Goal: Task Accomplishment & Management: Manage account settings

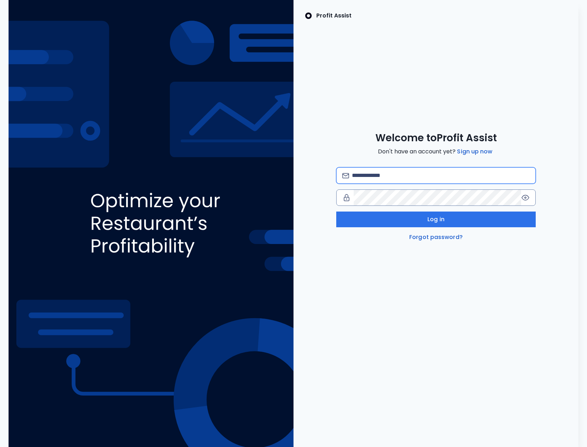
click at [390, 177] on input "email" at bounding box center [441, 176] width 178 height 16
type input "**********"
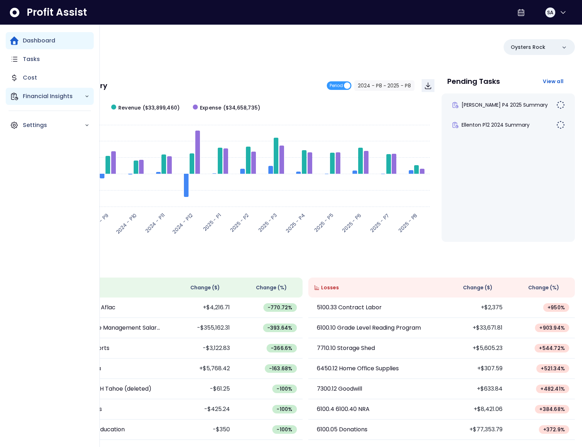
click at [16, 91] on div "Financial Insights" at bounding box center [50, 96] width 88 height 17
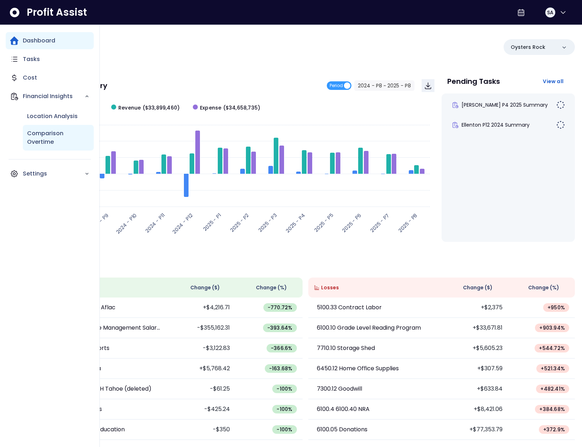
click at [48, 133] on p "Comparison Overtime" at bounding box center [58, 137] width 62 height 17
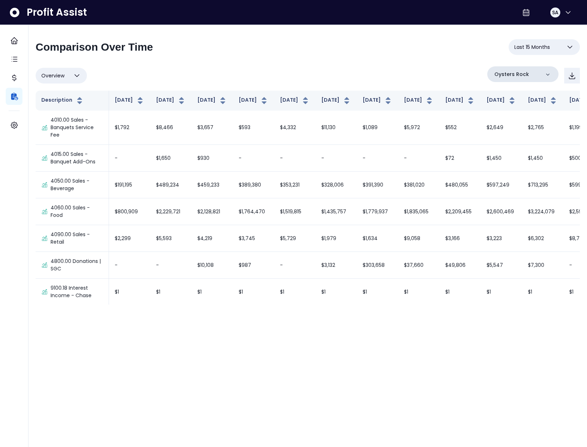
click at [515, 73] on p "Oysters Rock" at bounding box center [512, 74] width 35 height 7
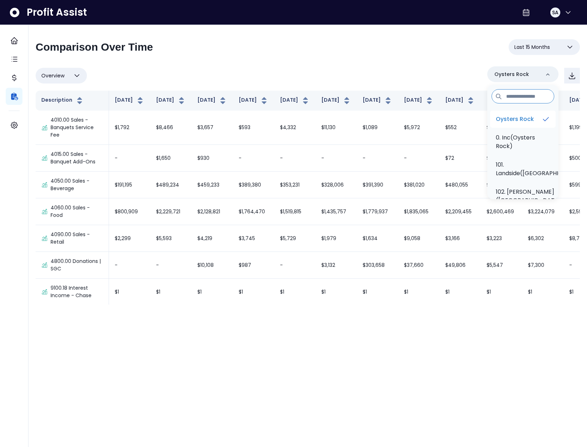
click at [515, 119] on p "Oysters Rock" at bounding box center [515, 119] width 38 height 9
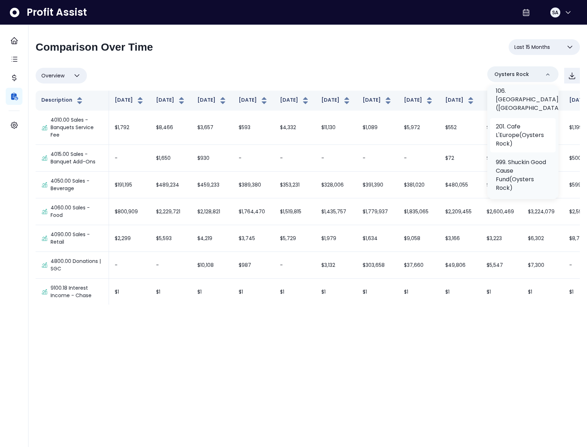
click at [521, 148] on p "201. Cafe L'Europe(Oysters Rock)" at bounding box center [523, 135] width 54 height 26
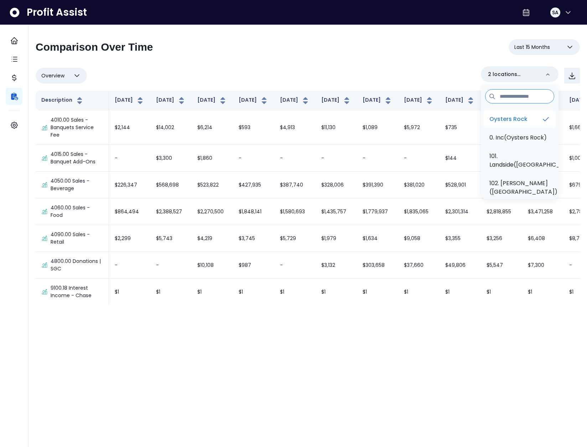
click at [521, 120] on p "Oysters Rock" at bounding box center [509, 119] width 38 height 9
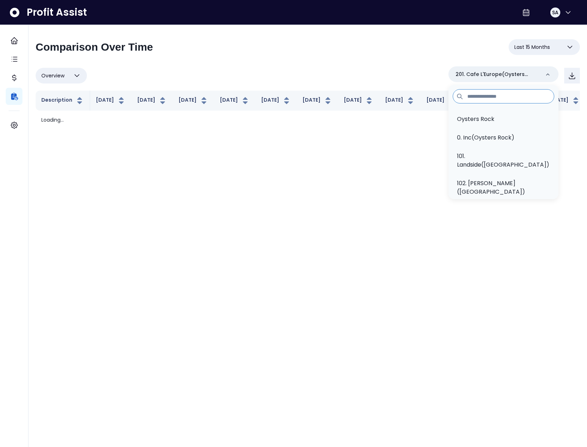
click at [537, 45] on span "Last 15 Months" at bounding box center [533, 47] width 36 height 9
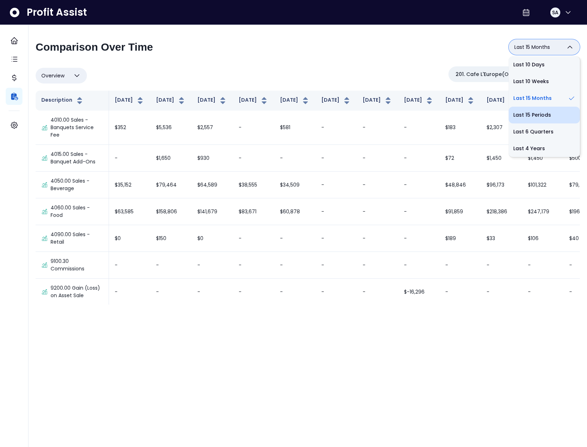
click at [537, 114] on li "Last 15 Periods" at bounding box center [544, 115] width 71 height 17
type input "**********"
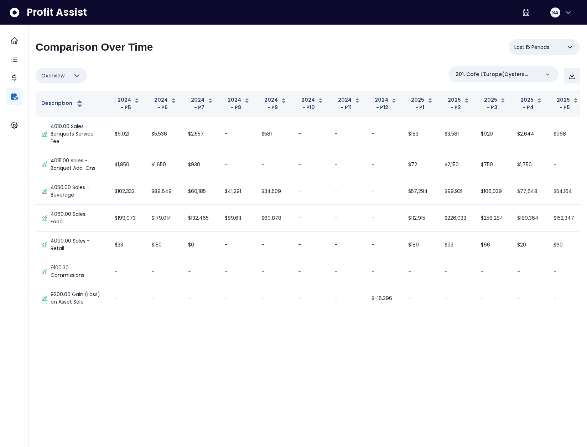
click at [261, 64] on div "**********" at bounding box center [308, 171] width 545 height 265
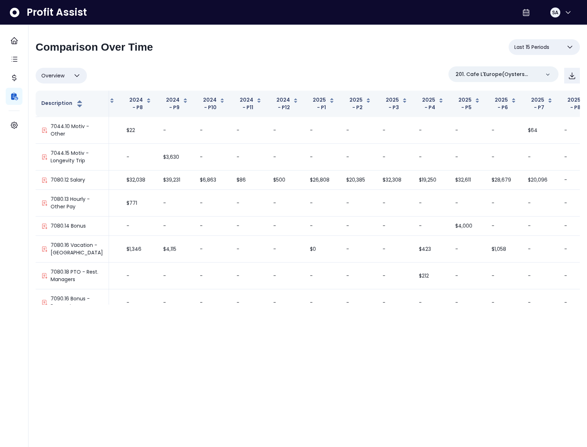
scroll to position [475, 98]
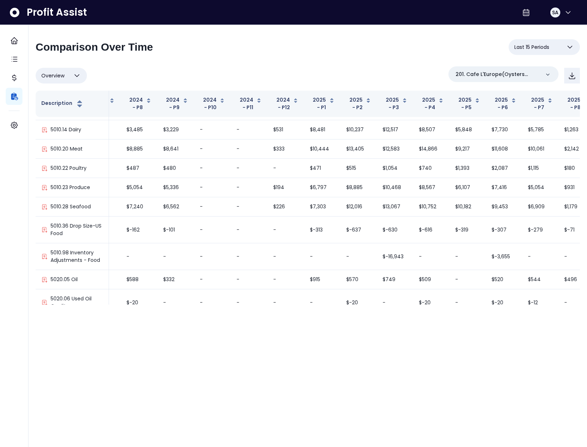
click at [58, 78] on span "Overview" at bounding box center [52, 75] width 23 height 9
click at [66, 122] on li "% of sales" at bounding box center [61, 126] width 51 height 17
type input "*********"
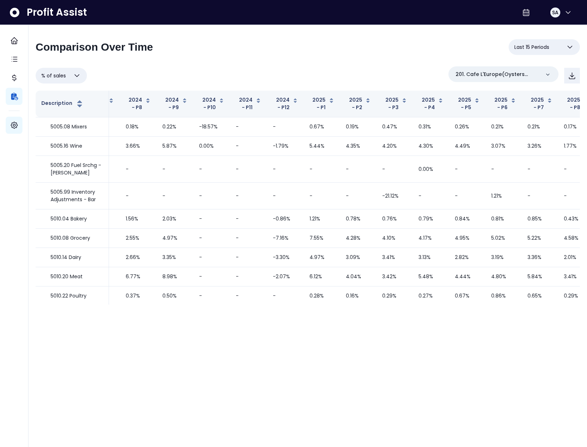
scroll to position [0, 99]
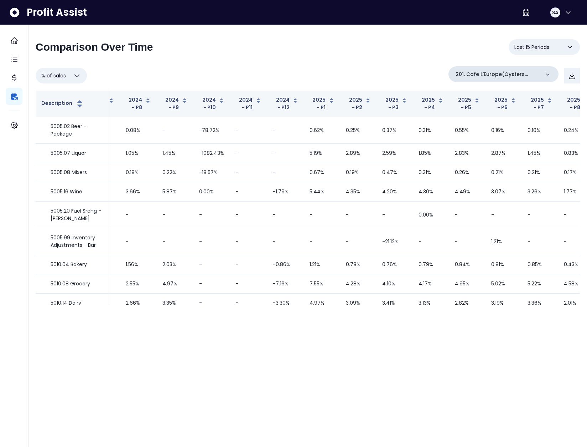
click at [525, 75] on p "201. Cafe L'Europe(Oysters Rock)" at bounding box center [498, 74] width 84 height 7
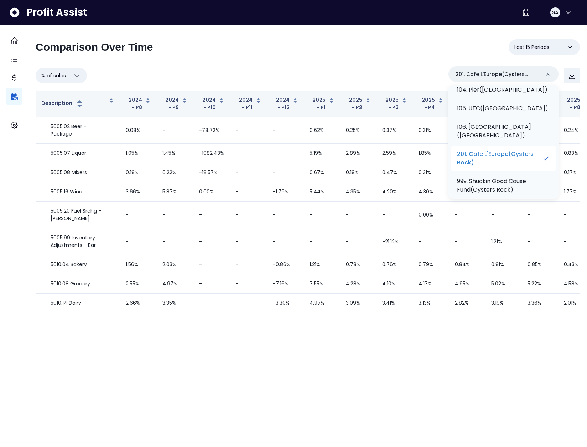
click at [504, 150] on p "201. Cafe L'Europe(Oysters Rock)" at bounding box center [499, 158] width 85 height 17
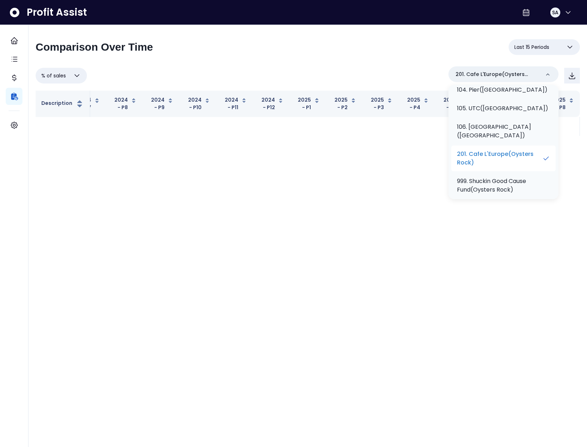
scroll to position [0, 74]
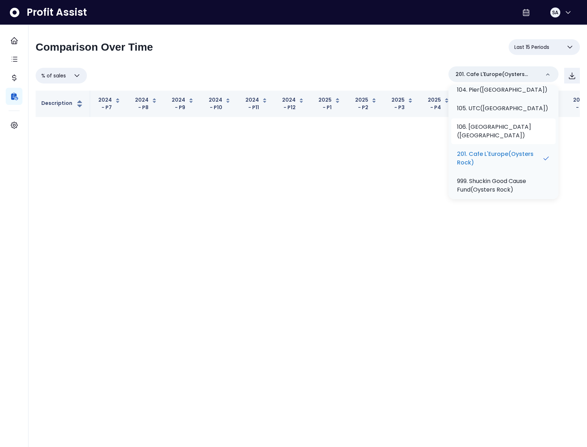
click at [500, 123] on p "106. North Port(Oysters Rock)" at bounding box center [503, 131] width 93 height 17
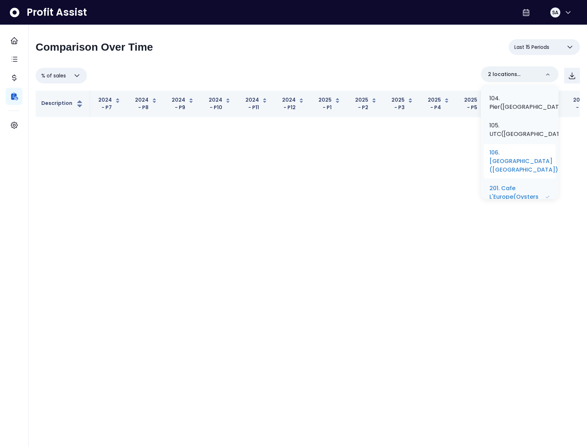
scroll to position [207, 0]
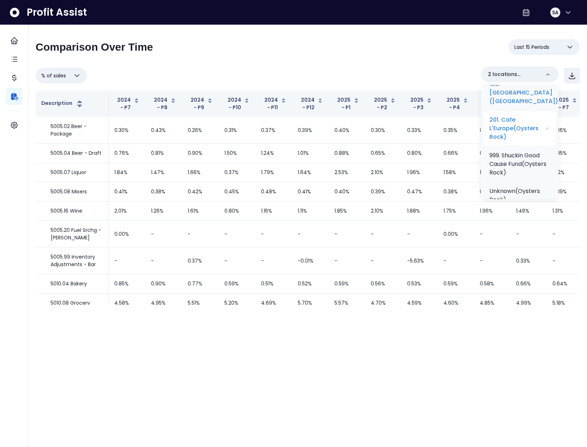
click at [519, 141] on p "201. Cafe L'Europe(Oysters Rock)" at bounding box center [518, 128] width 56 height 26
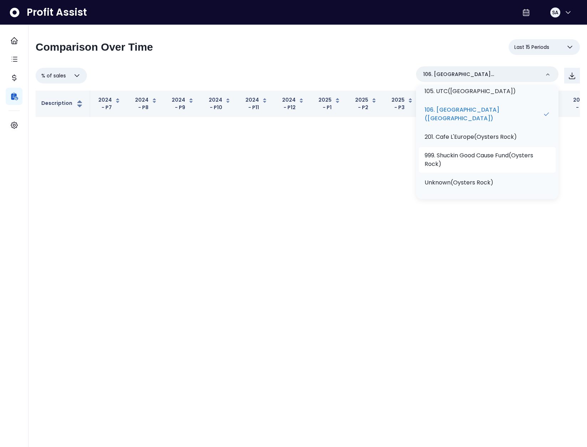
scroll to position [156, 0]
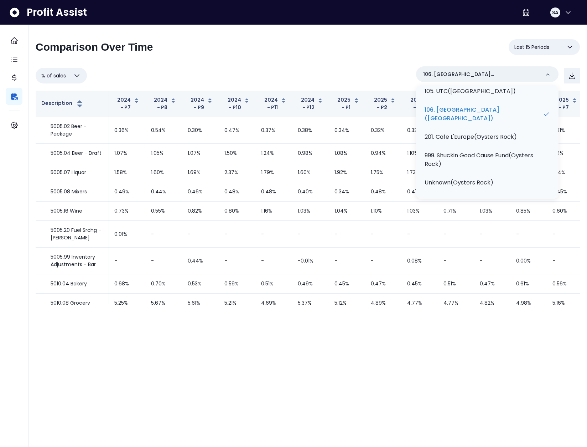
click at [388, 65] on div "**********" at bounding box center [308, 171] width 545 height 265
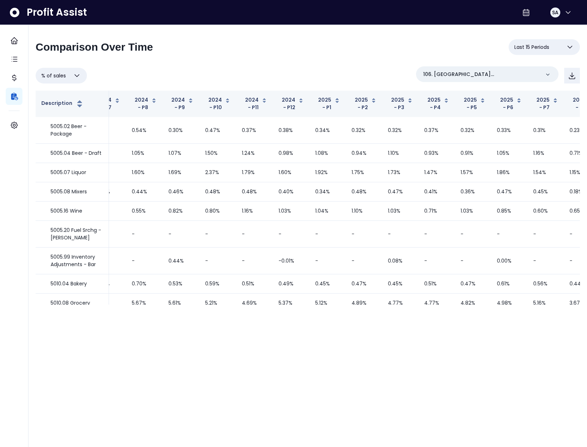
scroll to position [0, 16]
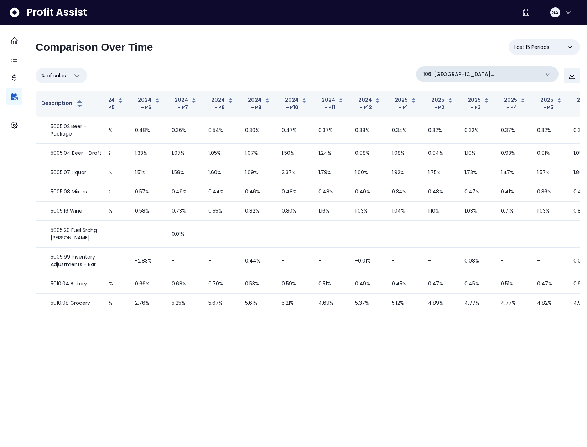
click at [504, 80] on div "106. North Port(Oysters Rock)" at bounding box center [487, 74] width 143 height 16
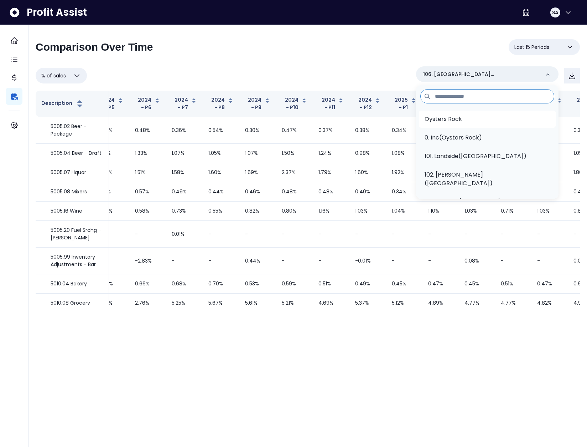
click at [491, 113] on li "Oysters Rock" at bounding box center [487, 118] width 137 height 17
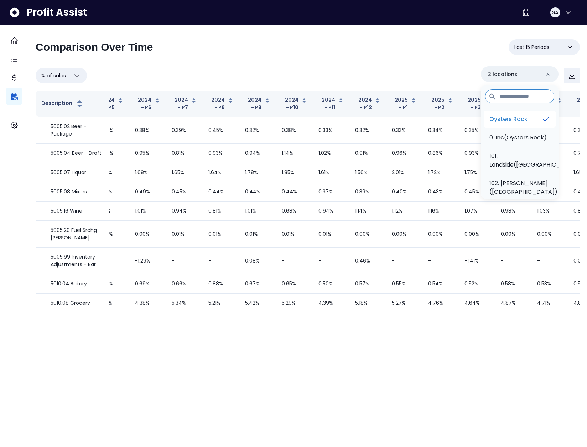
click at [515, 118] on p "Oysters Rock" at bounding box center [509, 119] width 38 height 9
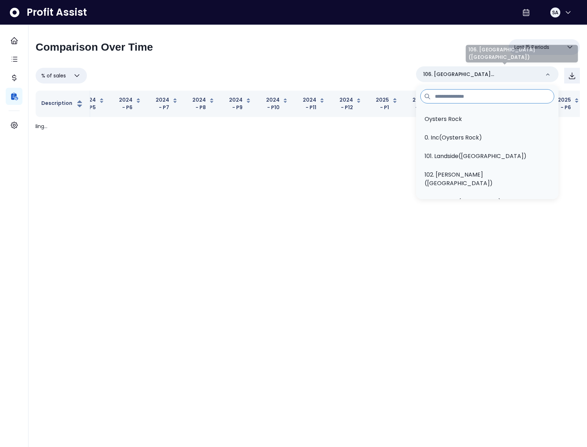
click at [362, 68] on div "% of sales Overview % of cost % of sales % of budget ********* 106. North Port(…" at bounding box center [308, 75] width 545 height 19
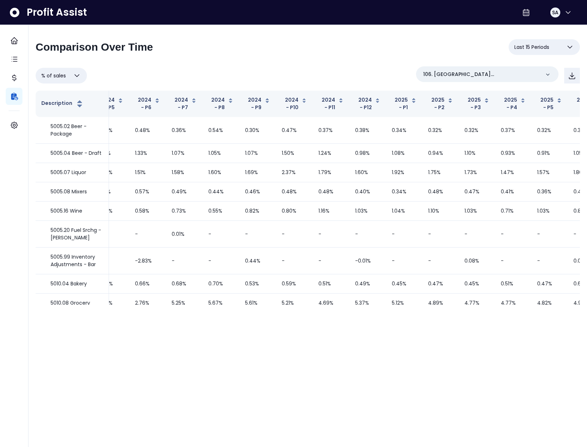
click at [60, 77] on span "% of sales" at bounding box center [53, 75] width 25 height 9
click at [65, 91] on li "Overview" at bounding box center [61, 93] width 51 height 17
type input "********"
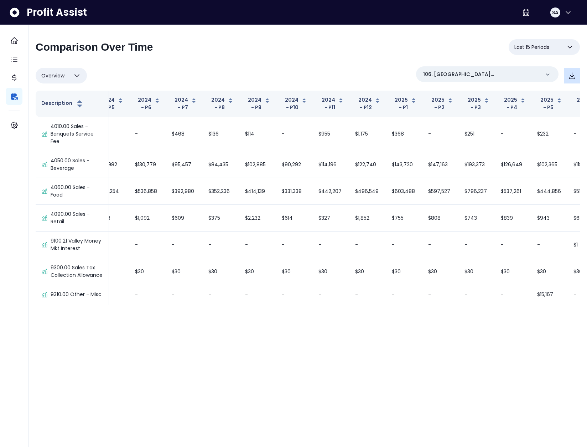
click at [571, 79] on icon "button" at bounding box center [573, 76] width 6 height 6
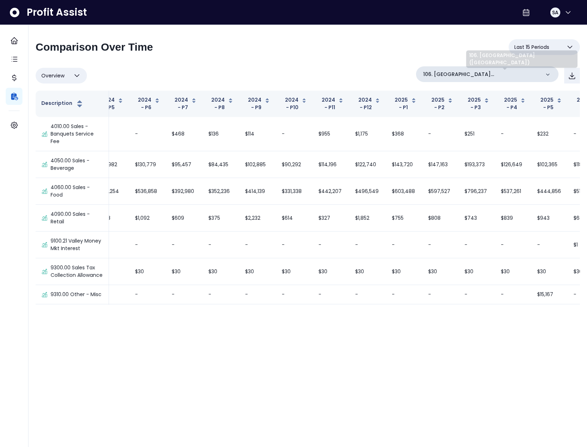
click at [528, 77] on p "106. North Port(Oysters Rock)" at bounding box center [481, 74] width 117 height 7
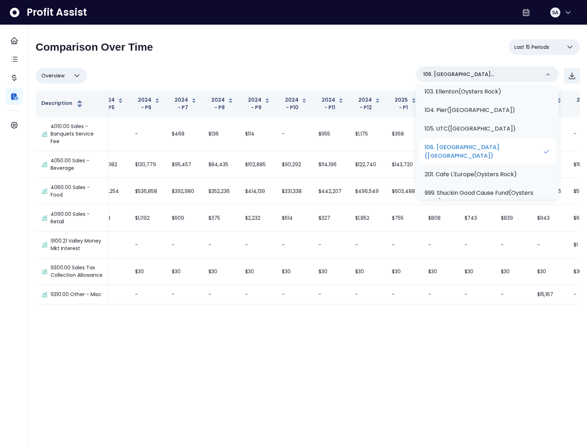
click at [508, 160] on p "106. North Port(Oysters Rock)" at bounding box center [484, 151] width 118 height 17
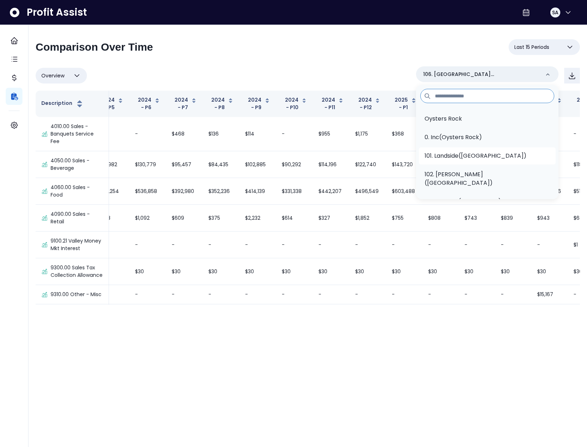
scroll to position [0, 0]
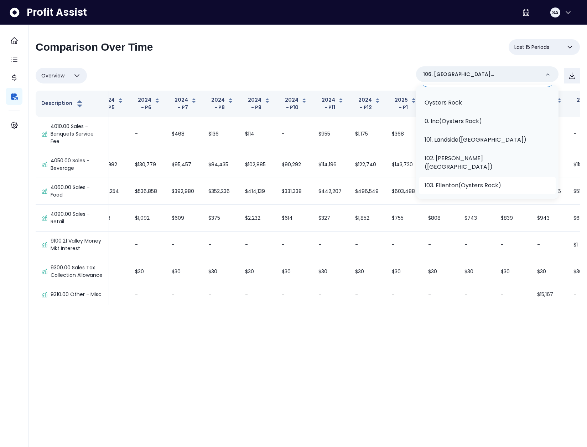
click at [501, 182] on p "103. Ellenton(Oysters Rock)" at bounding box center [463, 185] width 77 height 9
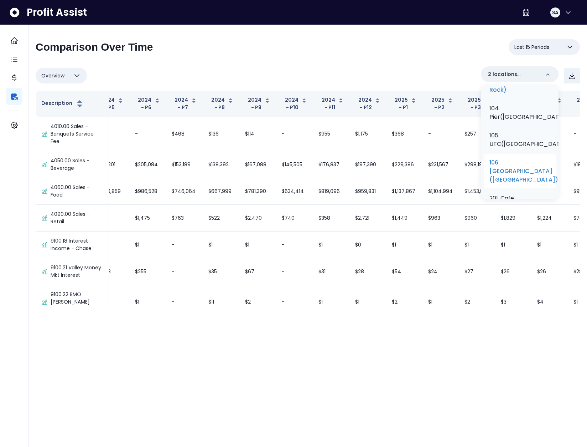
click at [515, 184] on p "106. North Port(Oysters Rock)" at bounding box center [524, 171] width 69 height 26
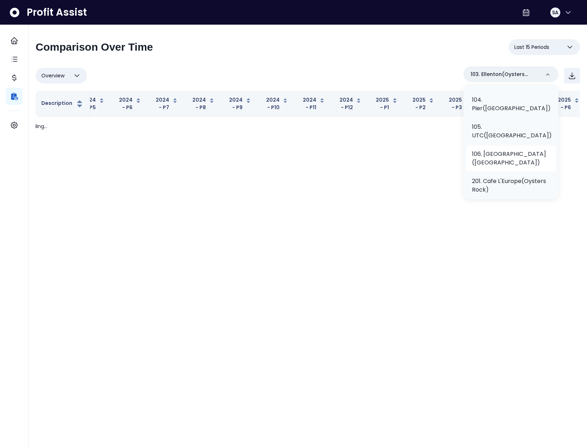
scroll to position [120, 0]
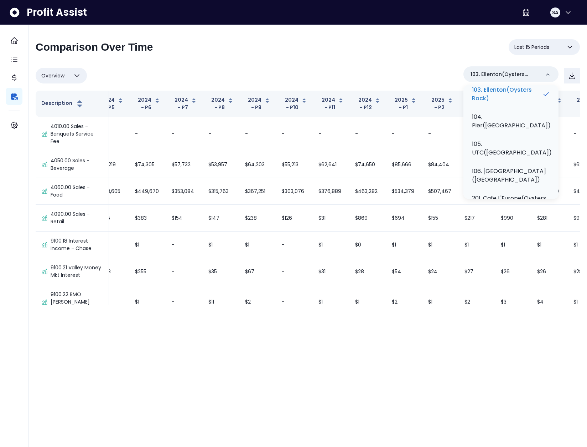
click at [369, 57] on div "**********" at bounding box center [308, 49] width 545 height 21
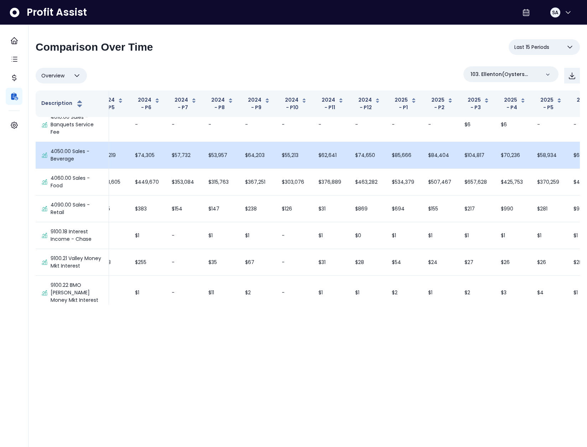
scroll to position [14, 16]
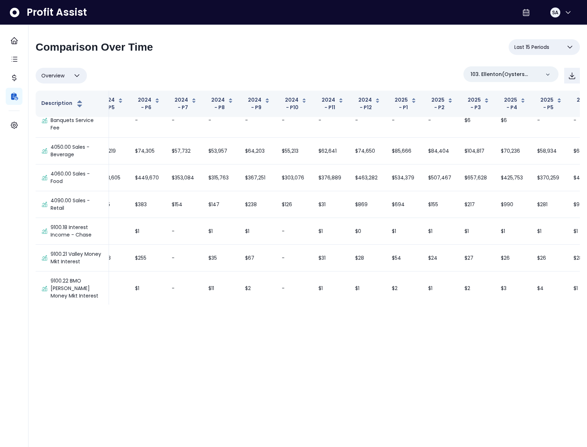
click at [223, 79] on div "Overview Overview % of cost % of sales % of budget ******** 103. Ellenton(Oyste…" at bounding box center [308, 75] width 545 height 19
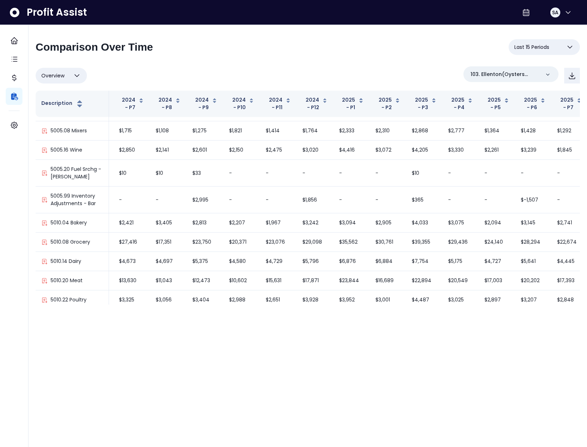
scroll to position [435, 92]
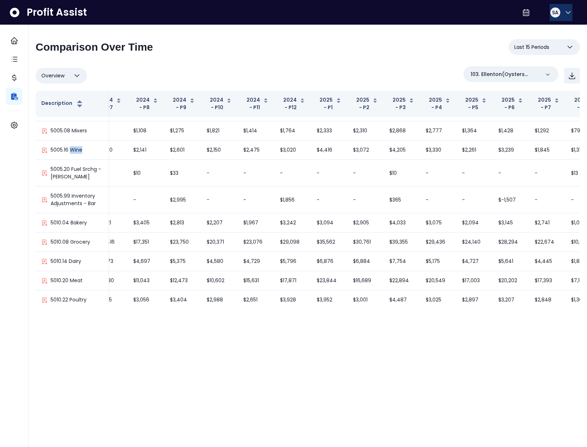
click at [556, 12] on span "SA" at bounding box center [555, 12] width 6 height 7
click at [533, 48] on span "Logout" at bounding box center [534, 47] width 68 height 9
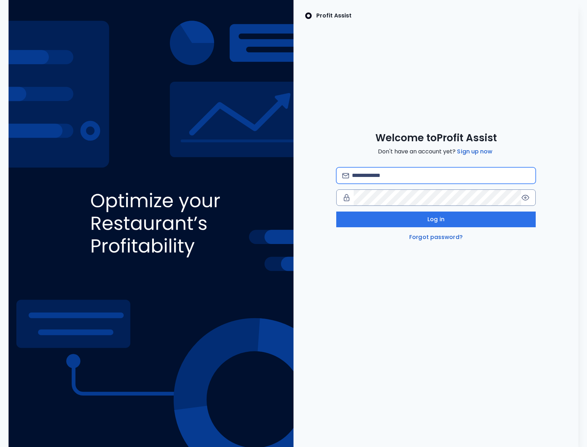
click at [406, 174] on input "email" at bounding box center [441, 176] width 178 height 16
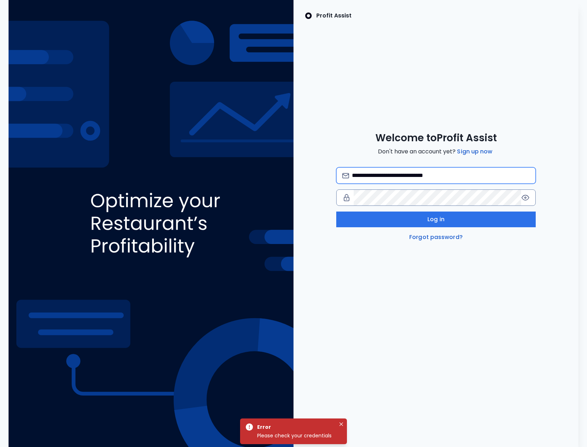
click at [409, 173] on input "**********" at bounding box center [441, 176] width 178 height 16
type input "**********"
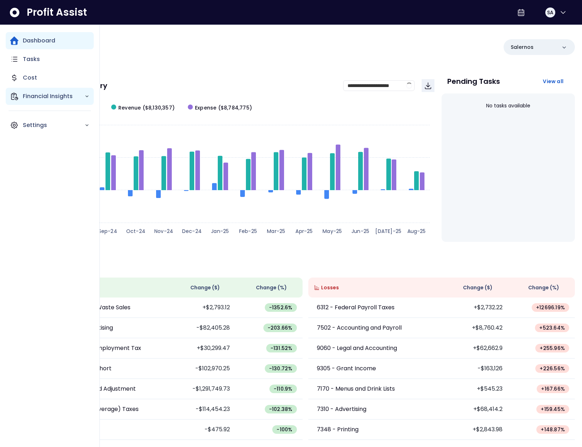
click at [24, 95] on p "Financial Insights" at bounding box center [54, 96] width 62 height 9
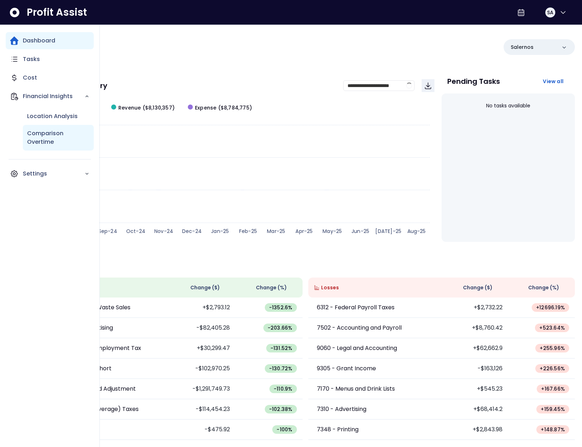
click at [45, 130] on p "Comparison Overtime" at bounding box center [58, 137] width 62 height 17
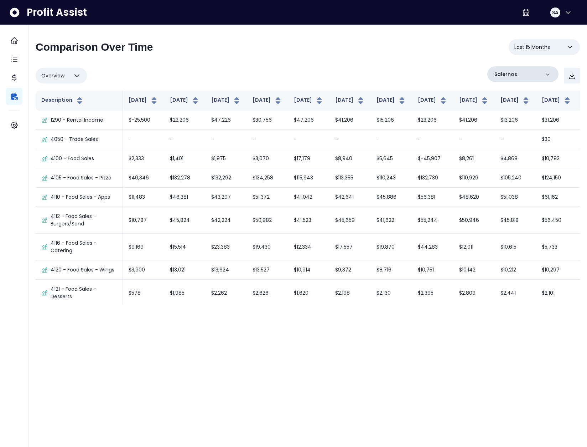
click at [524, 74] on div "Salernos" at bounding box center [523, 74] width 71 height 16
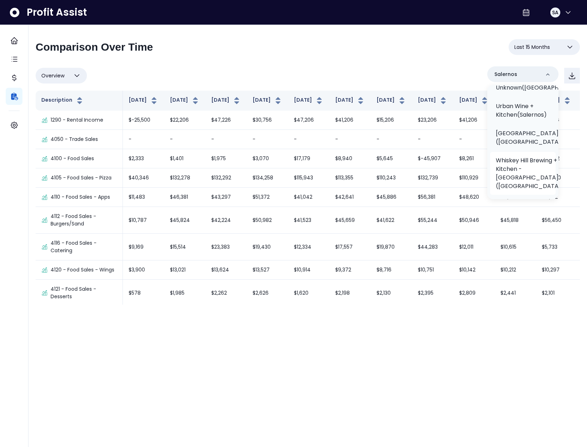
scroll to position [616, 0]
click at [519, 174] on p "Whiskey Hill Brewing + Kitchen - Westmont(Salernos)" at bounding box center [530, 169] width 68 height 34
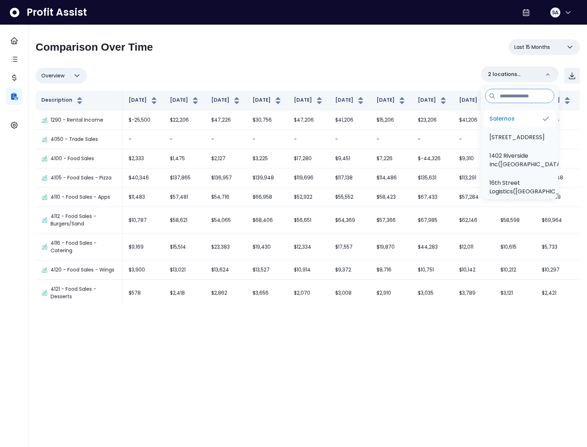
scroll to position [0, 0]
drag, startPoint x: 518, startPoint y: 115, endPoint x: 513, endPoint y: 115, distance: 4.6
click at [515, 115] on p "Salernos" at bounding box center [502, 119] width 25 height 9
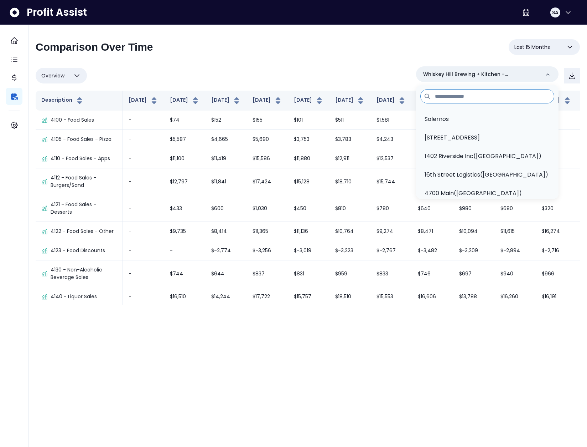
click at [327, 63] on div "**********" at bounding box center [308, 171] width 545 height 265
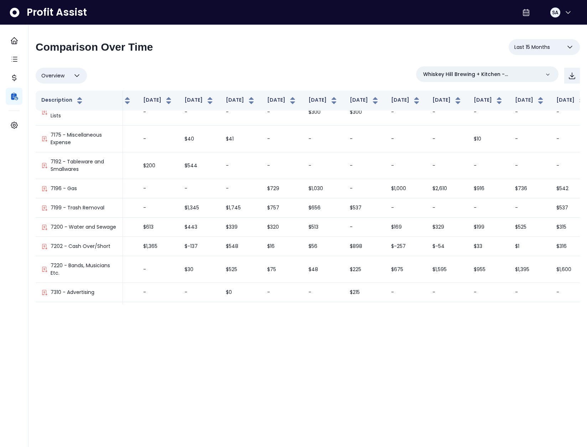
scroll to position [1240, 113]
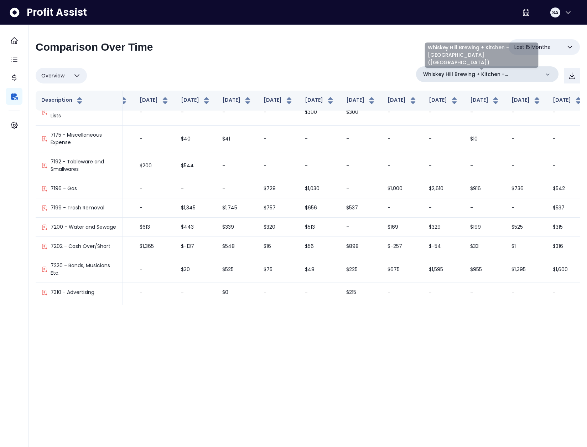
click at [479, 76] on p "Whiskey Hill Brewing + Kitchen - Westmont(Salernos)" at bounding box center [481, 74] width 117 height 7
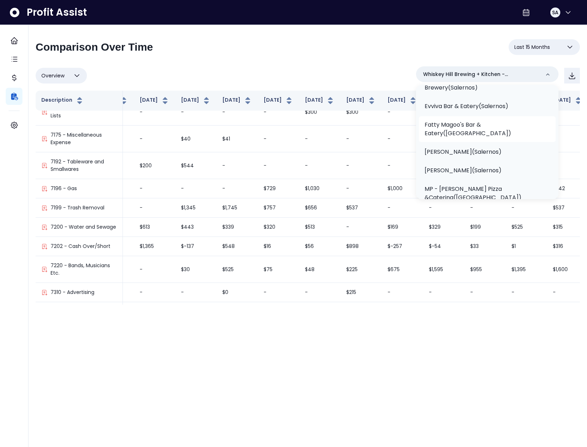
scroll to position [216, 0]
click at [466, 163] on li "McHenry(Salernos)" at bounding box center [487, 171] width 137 height 17
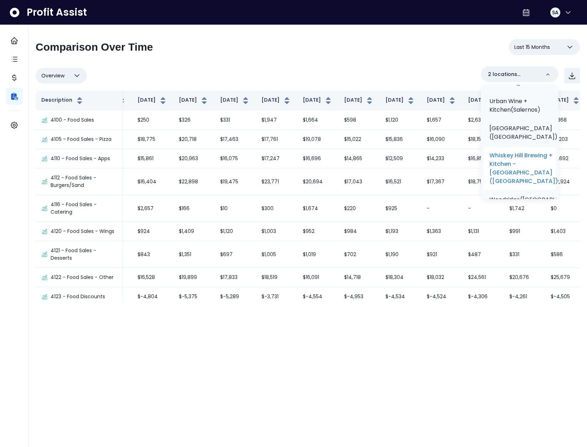
scroll to position [639, 0]
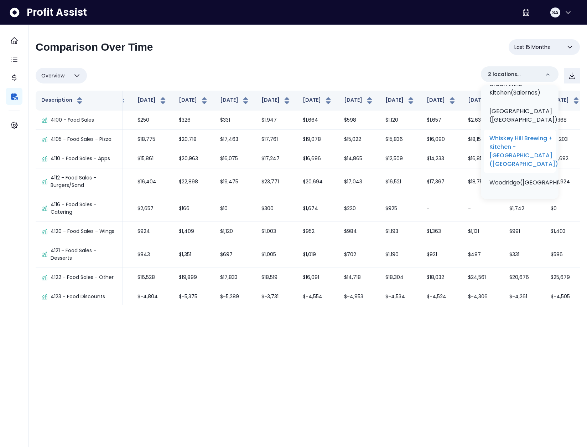
click at [521, 151] on p "Whiskey Hill Brewing + Kitchen - Westmont(Salernos)" at bounding box center [524, 151] width 69 height 34
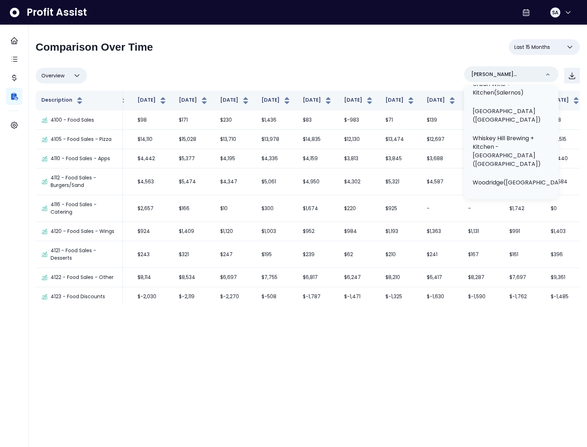
click at [408, 67] on div "Overview Overview % of cost % of sales % of budget ******** McHenry(Salernos) S…" at bounding box center [308, 75] width 545 height 19
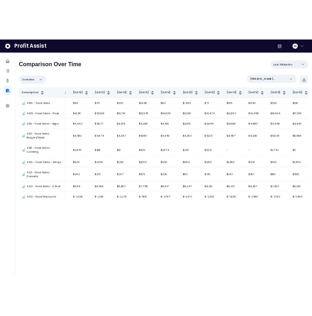
scroll to position [634, 74]
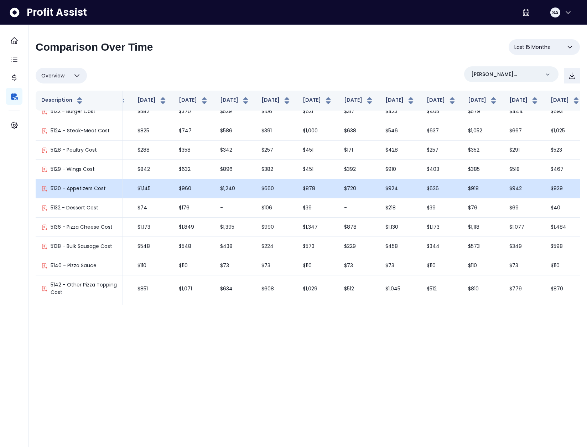
click at [173, 192] on td "$960" at bounding box center [193, 188] width 41 height 19
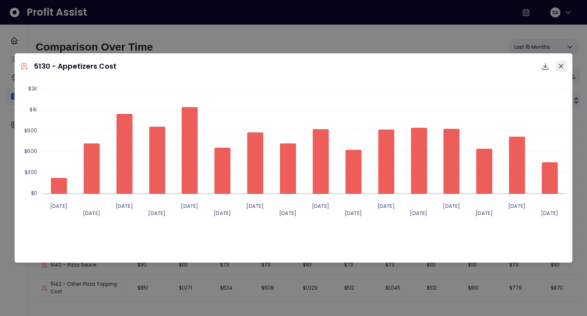
click at [560, 66] on icon "Close" at bounding box center [561, 66] width 4 height 4
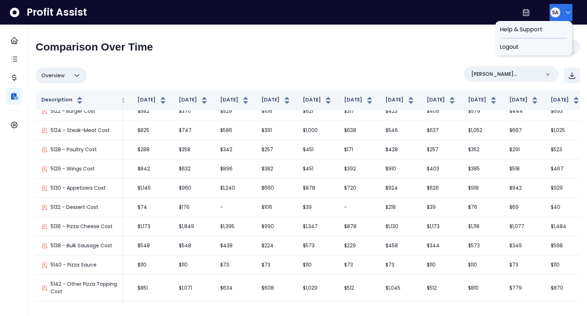
click at [552, 15] on span "SA" at bounding box center [555, 12] width 6 height 7
drag, startPoint x: 428, startPoint y: 57, endPoint x: 353, endPoint y: 60, distance: 75.6
click at [428, 57] on div "**********" at bounding box center [308, 49] width 545 height 21
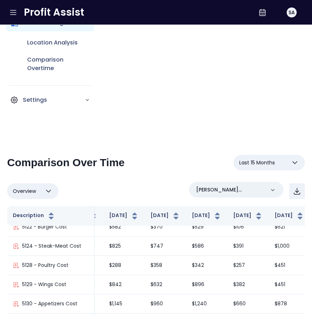
scroll to position [50, 0]
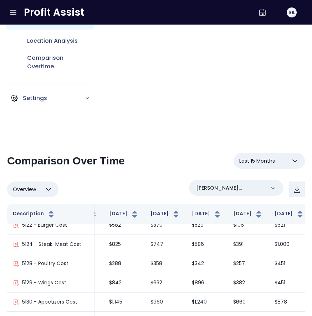
click at [262, 159] on span "Last 15 Months" at bounding box center [257, 161] width 36 height 9
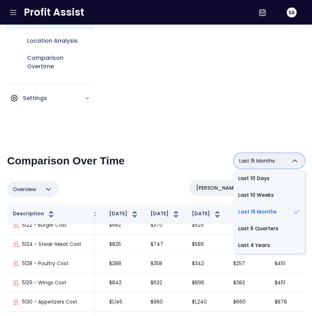
click at [261, 158] on span "Last 15 Months" at bounding box center [257, 161] width 36 height 9
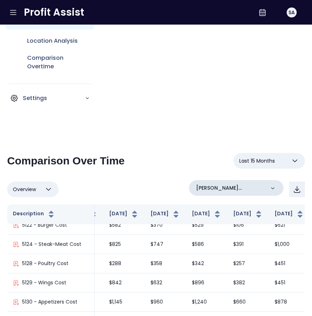
click at [229, 185] on p "McHenry(Salernos)" at bounding box center [230, 188] width 69 height 7
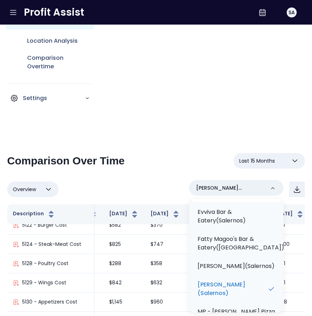
scroll to position [275, 0]
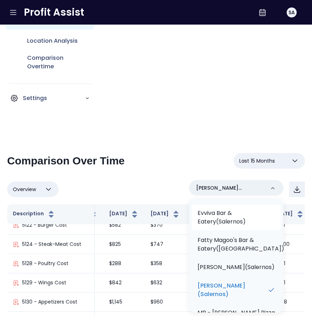
click at [244, 231] on li "Evviva Bar & Eatery(Salernos)" at bounding box center [236, 218] width 89 height 26
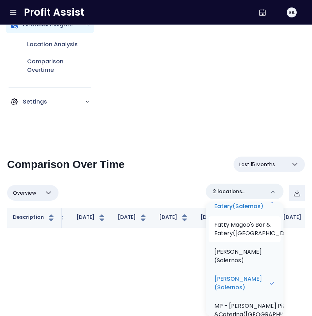
scroll to position [335, 0]
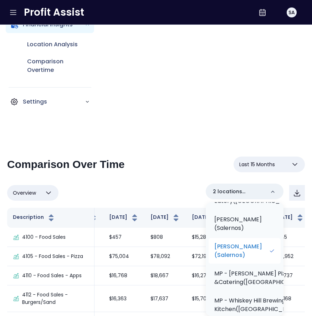
click at [243, 260] on p "McHenry(Salernos)" at bounding box center [241, 251] width 55 height 17
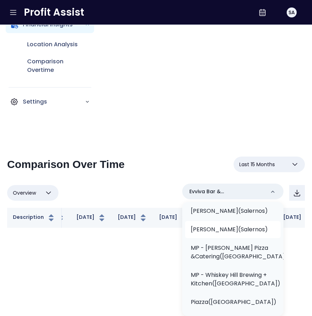
scroll to position [283, 0]
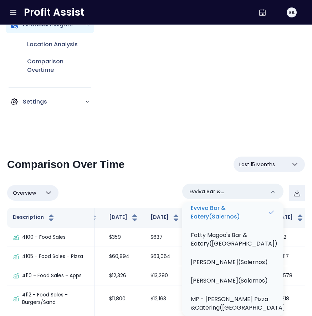
click at [192, 137] on div "**********" at bounding box center [156, 274] width 312 height 312
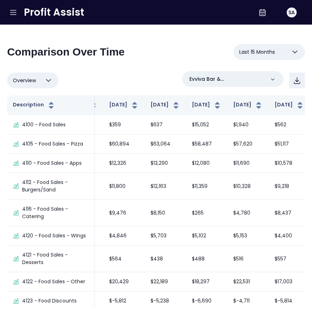
scroll to position [1819, 74]
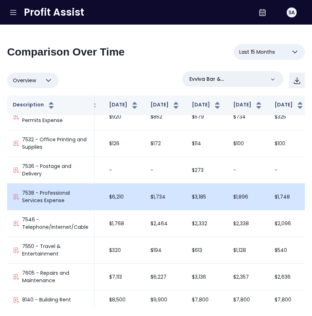
click at [149, 204] on td "$1,734" at bounding box center [165, 197] width 41 height 27
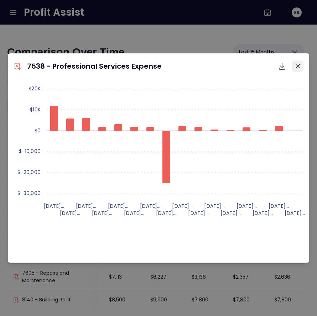
click at [299, 67] on icon "Close" at bounding box center [298, 66] width 4 height 4
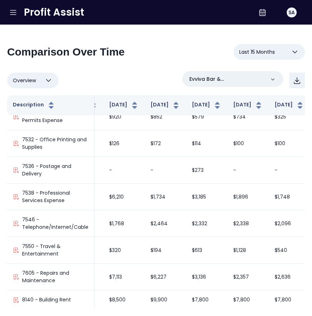
click at [156, 63] on div "**********" at bounding box center [156, 54] width 298 height 21
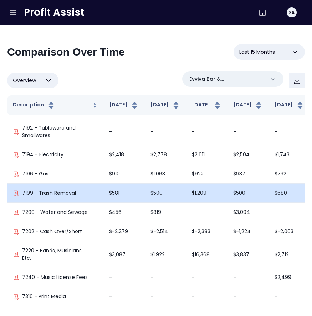
click at [269, 196] on td "$680" at bounding box center [289, 193] width 41 height 19
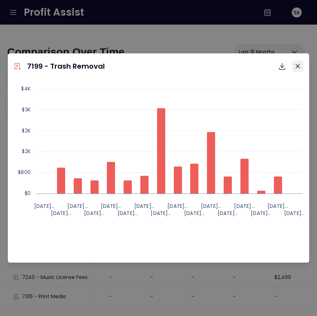
click at [299, 66] on icon "Close" at bounding box center [298, 66] width 4 height 4
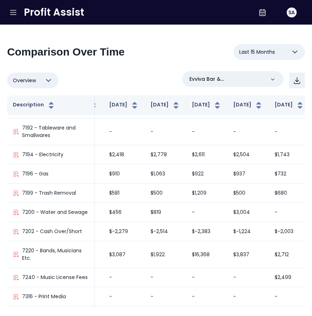
click at [149, 64] on div "**********" at bounding box center [156, 54] width 298 height 21
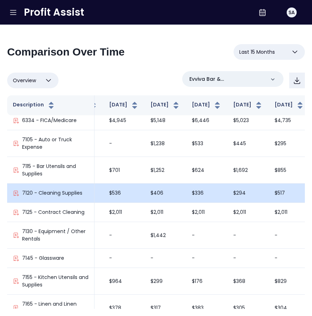
click at [228, 192] on td "$294" at bounding box center [247, 193] width 41 height 19
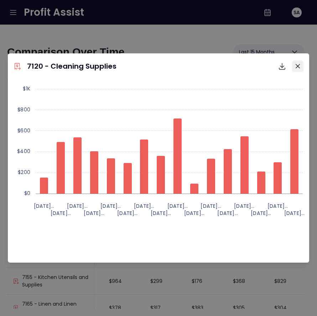
click at [292, 66] on div "Download SVG Download PNG Download CSV" at bounding box center [289, 66] width 29 height 14
click at [295, 66] on button "Close" at bounding box center [297, 66] width 11 height 11
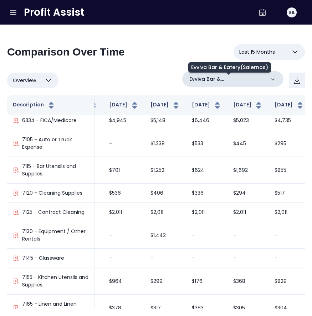
click at [249, 80] on p "Evviva Bar & Eatery(Salernos)" at bounding box center [227, 79] width 76 height 7
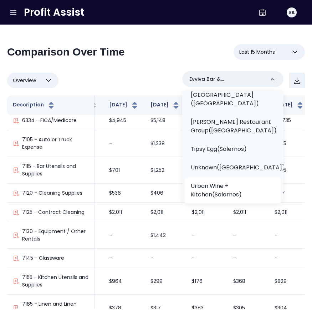
click at [225, 182] on p "Urban Wine + Kitchen(Salernos)" at bounding box center [233, 190] width 84 height 17
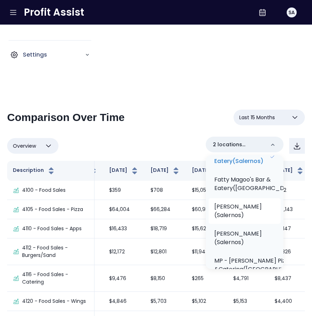
scroll to position [256, 0]
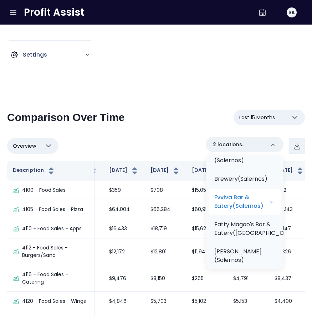
click at [238, 211] on p "Evviva Bar & Eatery(Salernos)" at bounding box center [241, 202] width 55 height 17
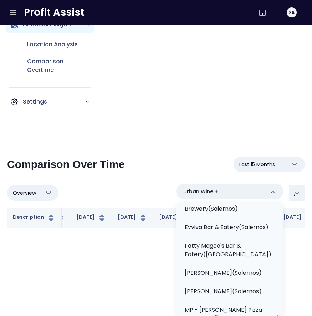
scroll to position [213, 0]
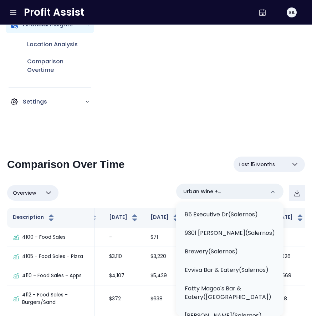
click at [164, 147] on div "**********" at bounding box center [156, 286] width 312 height 287
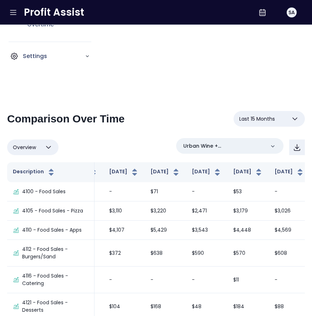
scroll to position [94, 0]
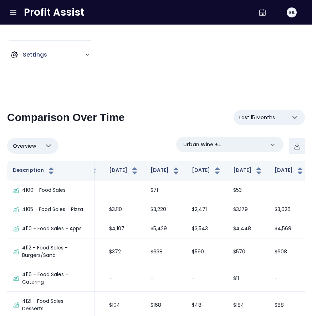
click at [129, 110] on div "**********" at bounding box center [156, 120] width 298 height 21
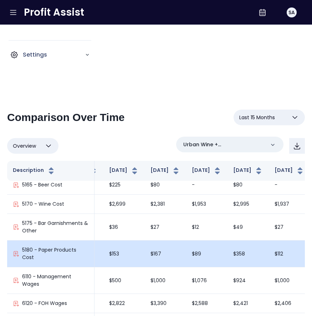
scroll to position [793, 74]
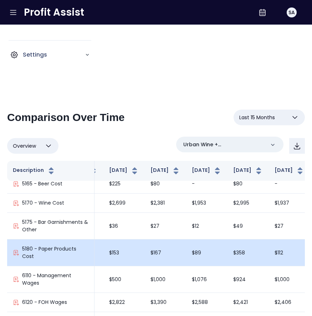
click at [186, 263] on td "$89" at bounding box center [206, 253] width 41 height 27
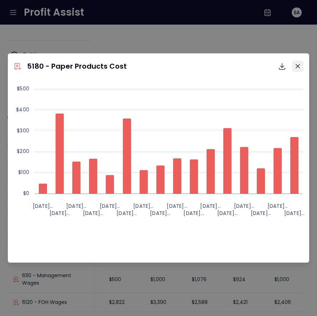
click at [299, 64] on icon "Close" at bounding box center [298, 66] width 4 height 4
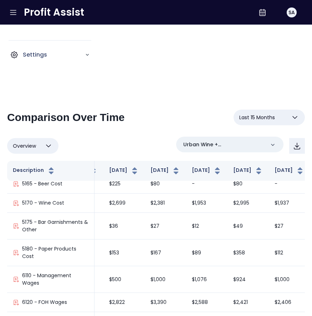
click at [256, 113] on button "Last 15 Months" at bounding box center [268, 118] width 71 height 16
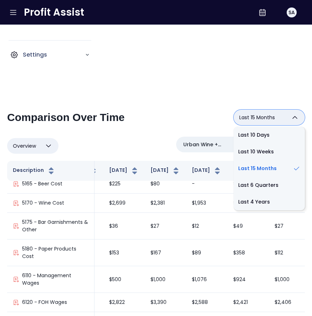
click at [222, 92] on div "**********" at bounding box center [156, 227] width 312 height 312
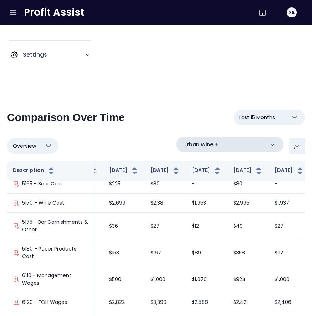
click at [204, 140] on div "Urban Wine + Kitchen(Salernos)" at bounding box center [229, 145] width 107 height 16
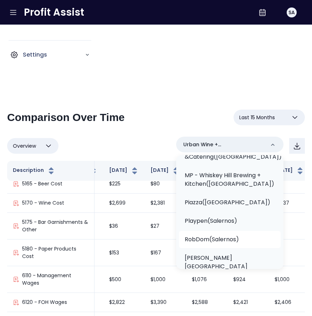
scroll to position [337, 0]
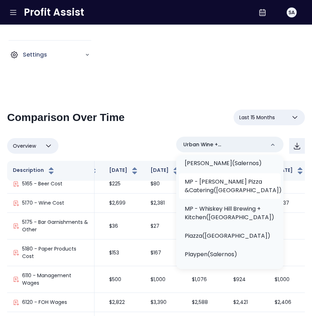
click at [217, 178] on p "MP - Salerno Pizza &Catering(Salernos)" at bounding box center [233, 186] width 97 height 17
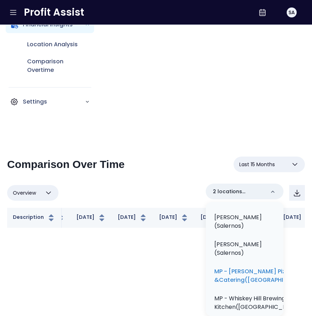
scroll to position [0, 74]
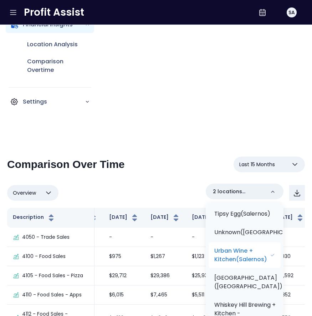
click at [241, 264] on p "Urban Wine + Kitchen(Salernos)" at bounding box center [242, 255] width 56 height 17
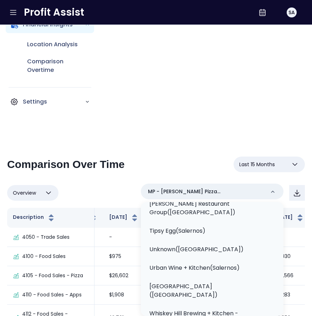
click at [140, 163] on div "**********" at bounding box center [156, 167] width 298 height 21
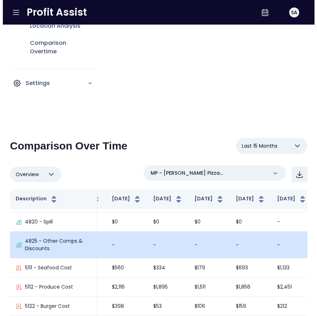
scroll to position [72, 0]
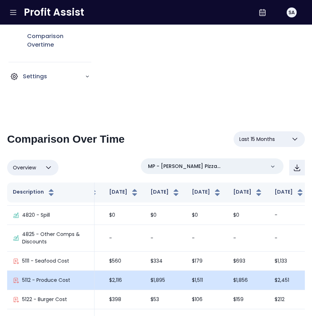
click at [145, 282] on td "$1,895" at bounding box center [165, 280] width 41 height 19
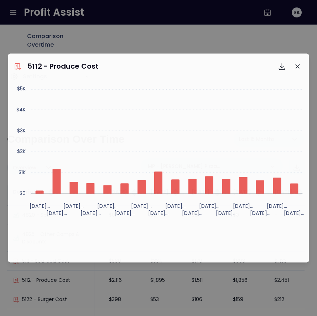
click at [112, 284] on div "5112 - Produce Cost Download SVG Download PNG Download CSV Created with Highcha…" at bounding box center [158, 158] width 317 height 316
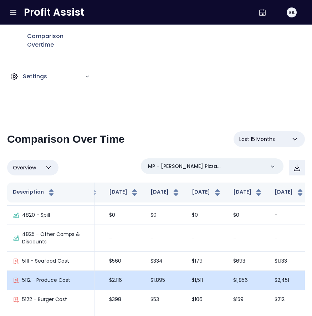
click at [124, 285] on td "$2,116" at bounding box center [123, 280] width 41 height 19
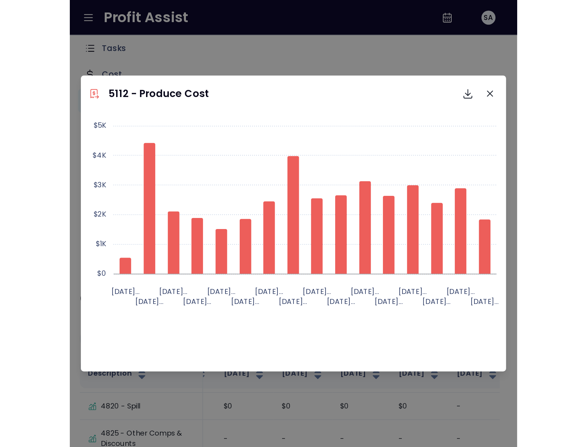
scroll to position [542, 74]
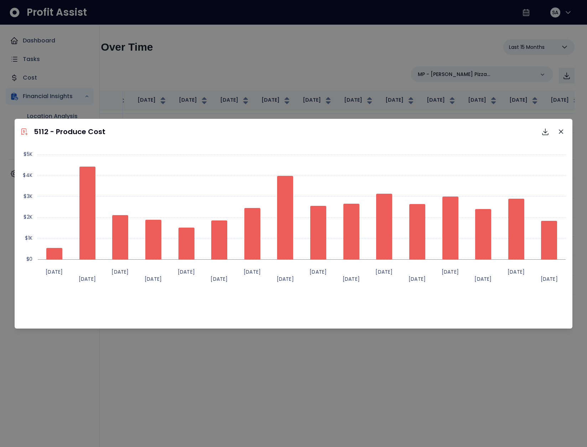
click at [553, 38] on div "5112 - Produce Cost Download SVG Download PNG Download CSV Created with Highcha…" at bounding box center [293, 223] width 587 height 447
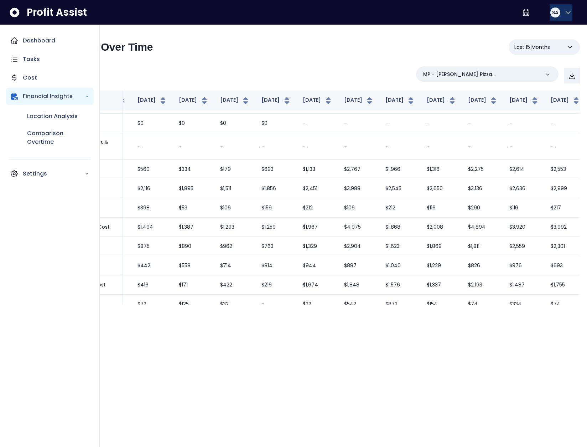
click at [556, 19] on button "SA" at bounding box center [561, 12] width 23 height 17
click at [548, 43] on span "Logout" at bounding box center [534, 47] width 68 height 9
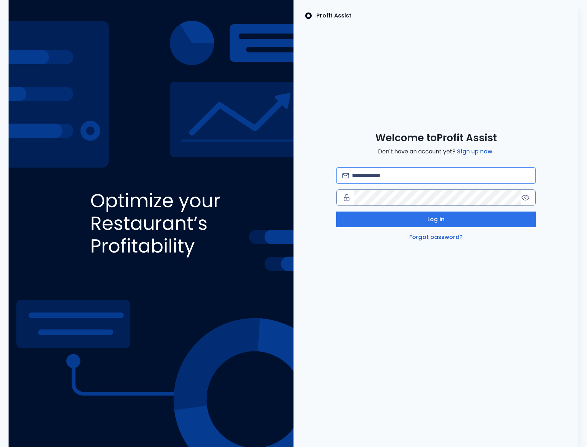
click at [403, 170] on input "email" at bounding box center [441, 176] width 178 height 16
type input "**********"
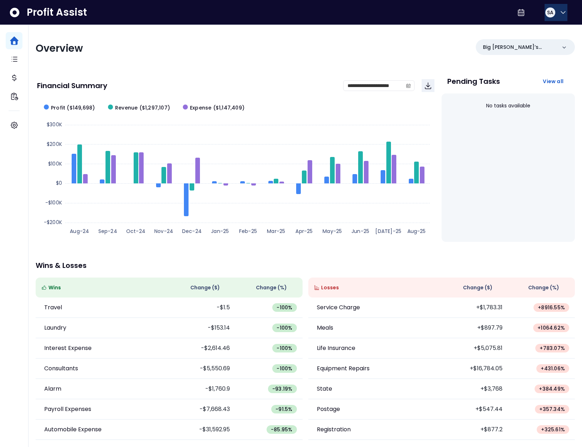
click at [549, 11] on span "SA" at bounding box center [550, 12] width 6 height 7
click at [540, 49] on span "Logout" at bounding box center [529, 47] width 68 height 9
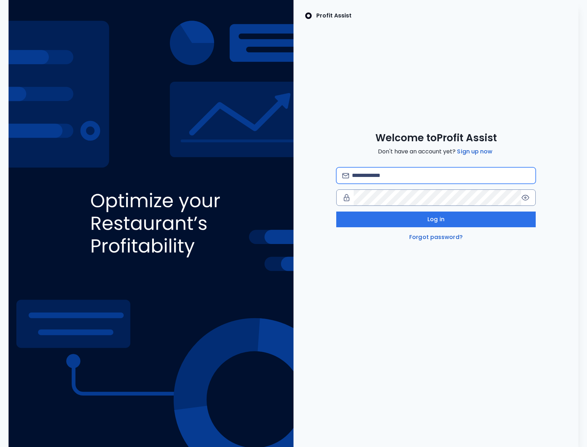
click at [391, 176] on input "email" at bounding box center [441, 176] width 178 height 16
type input "**********"
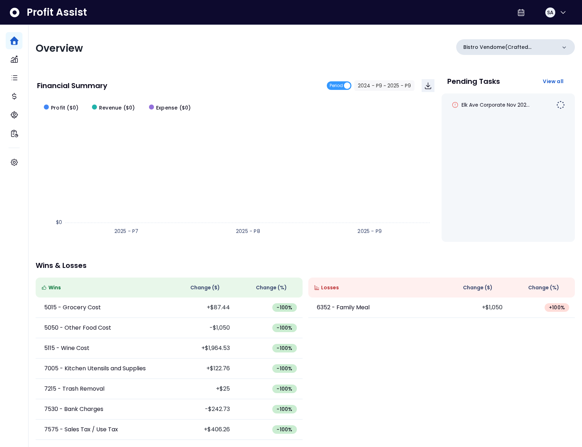
click at [546, 43] on div "Bistro Vendome(Crafted Concepts)" at bounding box center [515, 47] width 119 height 16
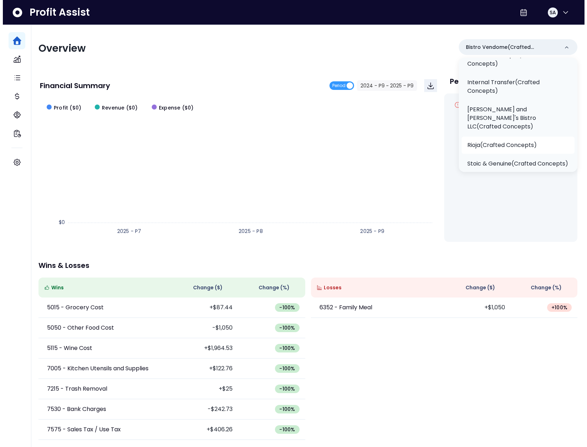
scroll to position [91, 0]
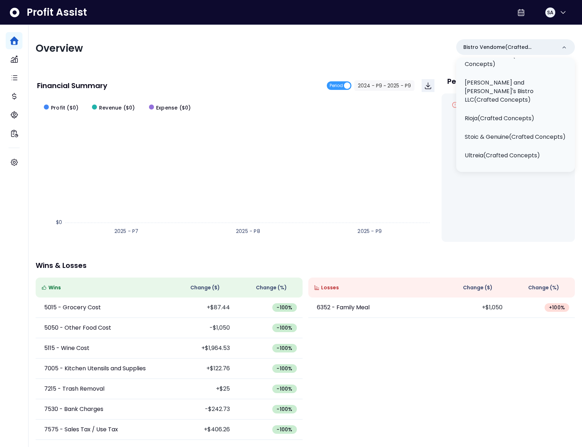
drag, startPoint x: 258, startPoint y: 49, endPoint x: 246, endPoint y: 51, distance: 12.2
click at [258, 49] on div "Overview" at bounding box center [169, 48] width 266 height 13
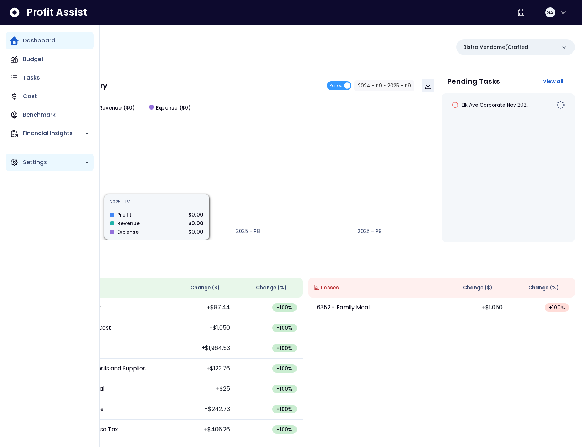
click at [16, 167] on div "Settings" at bounding box center [50, 162] width 88 height 17
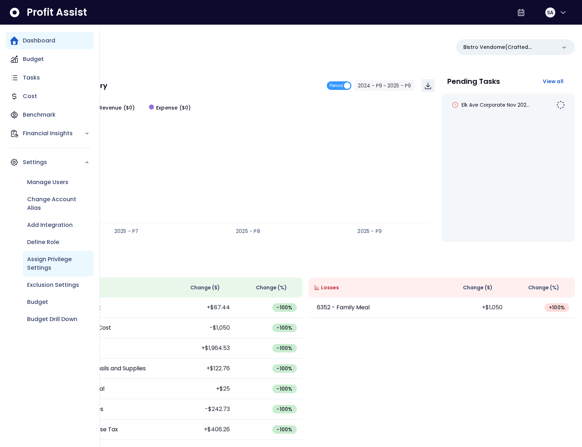
click at [59, 265] on p "Assign Privilege Settings" at bounding box center [58, 263] width 62 height 17
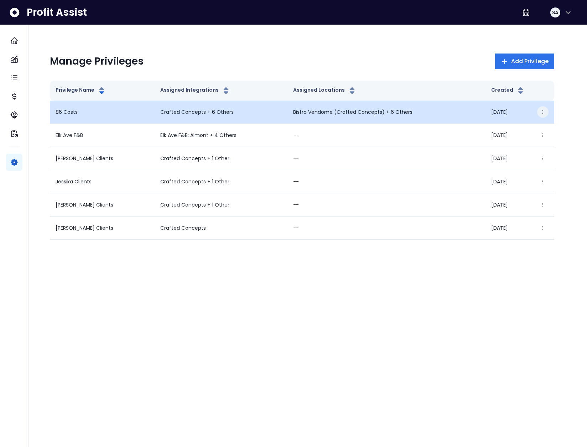
click at [537, 110] on button "button" at bounding box center [542, 111] width 11 height 11
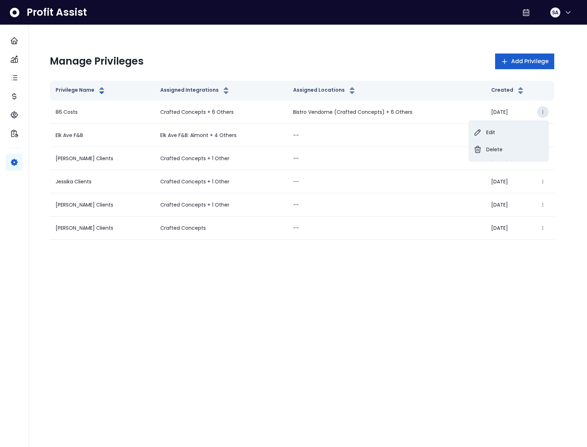
click at [520, 68] on button "Add Privilege" at bounding box center [524, 61] width 59 height 16
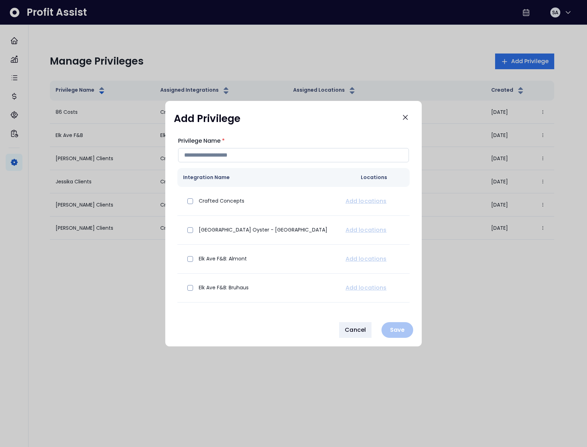
click at [207, 153] on input "Privilege Name *" at bounding box center [293, 155] width 231 height 14
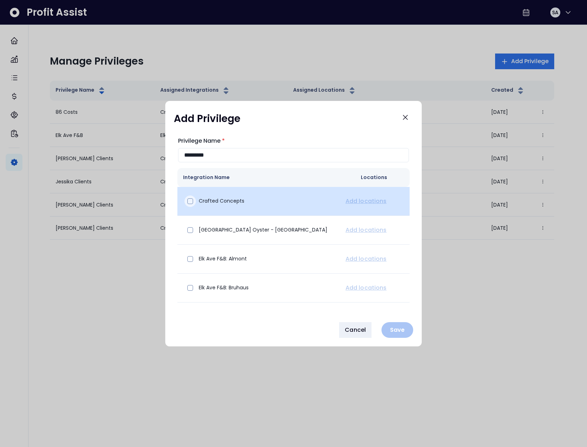
type input "*********"
click at [192, 200] on span at bounding box center [190, 201] width 6 height 6
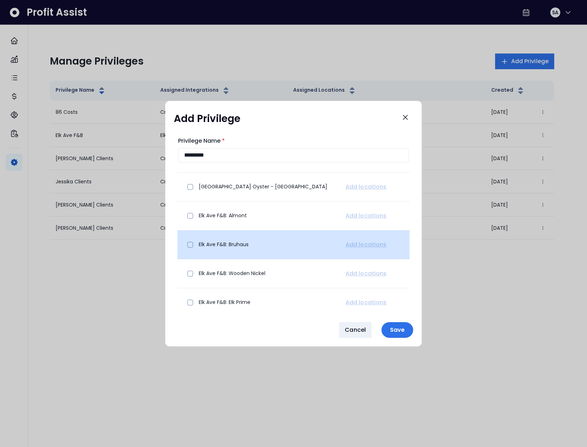
scroll to position [78, 0]
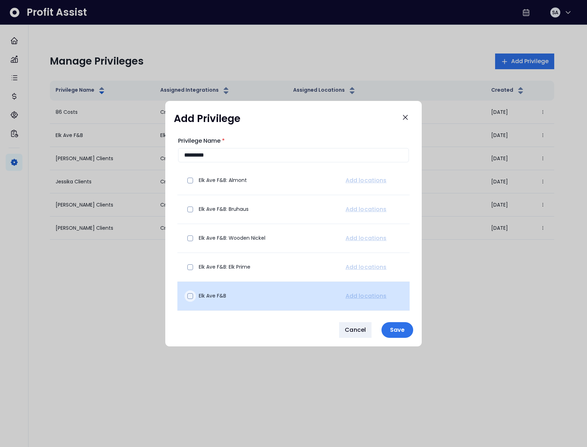
click at [192, 296] on span at bounding box center [190, 296] width 6 height 6
click at [368, 294] on link "Add locations" at bounding box center [366, 296] width 44 height 9
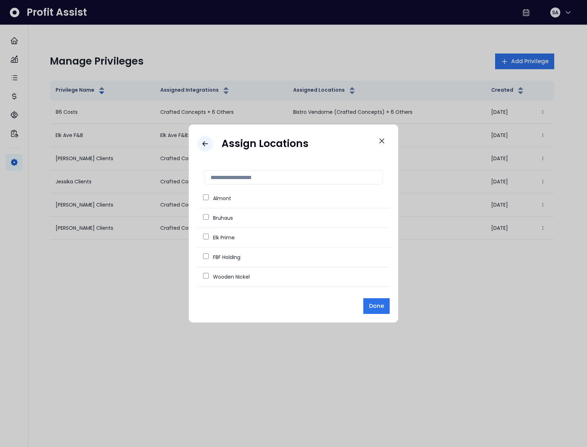
click at [207, 146] on icon "Go back" at bounding box center [205, 143] width 9 height 9
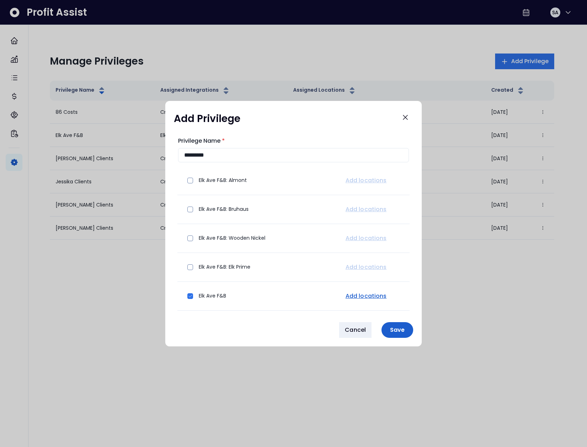
click at [403, 328] on p "Save" at bounding box center [397, 329] width 23 height 7
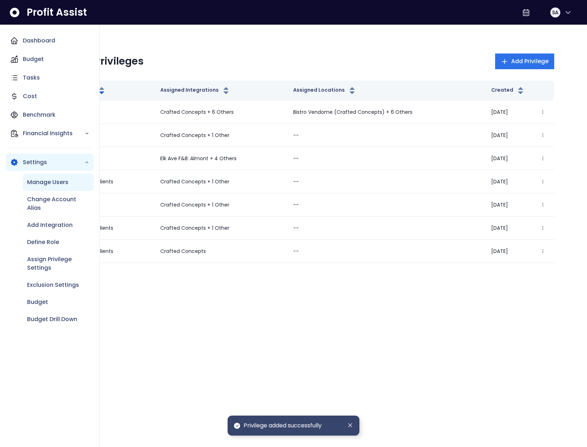
click at [40, 184] on p "Manage Users" at bounding box center [47, 182] width 41 height 9
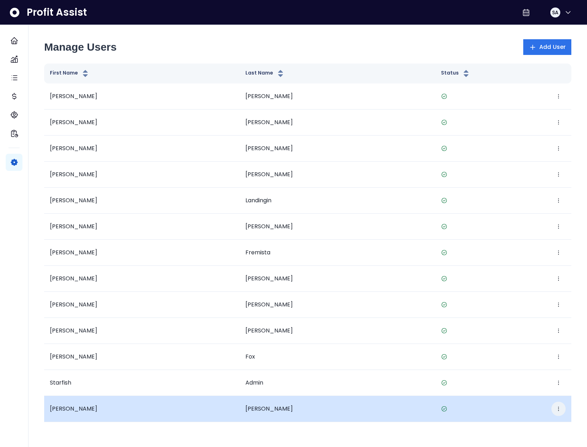
click at [559, 409] on icon "button" at bounding box center [559, 409] width 6 height 6
click at [516, 370] on button "Edit" at bounding box center [526, 369] width 79 height 17
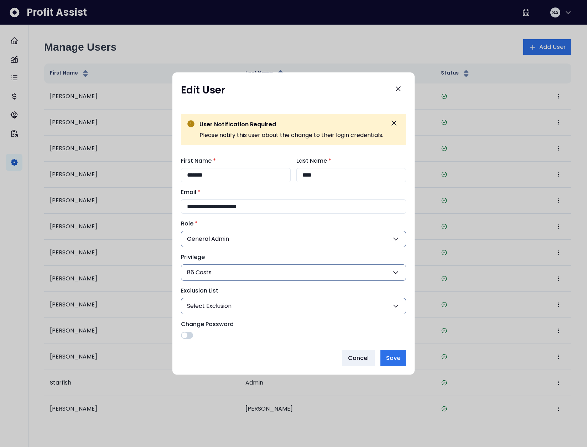
click at [213, 272] on button "86 Costs" at bounding box center [293, 272] width 225 height 16
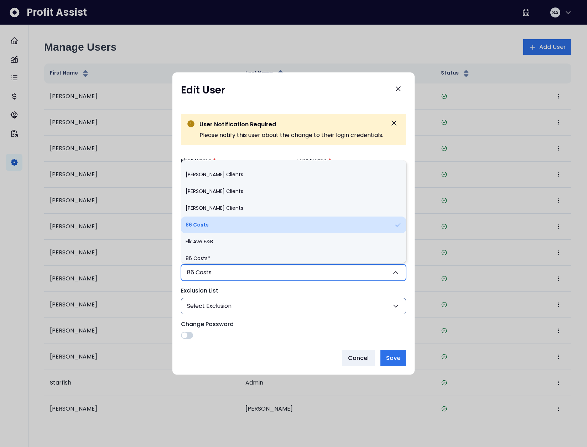
scroll to position [15, 0]
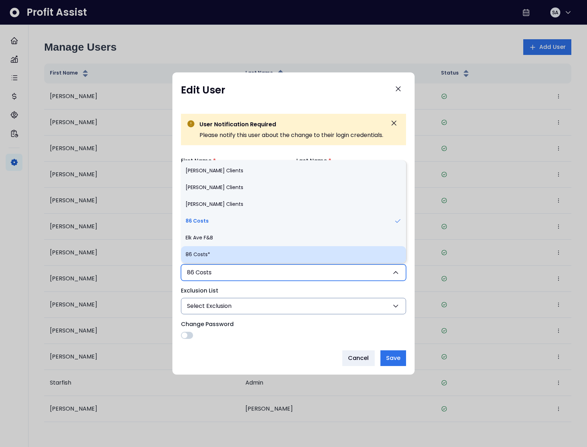
click at [214, 254] on li "86 Costs*" at bounding box center [293, 254] width 225 height 17
type input "***"
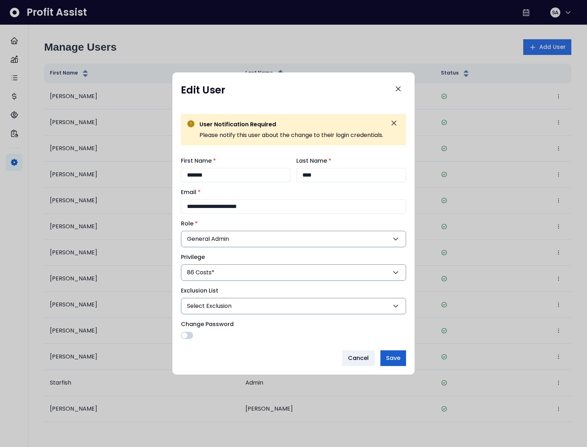
click at [394, 355] on span "Save" at bounding box center [393, 358] width 14 height 9
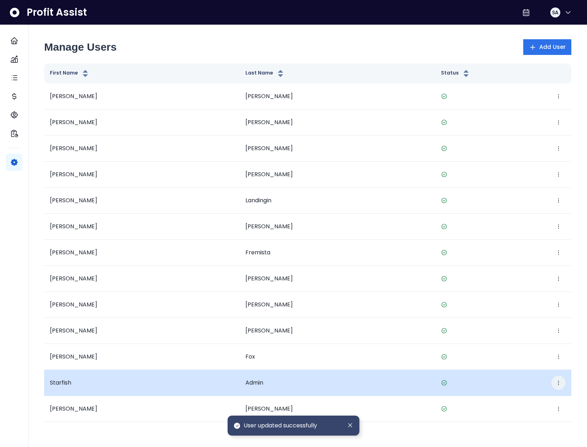
click at [561, 383] on icon "button" at bounding box center [559, 383] width 6 height 6
click at [529, 402] on button "Edit" at bounding box center [526, 404] width 79 height 17
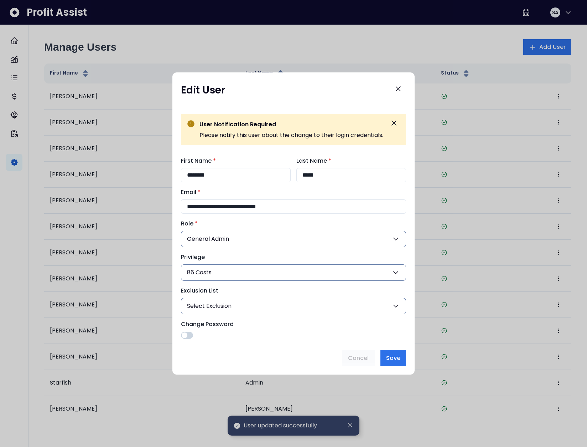
click at [256, 274] on button "86 Costs" at bounding box center [293, 272] width 225 height 16
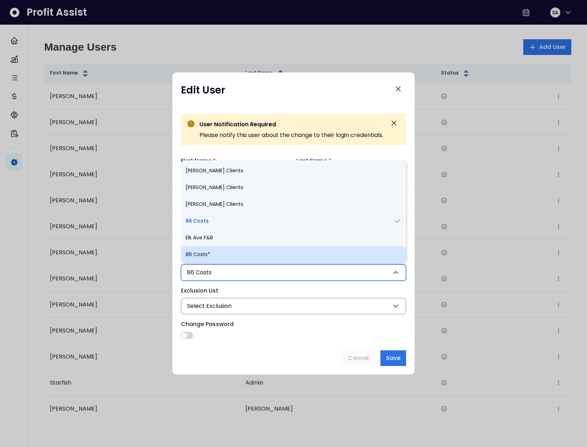
click at [233, 248] on li "86 Costs*" at bounding box center [293, 254] width 225 height 17
type input "***"
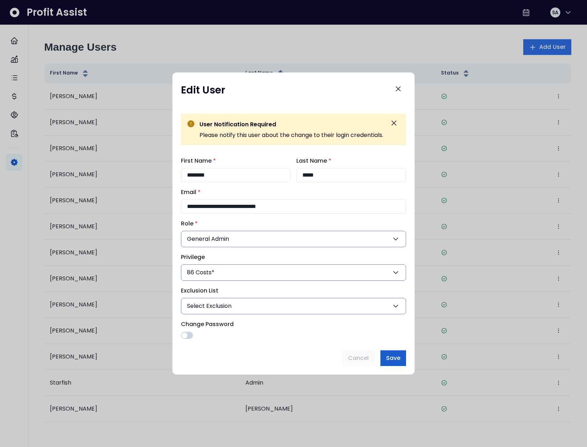
click at [393, 359] on span "Save" at bounding box center [393, 358] width 14 height 9
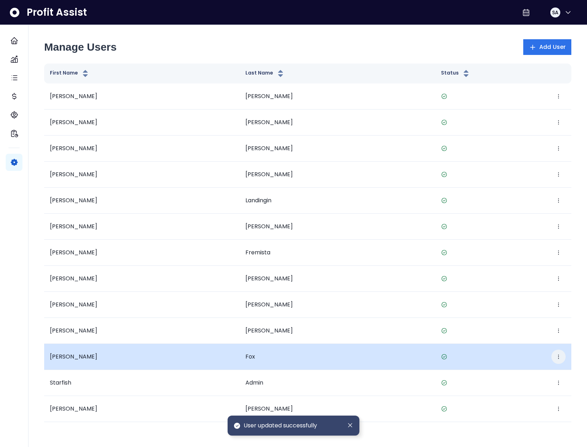
click at [556, 356] on icon "button" at bounding box center [559, 357] width 6 height 6
click at [520, 377] on button "Edit" at bounding box center [526, 378] width 79 height 17
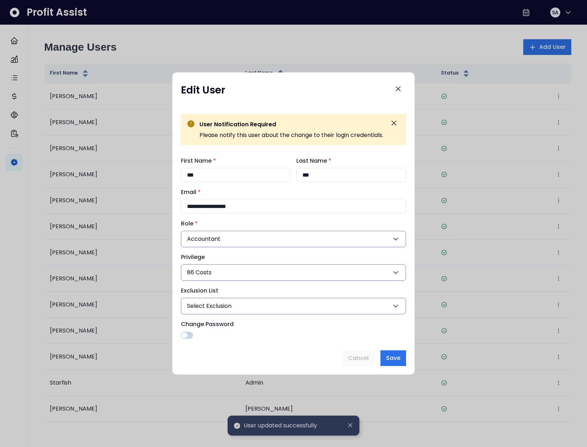
click at [241, 271] on button "86 Costs" at bounding box center [293, 272] width 225 height 16
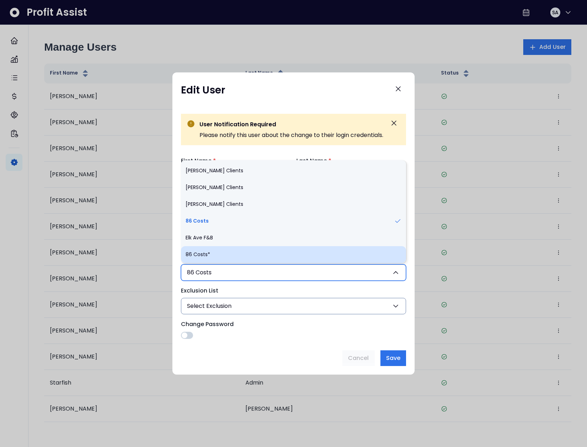
click at [220, 249] on li "86 Costs*" at bounding box center [293, 254] width 225 height 17
type input "***"
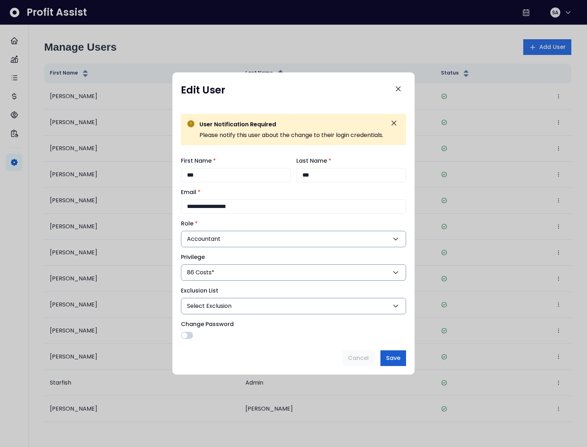
click at [392, 361] on span "Save" at bounding box center [393, 358] width 14 height 9
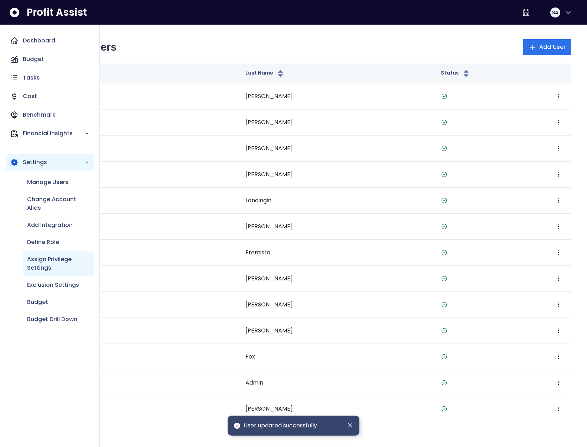
click at [53, 255] on p "Assign Privilege Settings" at bounding box center [58, 263] width 62 height 17
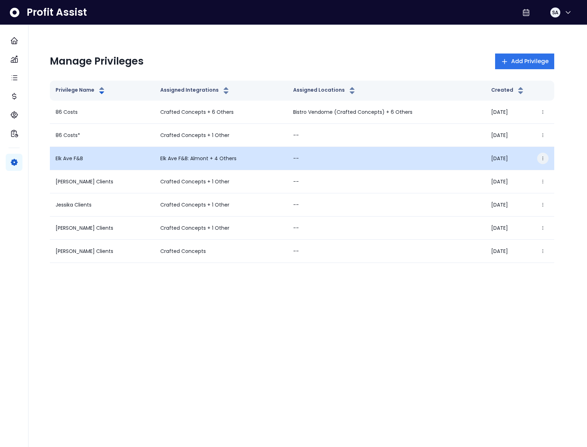
click at [545, 160] on icon "button" at bounding box center [543, 158] width 5 height 5
click at [525, 173] on button "Edit" at bounding box center [508, 178] width 79 height 17
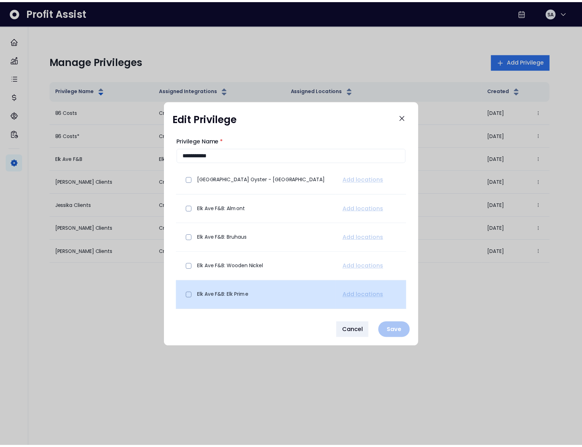
scroll to position [78, 0]
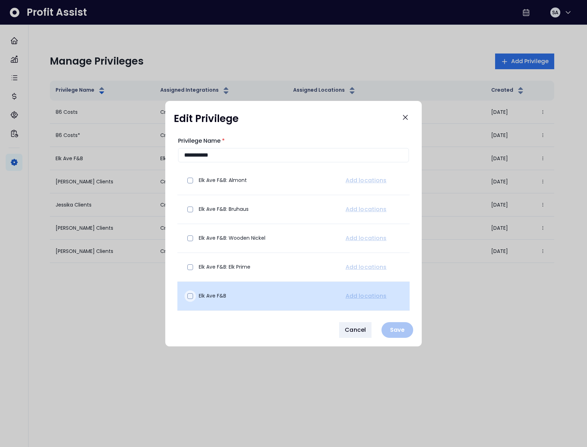
click at [189, 298] on span at bounding box center [190, 296] width 6 height 6
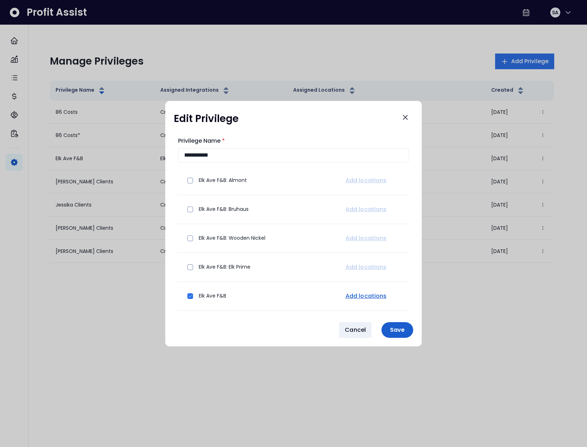
click at [398, 330] on p "Save" at bounding box center [397, 329] width 23 height 7
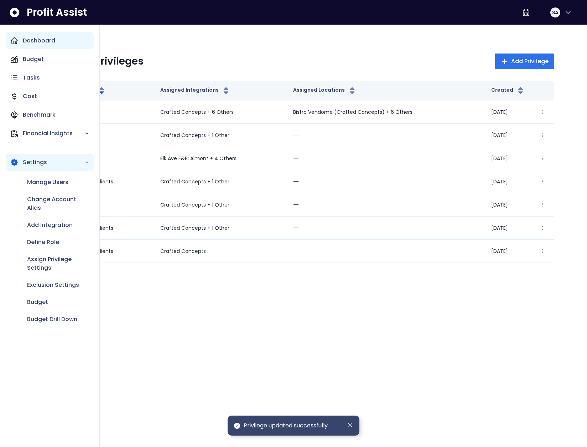
click at [10, 36] on icon "Main navigation" at bounding box center [14, 40] width 9 height 9
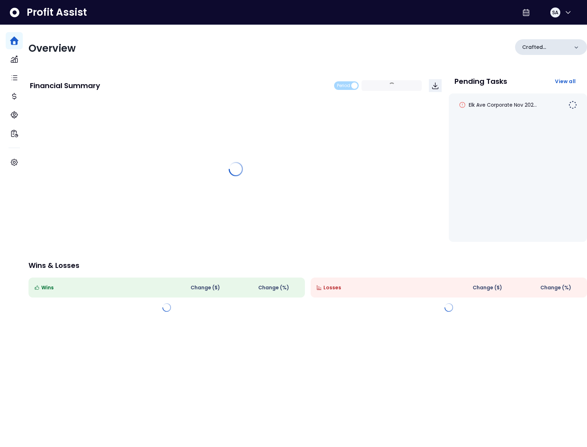
click at [527, 45] on p "Crafted Concepts" at bounding box center [546, 46] width 46 height 7
click at [533, 46] on p "Crafted Concepts" at bounding box center [546, 46] width 46 height 7
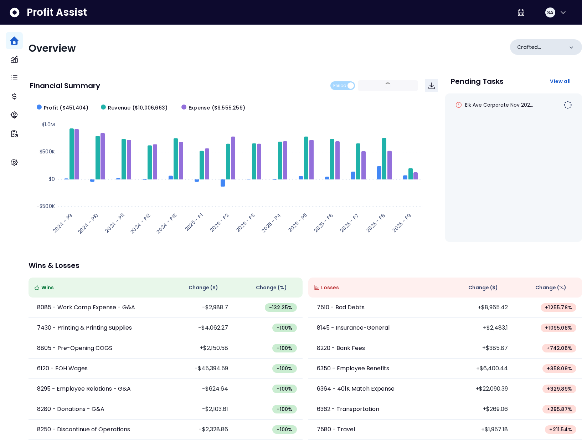
click at [529, 48] on p "Crafted Concepts" at bounding box center [540, 46] width 46 height 7
click at [528, 50] on p "Crafted Concepts" at bounding box center [540, 46] width 46 height 7
click at [526, 50] on p "Crafted Concepts" at bounding box center [540, 46] width 46 height 7
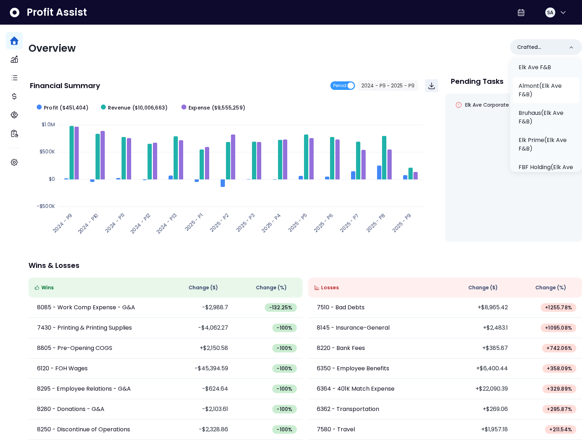
scroll to position [277, 0]
click at [529, 88] on p "Elk Ave F&B" at bounding box center [535, 92] width 32 height 9
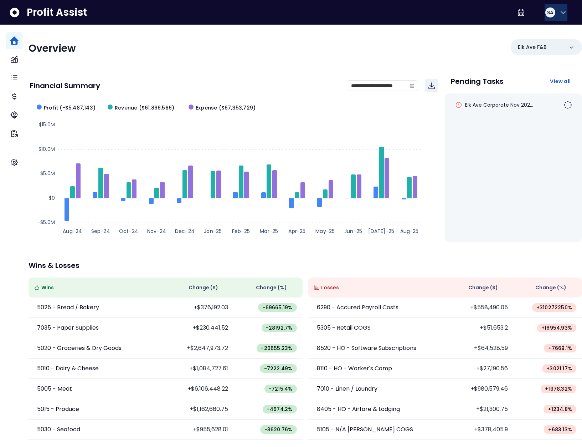
click at [555, 7] on button "SA" at bounding box center [556, 12] width 23 height 17
click at [542, 45] on span "Logout" at bounding box center [529, 47] width 68 height 9
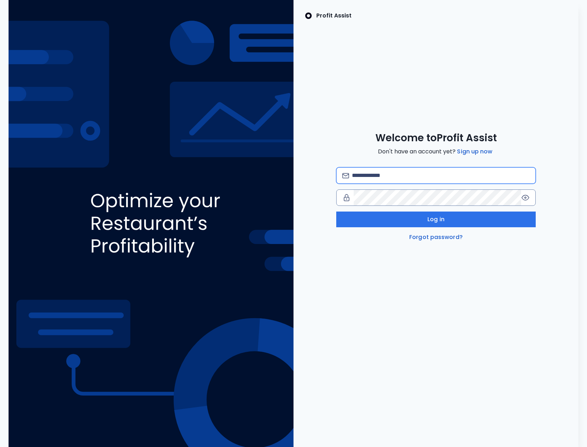
click at [427, 176] on input "email" at bounding box center [441, 176] width 178 height 16
type input "**********"
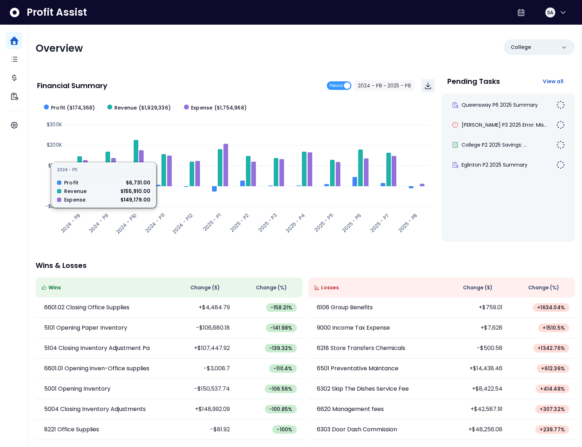
click at [151, 83] on div "Financial Summary" at bounding box center [182, 85] width 290 height 7
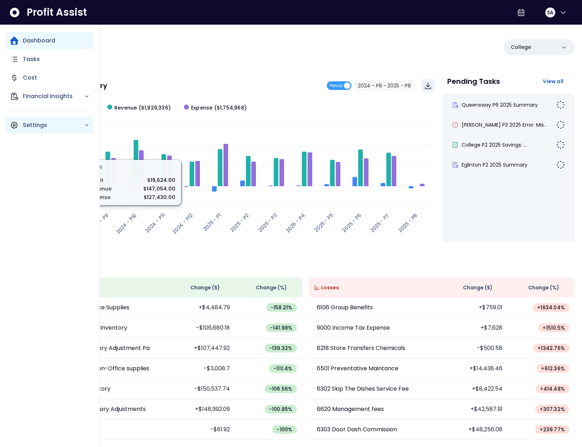
click at [16, 128] on icon "Main navigation" at bounding box center [14, 125] width 9 height 9
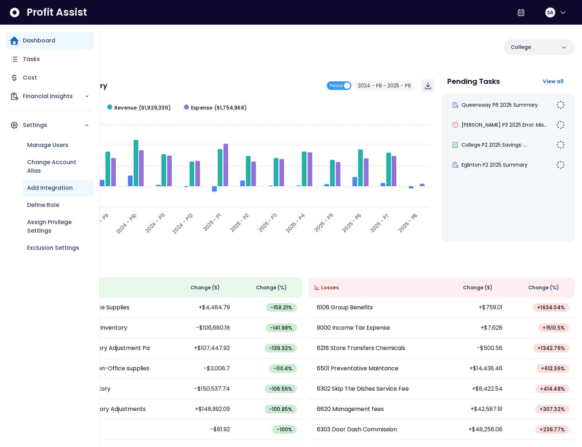
click at [43, 189] on p "Add Integration" at bounding box center [50, 188] width 46 height 9
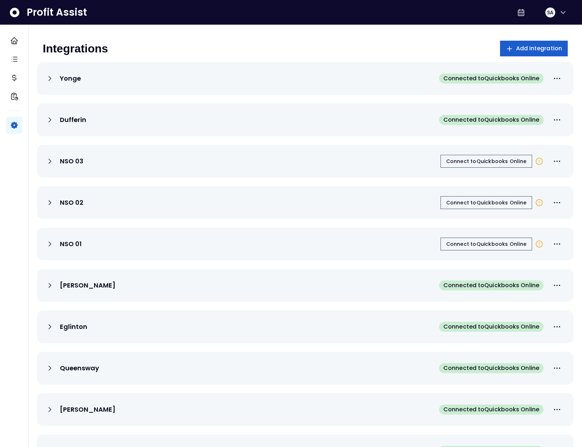
click at [536, 47] on span "Add Integration" at bounding box center [539, 48] width 46 height 9
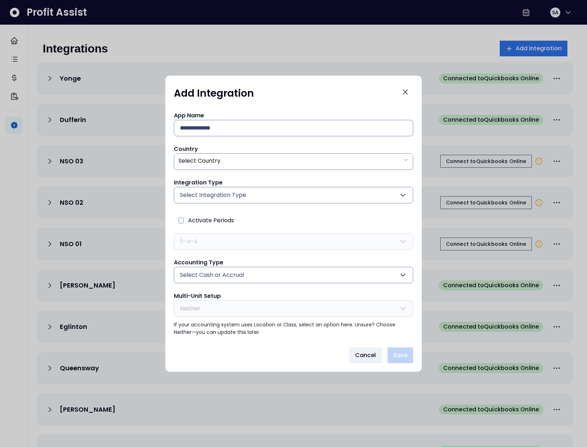
click at [215, 197] on span "Select Integration Type" at bounding box center [213, 195] width 66 height 9
click at [238, 173] on div "App Name Country Select Country Integration Type Select Integration Type Quickb…" at bounding box center [294, 223] width 240 height 225
click at [411, 93] on button "Close" at bounding box center [406, 92] width 16 height 16
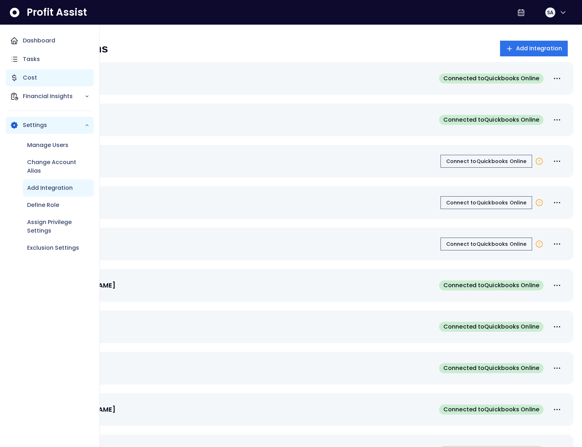
click at [15, 78] on icon "Main navigation" at bounding box center [14, 77] width 4 height 6
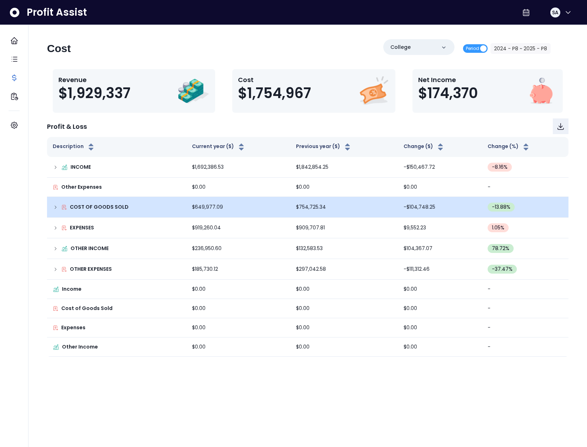
click at [53, 207] on icon at bounding box center [56, 207] width 6 height 6
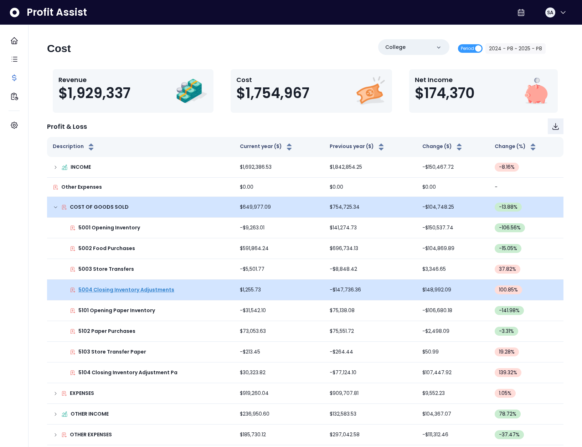
click at [122, 290] on p "5004 Closing Inventory Adjustments" at bounding box center [126, 289] width 96 height 7
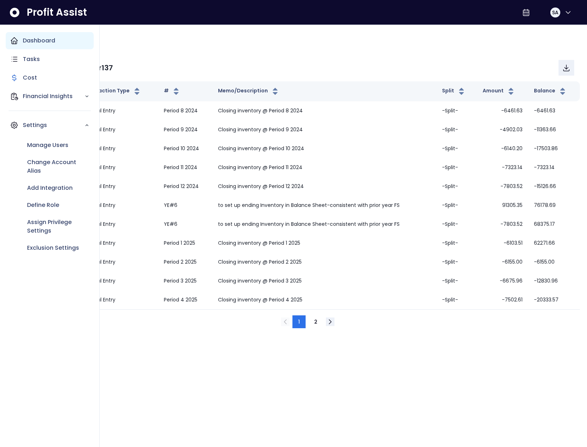
click at [14, 35] on div "Dashboard" at bounding box center [50, 40] width 88 height 17
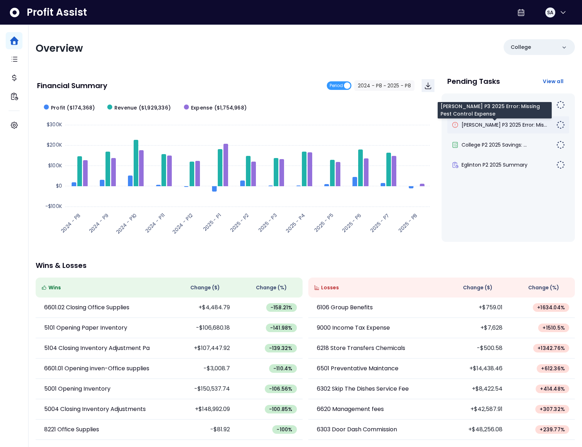
click at [494, 123] on span "[PERSON_NAME] P3 2025 Error: Mis..." at bounding box center [505, 124] width 86 height 7
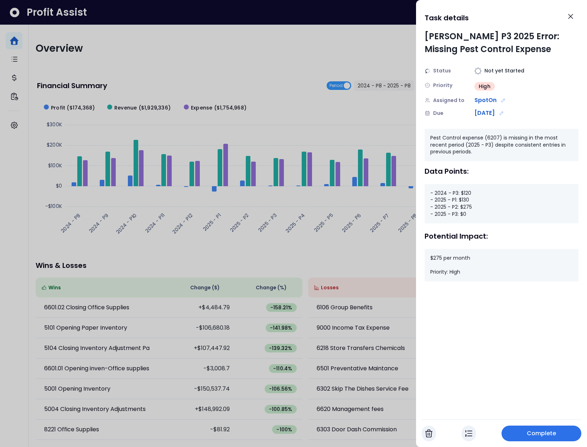
click at [440, 33] on div "[PERSON_NAME] P3 2025 Error: Missing Pest Control Expense" at bounding box center [502, 43] width 154 height 26
click at [461, 198] on div "- 2024 - P3: $120 - 2025 - P1: $130 - 2025 - P2: $275 - 2025 - P3: $0" at bounding box center [502, 203] width 154 height 39
drag, startPoint x: 461, startPoint y: 198, endPoint x: 461, endPoint y: 201, distance: 3.6
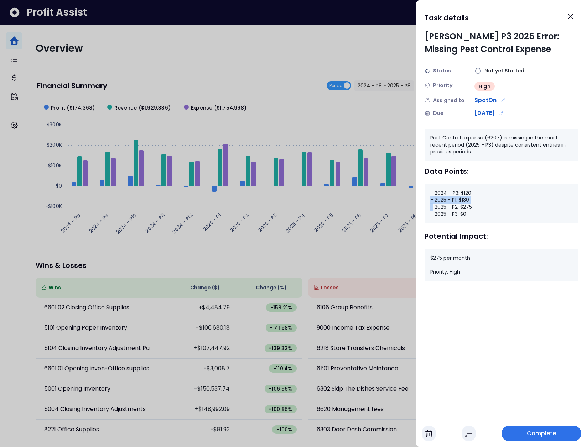
click at [461, 197] on div "- 2024 - P3: $120 - 2025 - P1: $130 - 2025 - P2: $275 - 2025 - P3: $0" at bounding box center [502, 203] width 154 height 39
click at [461, 208] on div "- 2024 - P3: $120 - 2025 - P1: $130 - 2025 - P2: $275 - 2025 - P3: $0" at bounding box center [502, 203] width 154 height 39
click at [457, 211] on div "- 2024 - P3: $120 - 2025 - P1: $130 - 2025 - P2: $275 - 2025 - P3: $0" at bounding box center [502, 203] width 154 height 39
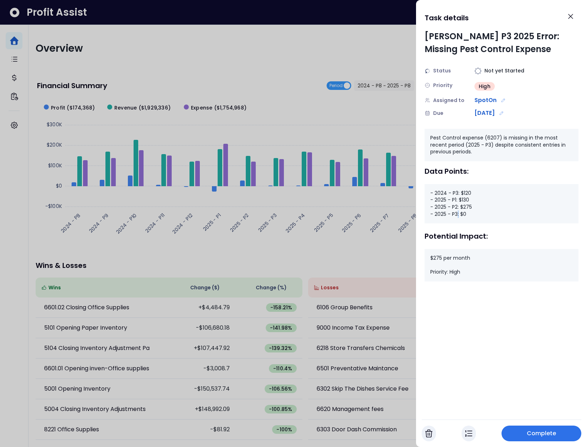
click at [457, 211] on div "- 2024 - P3: $120 - 2025 - P1: $130 - 2025 - P2: $275 - 2025 - P3: $0" at bounding box center [502, 203] width 154 height 39
click at [571, 17] on icon "Close" at bounding box center [571, 16] width 4 height 4
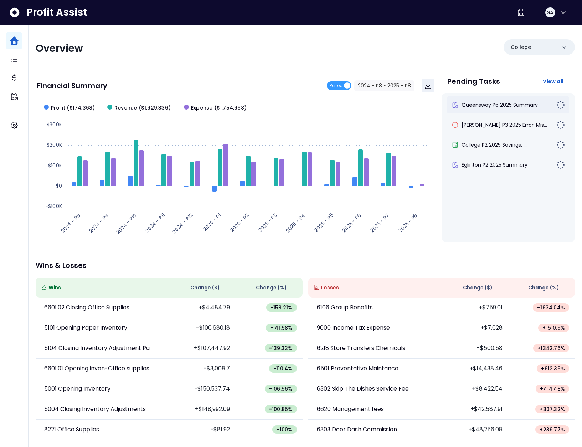
click at [492, 106] on span "Queensway P6 2025 Summary" at bounding box center [500, 104] width 76 height 7
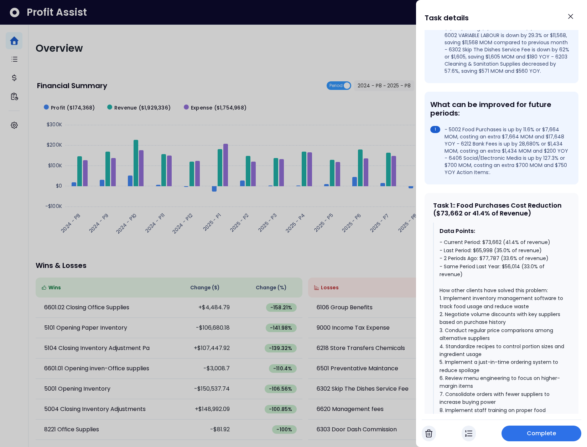
scroll to position [155, 0]
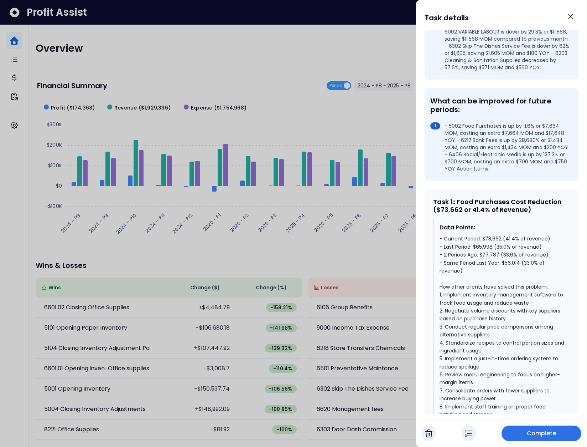
click at [490, 263] on div "- Current Period: $73,662 (41.4% of revenue) - Last Period: $65,998 (35.0% of r…" at bounding box center [502, 343] width 125 height 216
click at [491, 263] on div "- Current Period: $73,662 (41.4% of revenue) - Last Period: $65,998 (35.0% of r…" at bounding box center [502, 343] width 125 height 216
click at [474, 253] on div "- Current Period: $73,662 (41.4% of revenue) - Last Period: $65,998 (35.0% of r…" at bounding box center [502, 343] width 125 height 216
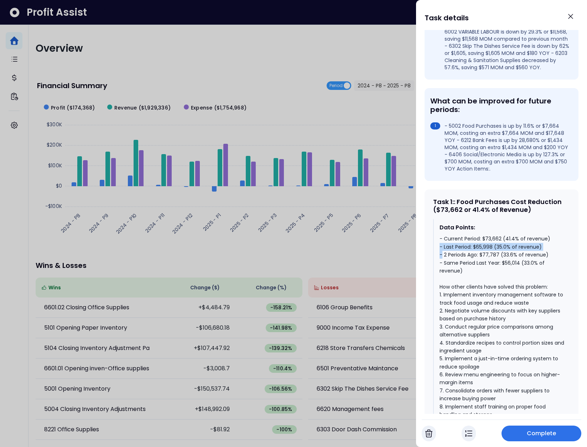
click at [474, 253] on div "- Current Period: $73,662 (41.4% of revenue) - Last Period: $65,998 (35.0% of r…" at bounding box center [502, 343] width 125 height 216
click at [476, 241] on div "Data Points: - Current Period: $73,662 (41.4% of revenue) - Last Period: $65,99…" at bounding box center [501, 337] width 137 height 236
click at [474, 248] on div "- Current Period: $73,662 (41.4% of revenue) - Last Period: $65,998 (35.0% of r…" at bounding box center [502, 343] width 125 height 216
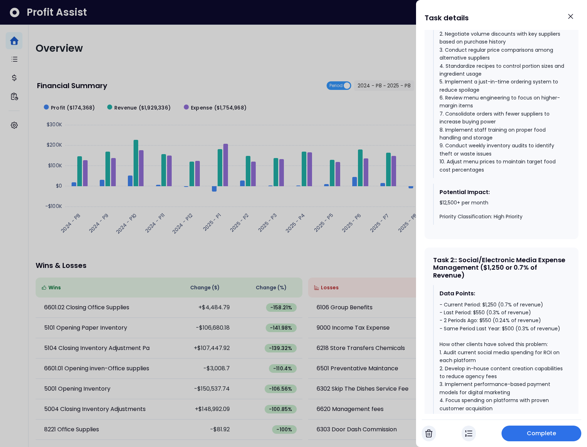
scroll to position [607, 0]
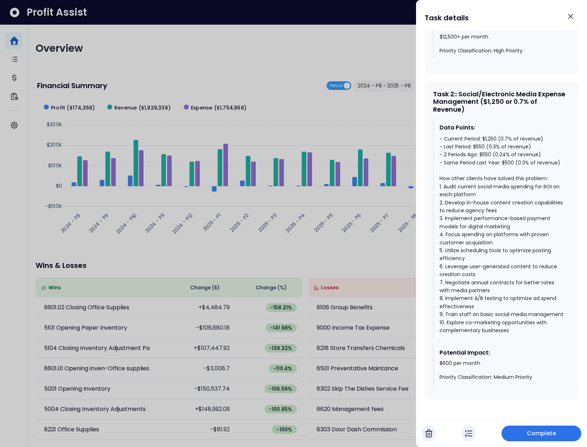
click at [499, 159] on div "- Current Period: $1,250 (0.7% of revenue) - Last Period: $550 (0.3% of revenue…" at bounding box center [502, 235] width 125 height 200
click at [485, 151] on div "- Current Period: $1,250 (0.7% of revenue) - Last Period: $550 (0.3% of revenue…" at bounding box center [502, 235] width 125 height 200
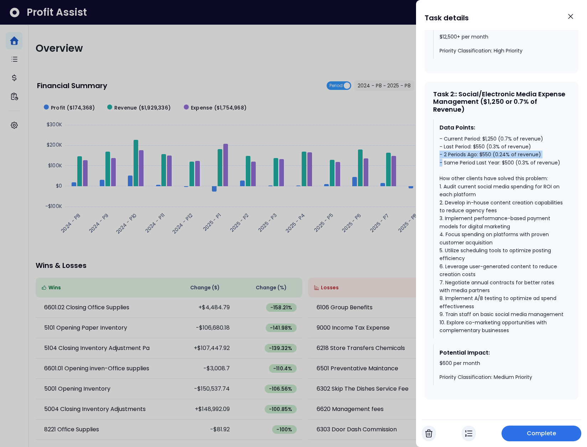
click at [485, 151] on div "- Current Period: $1,250 (0.7% of revenue) - Last Period: $550 (0.3% of revenue…" at bounding box center [502, 235] width 125 height 200
click at [474, 138] on div "- Current Period: $1,250 (0.7% of revenue) - Last Period: $550 (0.3% of revenue…" at bounding box center [502, 235] width 125 height 200
click at [511, 136] on div "- Current Period: $1,250 (0.7% of revenue) - Last Period: $550 (0.3% of revenue…" at bounding box center [502, 235] width 125 height 200
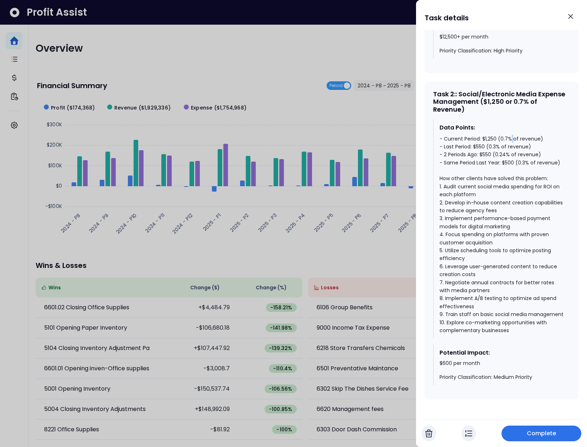
click at [511, 136] on div "- Current Period: $1,250 (0.7% of revenue) - Last Period: $550 (0.3% of revenue…" at bounding box center [502, 235] width 125 height 200
click at [507, 137] on div "- Current Period: $1,250 (0.7% of revenue) - Last Period: $550 (0.3% of revenue…" at bounding box center [502, 235] width 125 height 200
drag, startPoint x: 501, startPoint y: 136, endPoint x: 539, endPoint y: 135, distance: 37.4
click at [539, 135] on div "- Current Period: $1,250 (0.7% of revenue) - Last Period: $550 (0.3% of revenue…" at bounding box center [502, 235] width 125 height 200
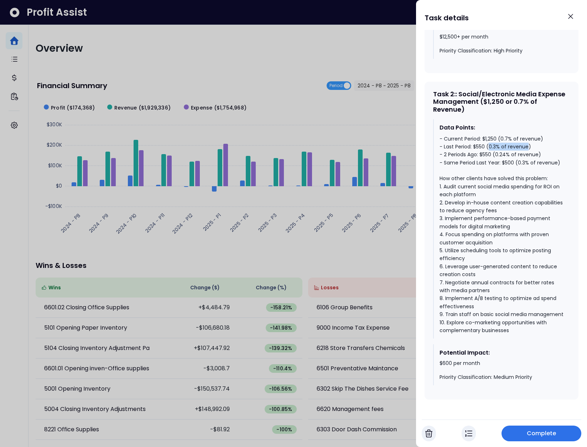
drag, startPoint x: 490, startPoint y: 144, endPoint x: 527, endPoint y: 144, distance: 37.4
click at [527, 144] on div "- Current Period: $1,250 (0.7% of revenue) - Last Period: $550 (0.3% of revenue…" at bounding box center [502, 235] width 125 height 200
click at [526, 145] on div "- Current Period: $1,250 (0.7% of revenue) - Last Period: $550 (0.3% of revenue…" at bounding box center [502, 235] width 125 height 200
drag, startPoint x: 496, startPoint y: 152, endPoint x: 536, endPoint y: 151, distance: 39.9
click at [536, 151] on div "- Current Period: $1,250 (0.7% of revenue) - Last Period: $550 (0.3% of revenue…" at bounding box center [502, 235] width 125 height 200
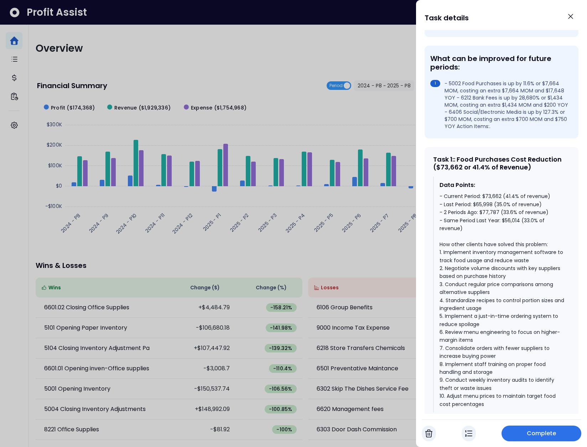
scroll to position [283, 0]
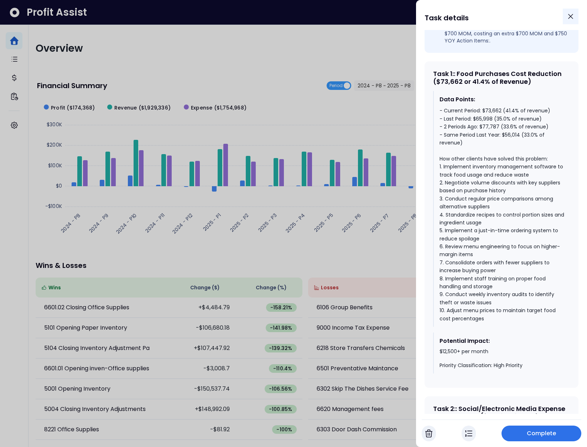
click at [566, 12] on button "Close" at bounding box center [571, 17] width 16 height 16
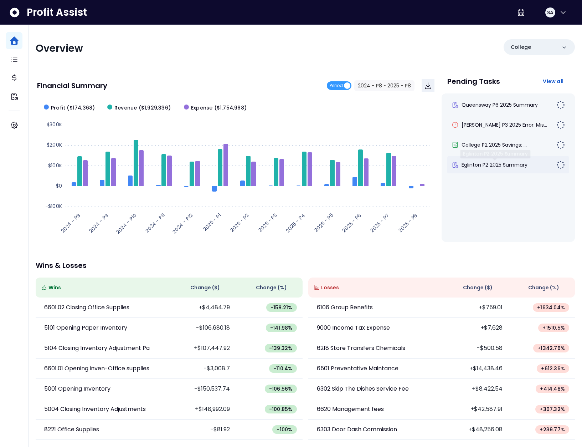
click at [495, 161] on span "Eglinton P2 2025 Summary" at bounding box center [495, 164] width 66 height 7
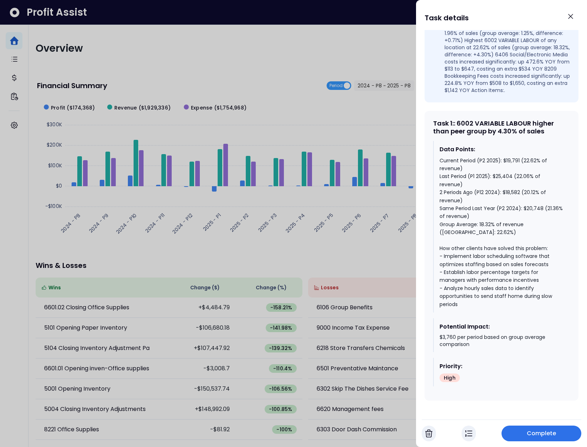
scroll to position [346, 0]
drag, startPoint x: 549, startPoint y: 137, endPoint x: 431, endPoint y: 131, distance: 118.1
click at [431, 131] on div "Task 1 : : 6002 VARIABLE LABOUR higher than peer group by 4.30% of sales Data P…" at bounding box center [502, 254] width 154 height 289
click at [572, 18] on icon "Close" at bounding box center [571, 16] width 9 height 9
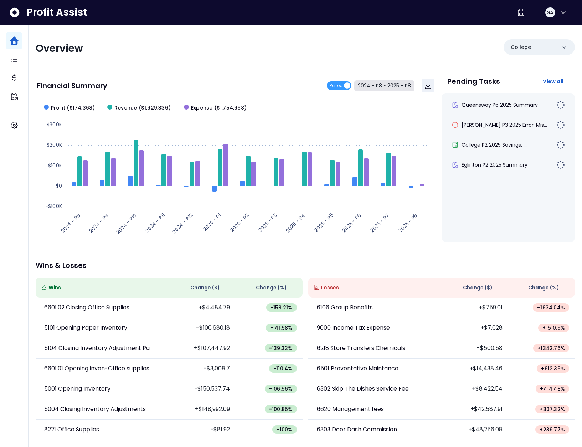
click at [380, 89] on button "2024 - P8 ~ 2025 - P8" at bounding box center [384, 85] width 60 height 11
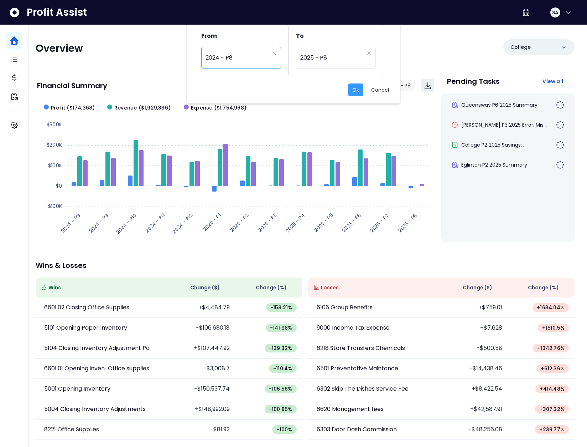
click at [222, 60] on span "2024 - P8" at bounding box center [238, 58] width 64 height 16
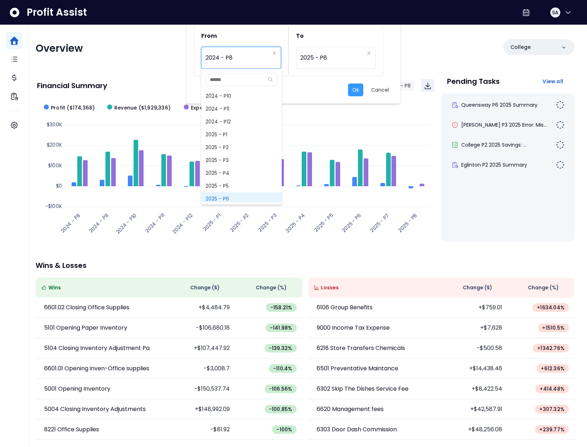
scroll to position [436, 0]
click at [222, 196] on span "2025 - P7" at bounding box center [241, 197] width 81 height 13
type input "*********"
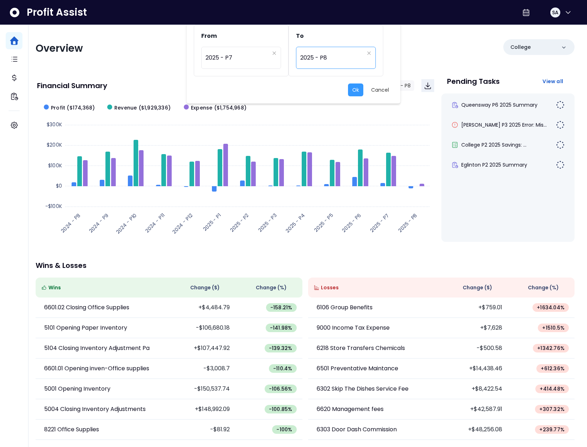
click at [314, 57] on span "2025 - P8" at bounding box center [332, 58] width 64 height 16
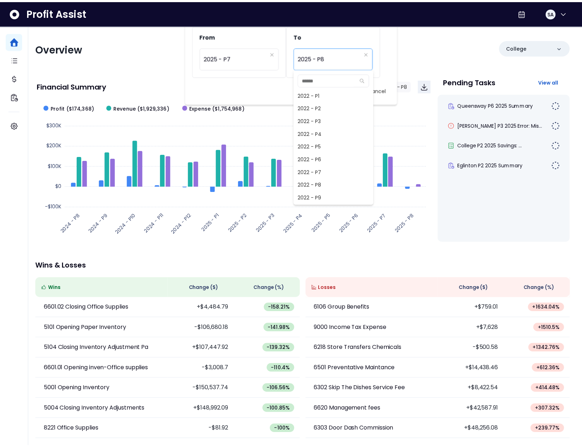
scroll to position [449, 0]
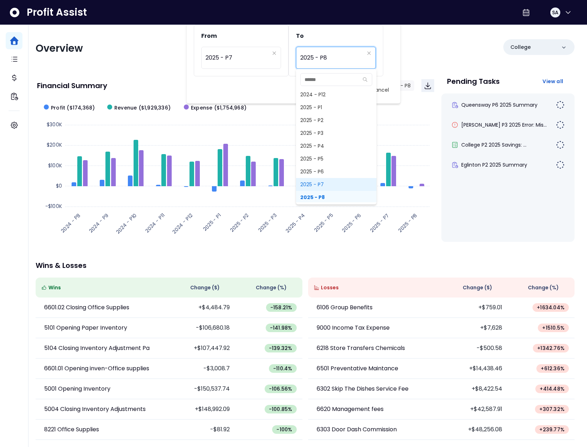
click at [319, 185] on span "2025 - P7" at bounding box center [336, 184] width 81 height 13
type input "*********"
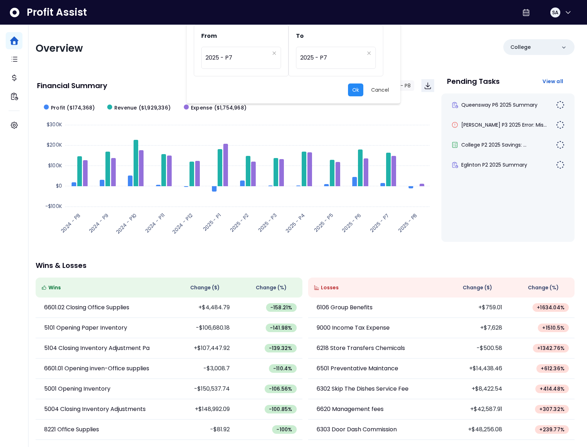
click at [355, 91] on button "Ok" at bounding box center [355, 89] width 15 height 13
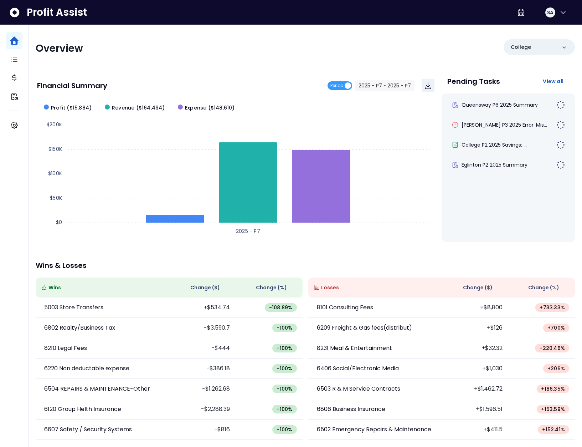
click at [474, 286] on span "Change ( $ )" at bounding box center [478, 287] width 30 height 7
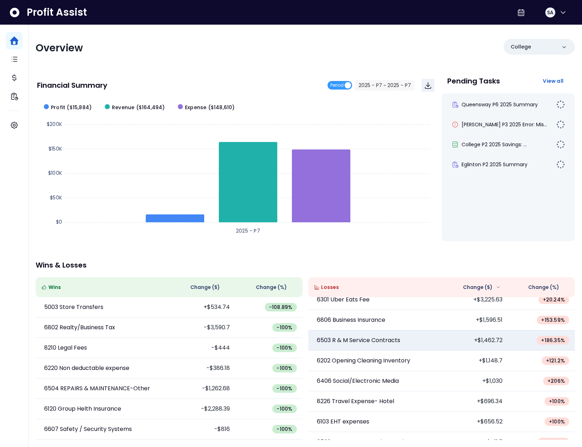
scroll to position [61, 0]
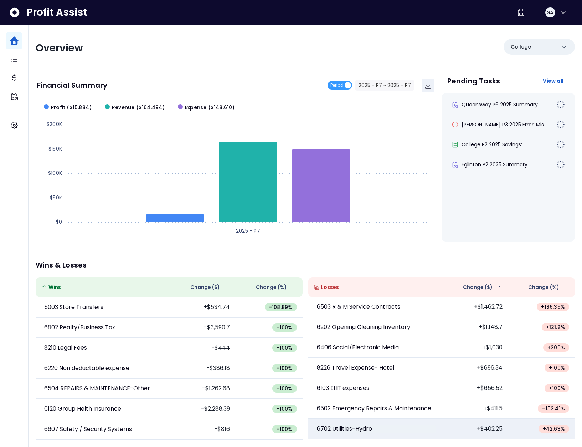
click at [345, 426] on p "6702 Utilities-Hydro" at bounding box center [344, 428] width 55 height 9
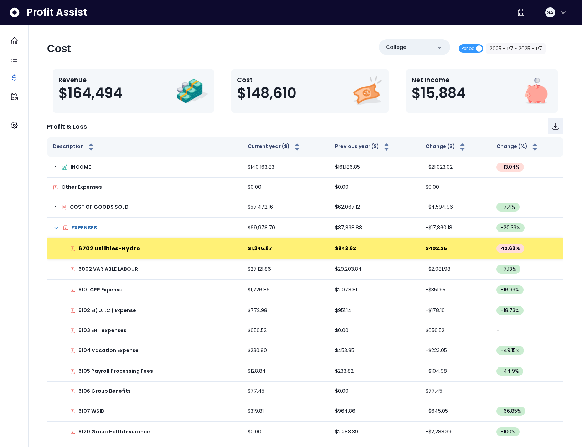
click at [88, 242] on td "6702 Utilities-Hydro" at bounding box center [144, 248] width 195 height 21
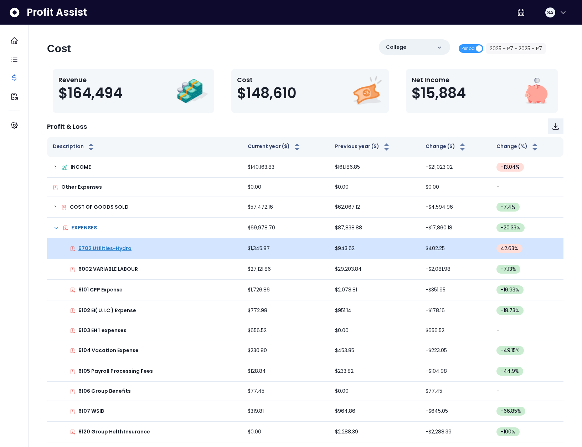
click at [95, 247] on p "6702 Utilities-Hydro" at bounding box center [104, 247] width 53 height 7
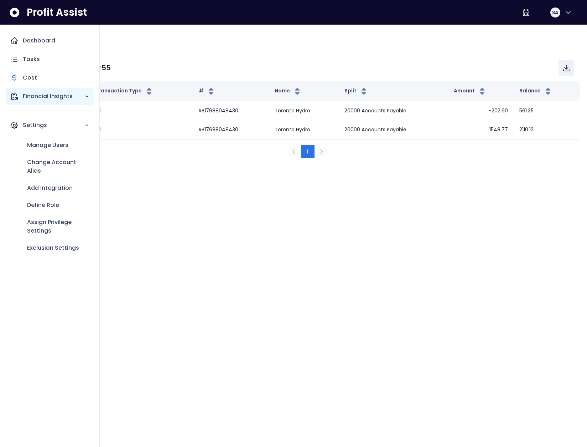
click at [21, 98] on div "Financial Insights" at bounding box center [50, 96] width 88 height 17
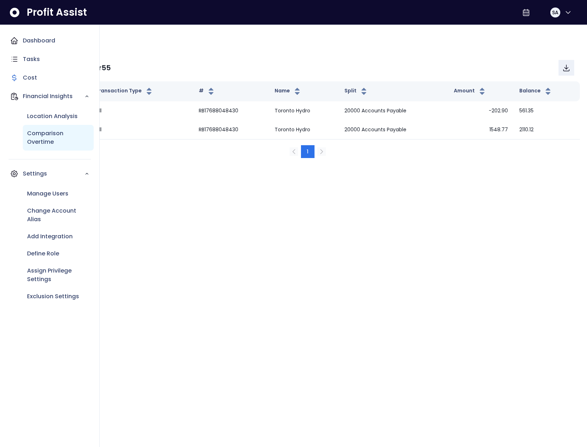
click at [27, 131] on p "Comparison Overtime" at bounding box center [58, 137] width 62 height 17
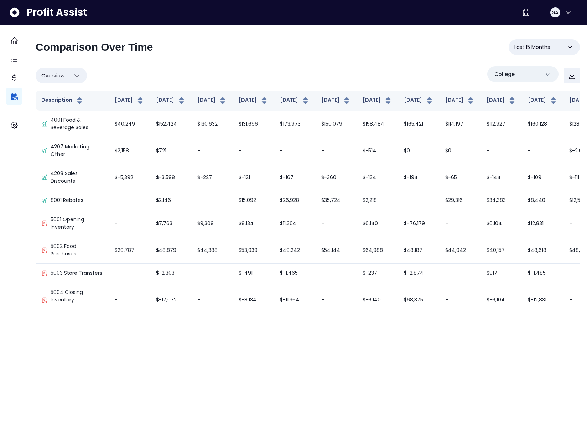
click at [530, 50] on span "Last 15 Months" at bounding box center [533, 47] width 36 height 9
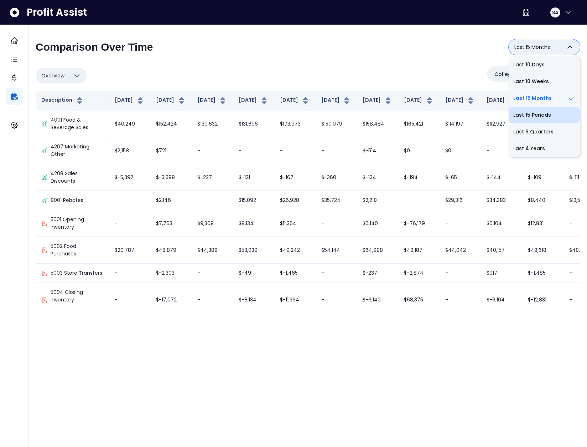
click at [531, 114] on li "Last 15 Periods" at bounding box center [544, 115] width 71 height 17
type input "**********"
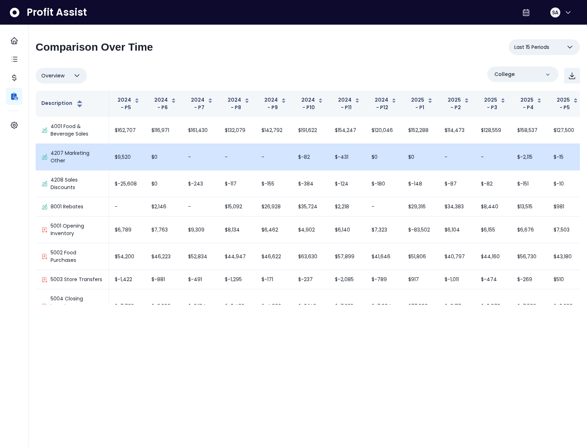
scroll to position [1617, 0]
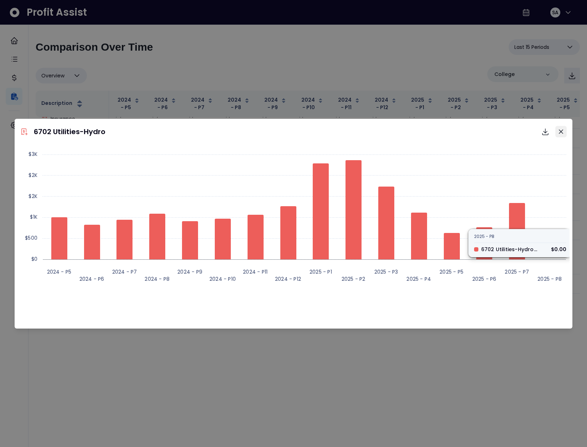
click at [563, 134] on button "Close" at bounding box center [561, 131] width 11 height 11
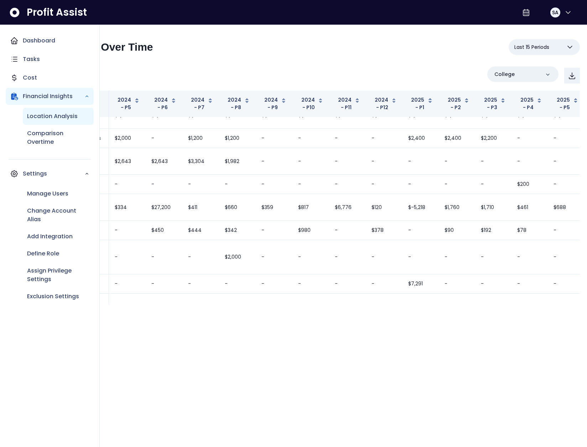
click at [38, 115] on p "Location Analysis" at bounding box center [52, 116] width 51 height 9
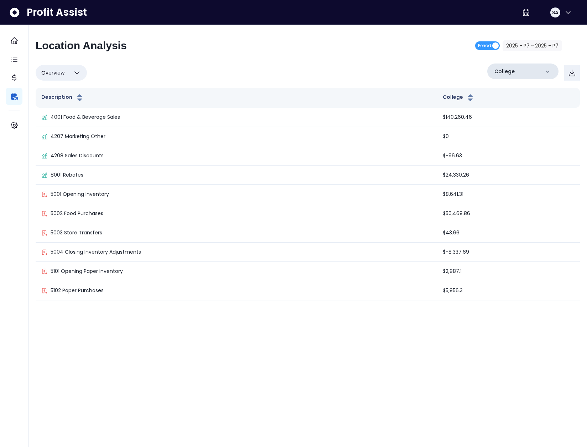
click at [522, 72] on div "College" at bounding box center [523, 71] width 71 height 16
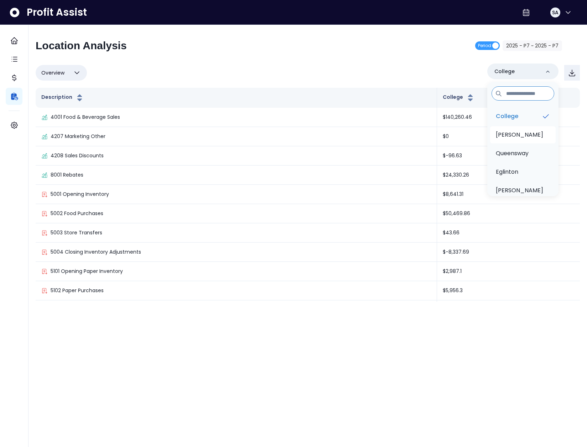
click at [522, 131] on li "Duncan" at bounding box center [523, 134] width 66 height 17
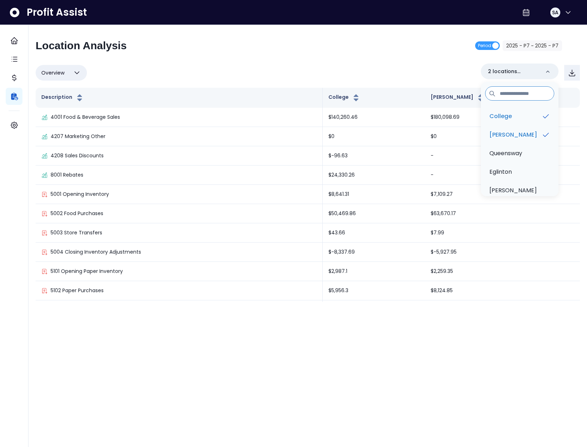
click at [203, 80] on div "Overview Overview % of cost % of sales % of budget ******** 2 locations selecte…" at bounding box center [308, 72] width 545 height 19
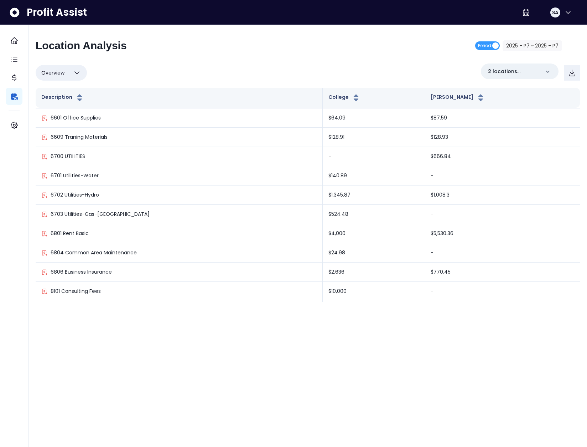
click at [63, 71] on span "Overview" at bounding box center [52, 72] width 23 height 9
click at [58, 123] on li "% of sales" at bounding box center [61, 123] width 51 height 17
type input "*********"
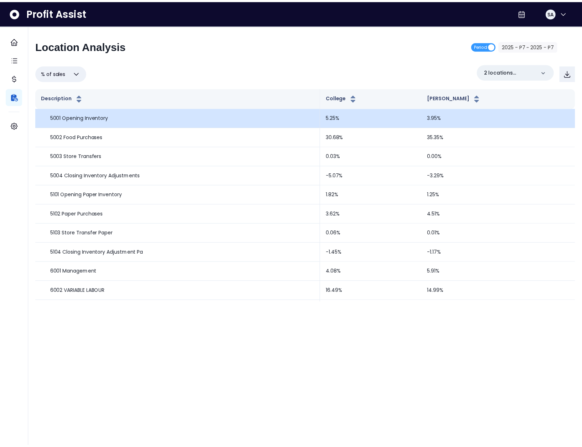
scroll to position [808, 0]
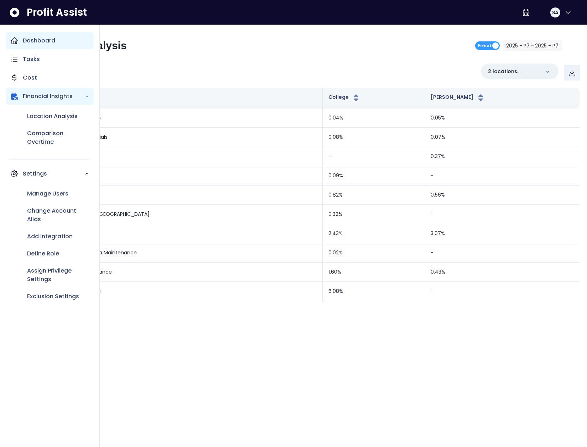
click at [19, 44] on div "Dashboard" at bounding box center [50, 40] width 88 height 17
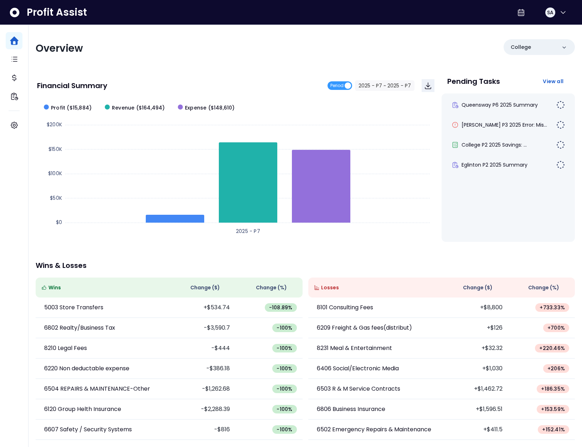
click at [324, 42] on div "Overview College" at bounding box center [305, 48] width 539 height 19
click at [530, 49] on p "College" at bounding box center [521, 46] width 20 height 7
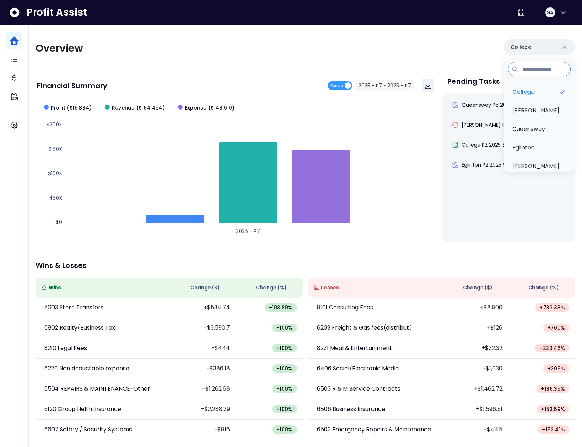
click at [300, 53] on div "Overview" at bounding box center [169, 48] width 266 height 13
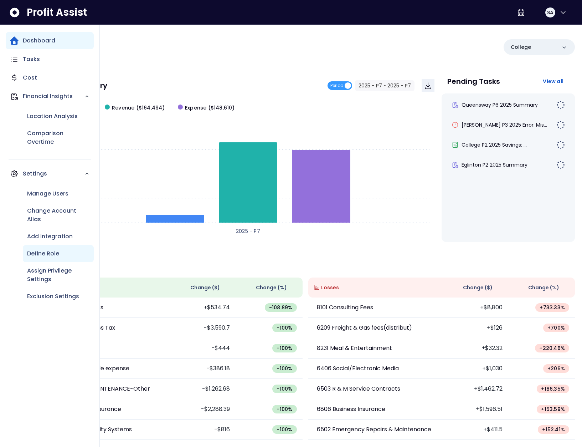
click at [51, 254] on p "Define Role" at bounding box center [43, 253] width 32 height 9
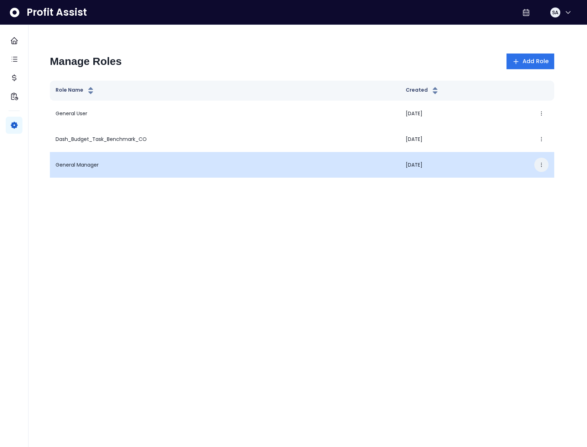
click at [544, 165] on icon "button" at bounding box center [542, 165] width 6 height 6
click at [519, 182] on button "Edit" at bounding box center [508, 186] width 79 height 17
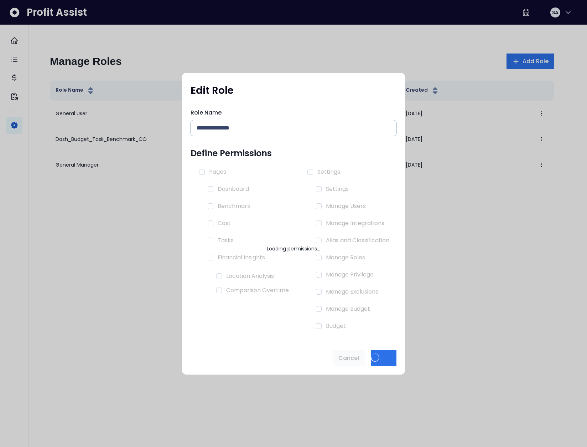
type input "**********"
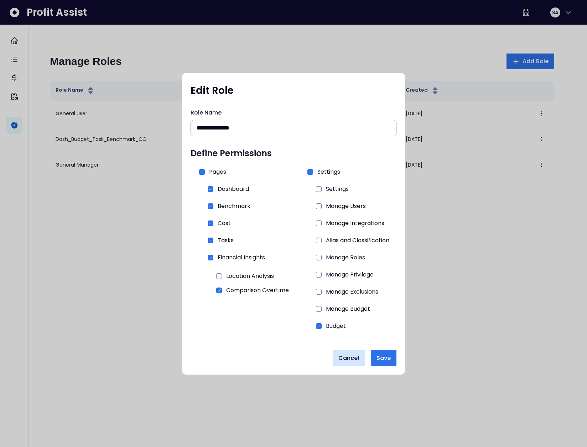
click at [352, 352] on button "Cancel" at bounding box center [349, 358] width 32 height 16
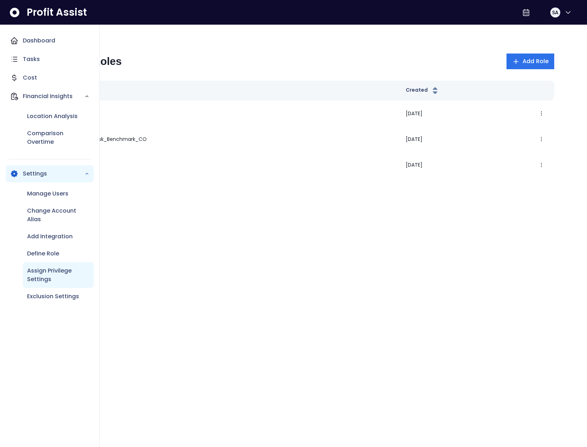
click at [50, 278] on p "Assign Privilege Settings" at bounding box center [58, 274] width 62 height 17
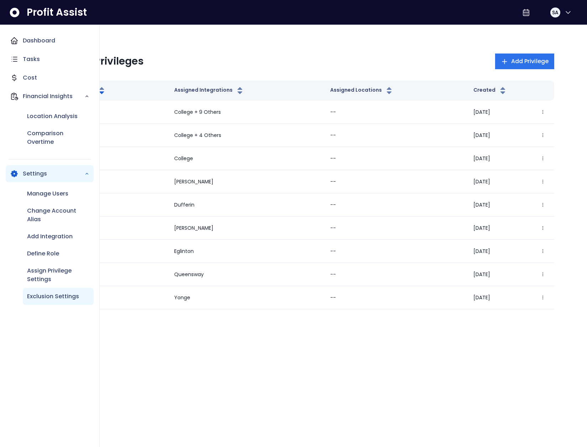
click at [52, 290] on div "Exclusion Settings" at bounding box center [58, 296] width 71 height 17
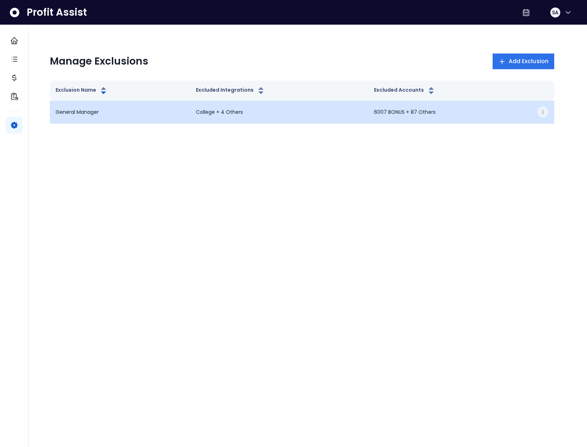
click at [545, 113] on icon "button" at bounding box center [543, 111] width 5 height 5
click at [524, 128] on button "Edit" at bounding box center [508, 132] width 79 height 17
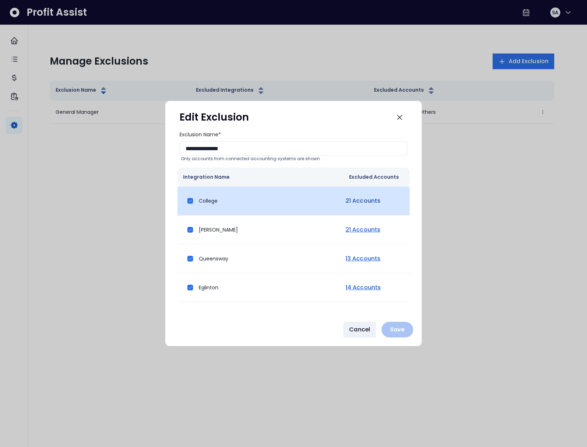
click at [355, 202] on link "21 Accounts" at bounding box center [363, 200] width 38 height 9
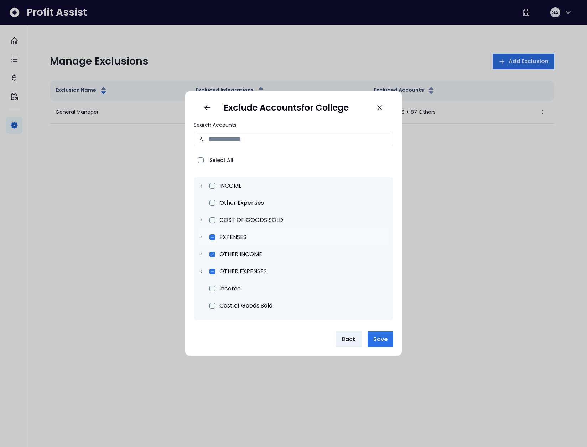
click at [201, 236] on icon at bounding box center [201, 237] width 5 height 5
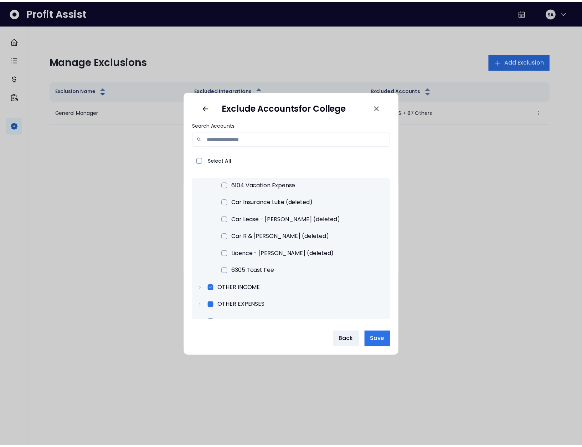
scroll to position [1637, 0]
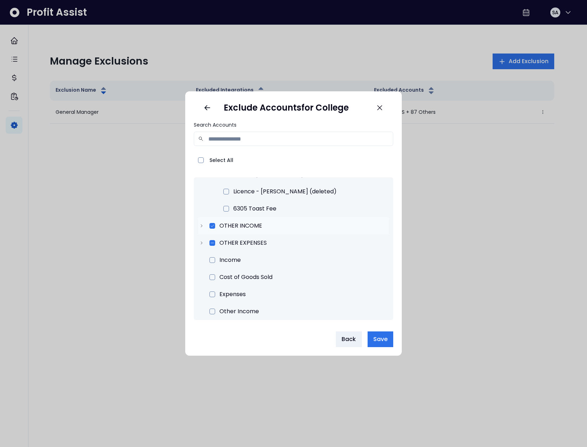
click at [202, 230] on div "OTHER INCOME" at bounding box center [293, 225] width 191 height 17
click at [352, 344] on button "Back" at bounding box center [349, 339] width 26 height 16
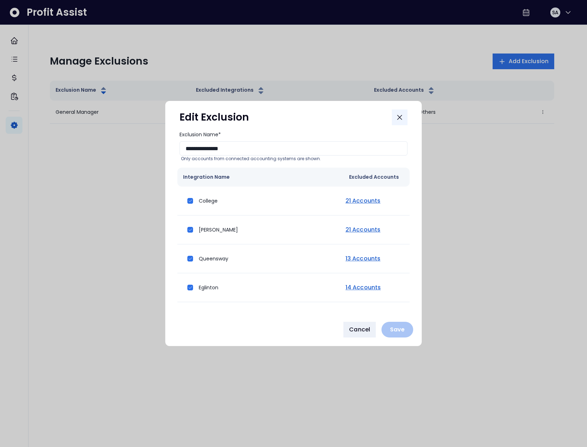
click at [402, 114] on icon "Close" at bounding box center [400, 117] width 9 height 9
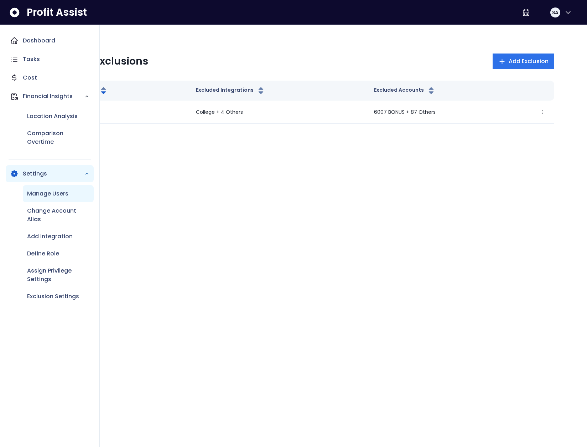
click at [49, 199] on div "Manage Users" at bounding box center [58, 193] width 71 height 17
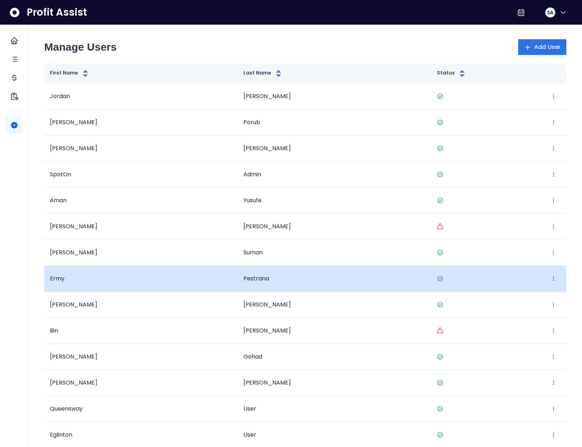
click at [561, 280] on td "Edit Deactivate" at bounding box center [498, 279] width 135 height 26
click at [556, 279] on icon "button" at bounding box center [554, 279] width 6 height 6
click at [530, 297] on button "Edit" at bounding box center [520, 300] width 79 height 17
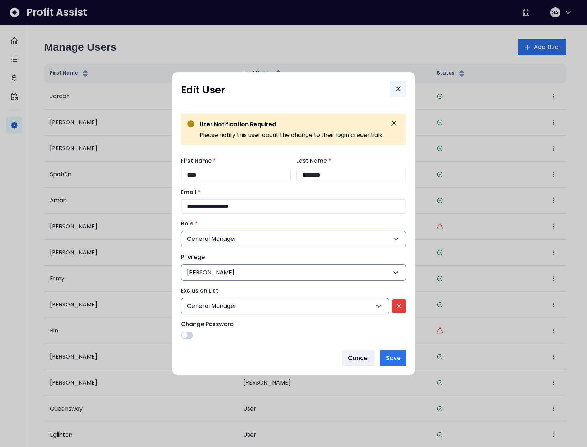
click at [400, 88] on icon "Close" at bounding box center [398, 88] width 9 height 9
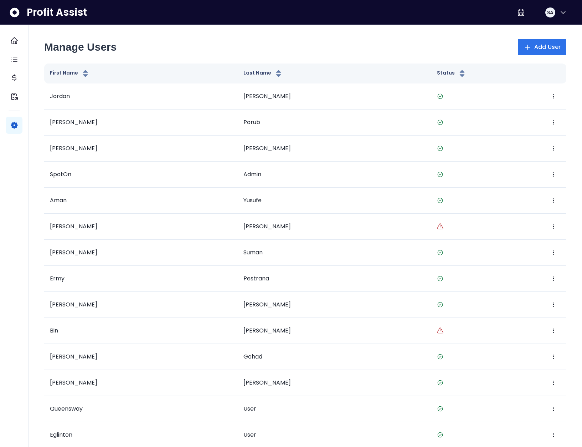
click at [294, 55] on div "Manage Users Add User First Name Last Name Status Jordan Silverman Edit Deactiv…" at bounding box center [305, 338] width 539 height 599
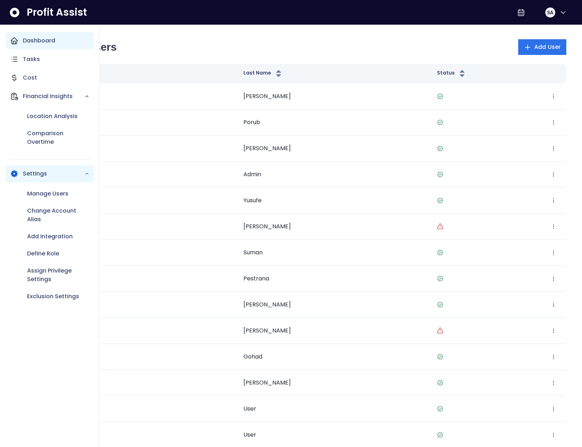
click at [17, 42] on icon "Main navigation" at bounding box center [14, 40] width 9 height 9
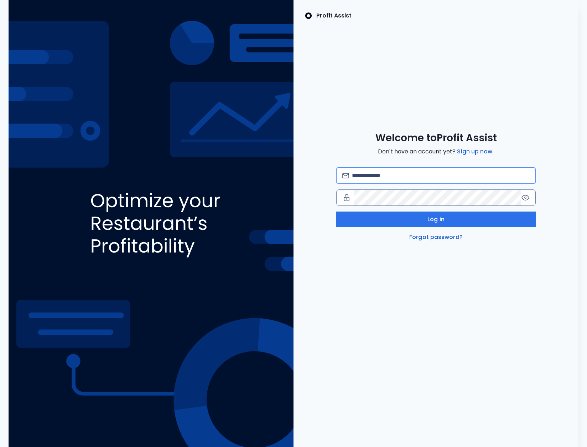
click at [413, 176] on input "email" at bounding box center [441, 176] width 178 height 16
type input "**********"
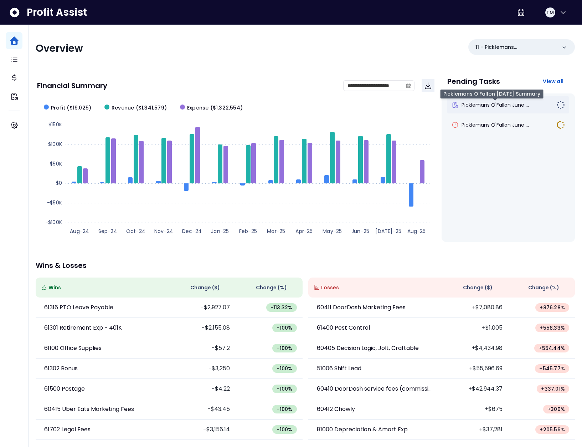
click at [491, 105] on span "Picklemans O'Fallon June ..." at bounding box center [495, 104] width 67 height 7
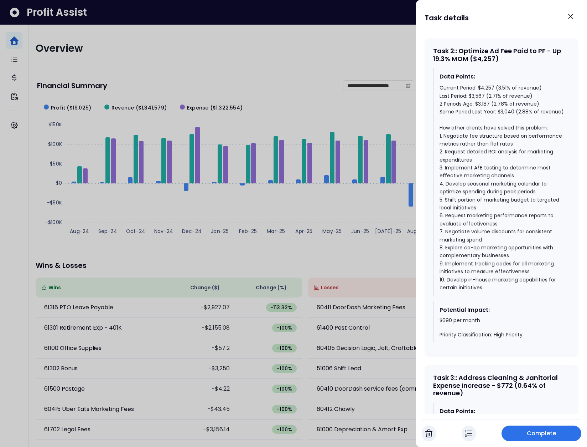
scroll to position [966, 0]
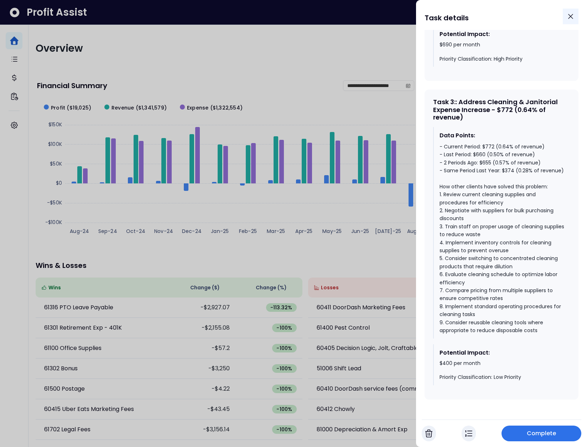
click at [569, 17] on icon "Close" at bounding box center [571, 16] width 9 height 9
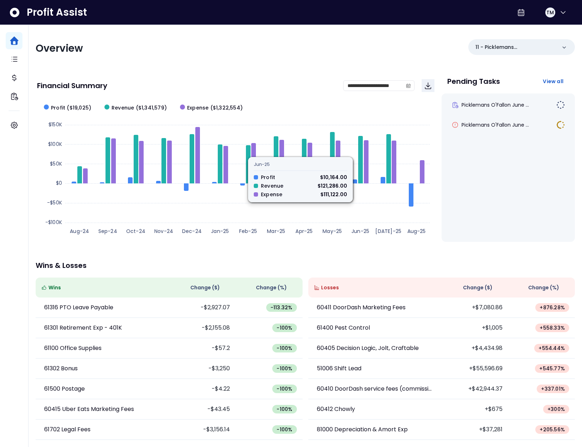
click at [280, 78] on div "**********" at bounding box center [235, 85] width 397 height 24
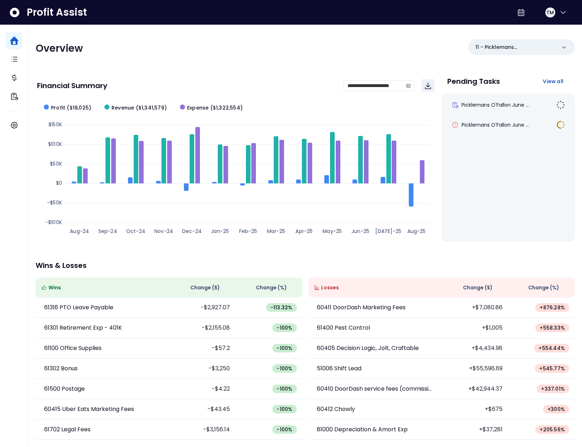
click at [223, 83] on div "Financial Summary" at bounding box center [190, 85] width 306 height 7
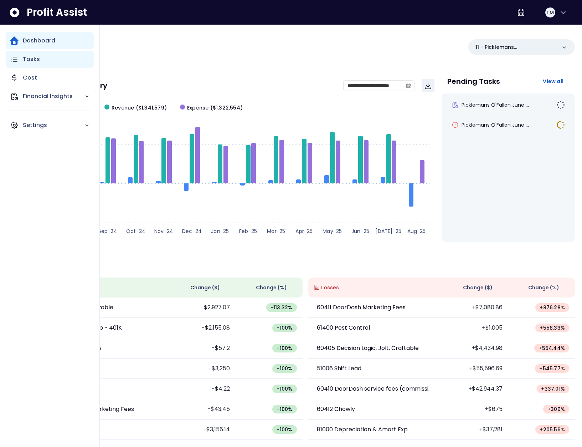
click at [19, 61] on div "Tasks" at bounding box center [50, 59] width 88 height 17
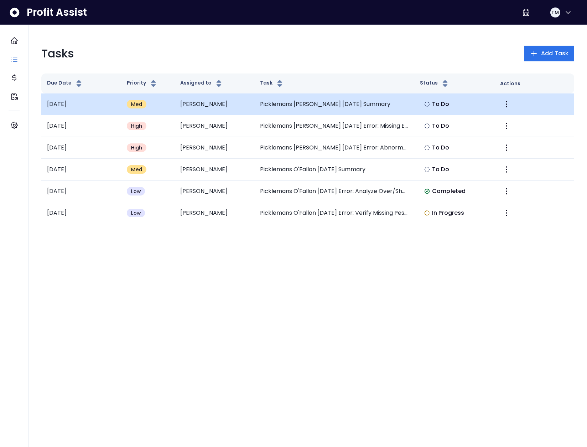
click at [292, 104] on td "Picklemans O'Fallon July 2025 Summary" at bounding box center [334, 104] width 160 height 22
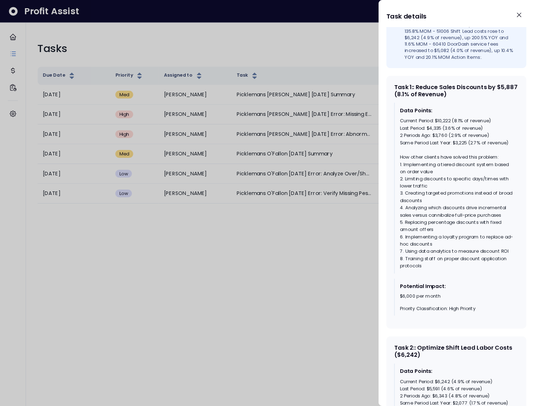
scroll to position [277, 0]
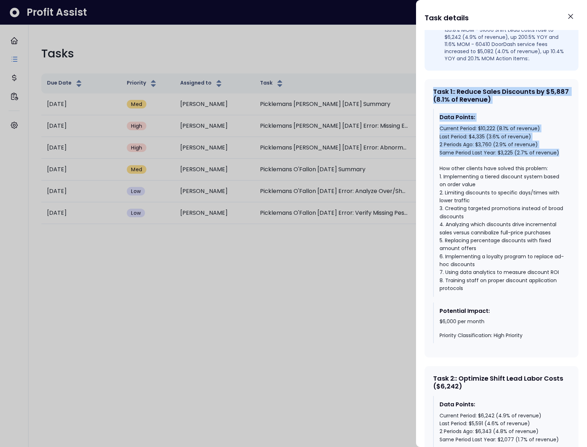
drag, startPoint x: 432, startPoint y: 89, endPoint x: 561, endPoint y: 154, distance: 143.8
click at [561, 154] on div "Task 1 : : Reduce Sales Discounts by $5,887 (8.1% of Revenue) Data Points: Curr…" at bounding box center [502, 218] width 154 height 278
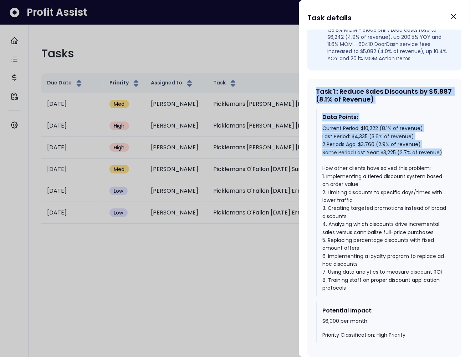
click at [354, 137] on div "Current Period: $10,222 (8.1% of revenue) Last Period: $4,335 (3.6% of revenue)…" at bounding box center [384, 208] width 125 height 168
drag, startPoint x: 447, startPoint y: 155, endPoint x: 305, endPoint y: 93, distance: 154.5
click at [305, 93] on div "Picklemans O'Fallon July 2025 Summary Status Not yet Started Priority Medium As…" at bounding box center [384, 193] width 171 height 327
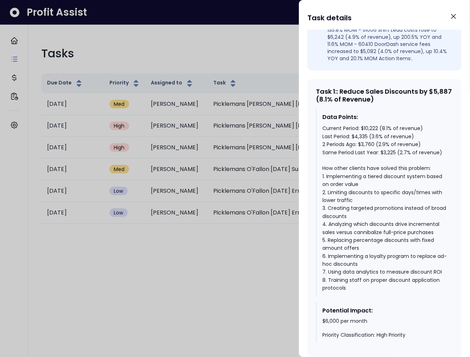
click at [358, 133] on div "Current Period: $10,222 (8.1% of revenue) Last Period: $4,335 (3.6% of revenue)…" at bounding box center [384, 208] width 125 height 168
click at [454, 16] on icon "Close" at bounding box center [453, 16] width 4 height 4
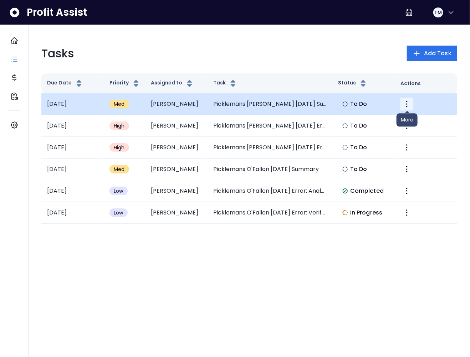
click at [406, 102] on icon "More" at bounding box center [406, 104] width 9 height 9
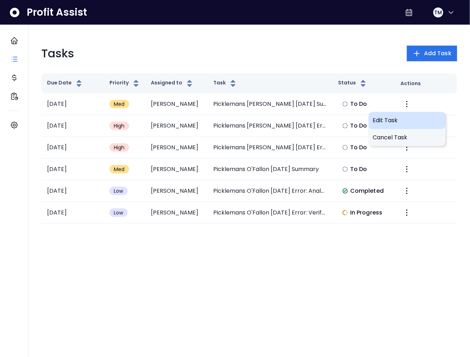
click at [385, 123] on span "Edit Task" at bounding box center [407, 120] width 68 height 9
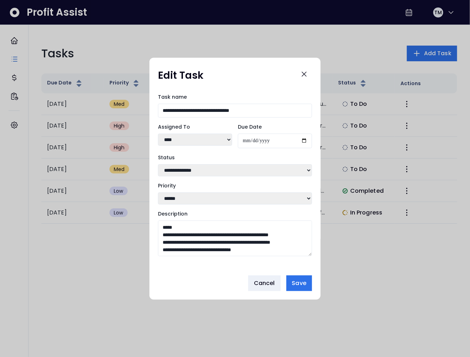
click at [313, 256] on div "**********" at bounding box center [234, 179] width 171 height 182
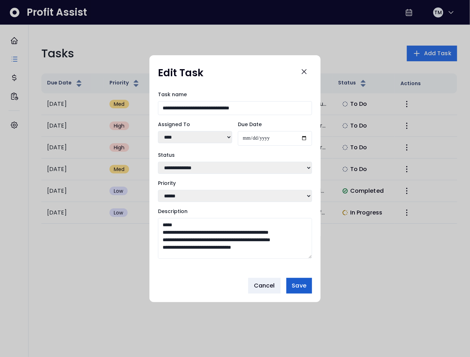
drag, startPoint x: 311, startPoint y: 256, endPoint x: 307, endPoint y: 310, distance: 54.3
click at [308, 302] on div "**********" at bounding box center [234, 178] width 171 height 247
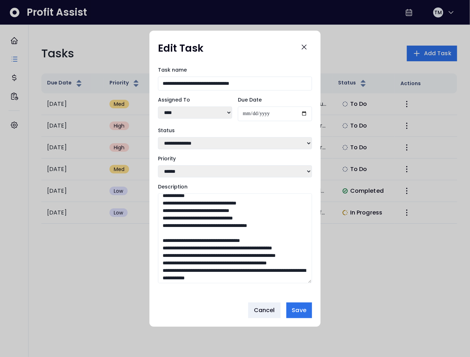
scroll to position [188, 0]
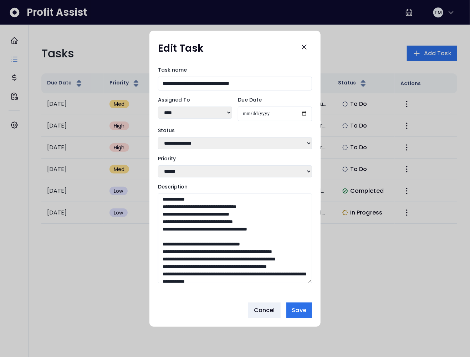
click at [232, 227] on textarea "Description" at bounding box center [235, 239] width 154 height 90
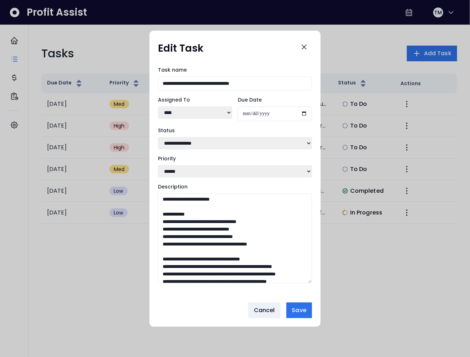
click at [196, 238] on textarea "Description" at bounding box center [235, 239] width 154 height 90
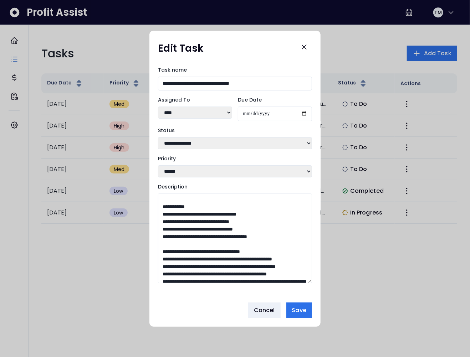
type textarea "**********"
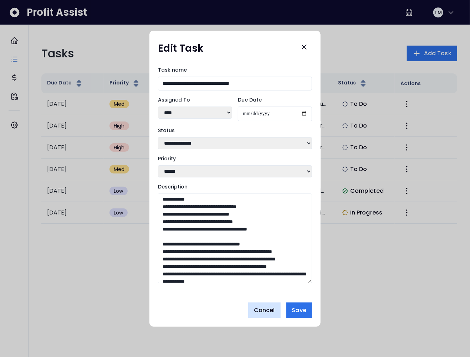
click at [261, 314] on span "Cancel" at bounding box center [264, 310] width 21 height 9
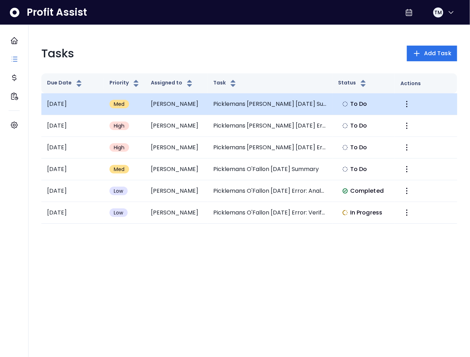
click at [275, 104] on td "Picklemans O'Fallon July 2025 Summary" at bounding box center [269, 104] width 125 height 22
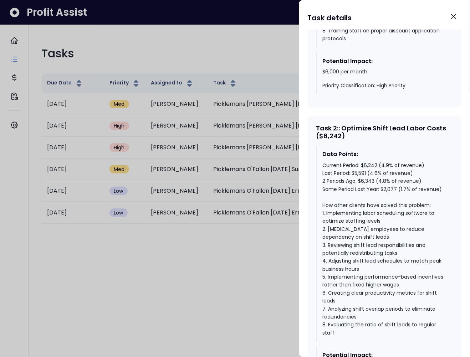
scroll to position [531, 0]
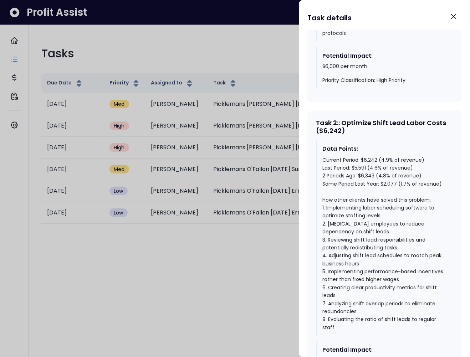
click at [368, 158] on div "Current Period: $6,242 (4.9% of revenue) Last Period: $5,591 (4.6% of revenue) …" at bounding box center [384, 244] width 125 height 176
click at [385, 160] on div "Current Period: $6,242 (4.9% of revenue) Last Period: $5,591 (4.6% of revenue) …" at bounding box center [384, 244] width 125 height 176
click at [376, 170] on div "Current Period: $6,242 (4.9% of revenue) Last Period: $5,591 (4.6% of revenue) …" at bounding box center [384, 244] width 125 height 176
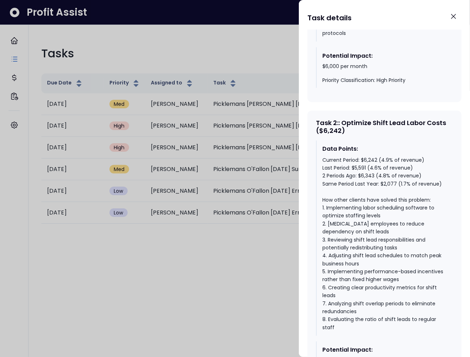
click at [382, 174] on div "Current Period: $6,242 (4.9% of revenue) Last Period: $5,591 (4.6% of revenue) …" at bounding box center [384, 244] width 125 height 176
click at [371, 164] on div "Current Period: $6,242 (4.9% of revenue) Last Period: $5,591 (4.6% of revenue) …" at bounding box center [384, 244] width 125 height 176
click at [379, 161] on div "Current Period: $6,242 (4.9% of revenue) Last Period: $5,591 (4.6% of revenue) …" at bounding box center [384, 244] width 125 height 176
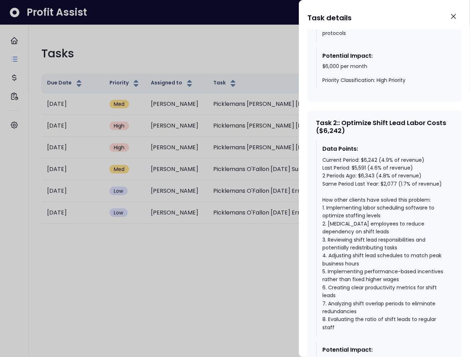
click at [379, 161] on div "Current Period: $6,242 (4.9% of revenue) Last Period: $5,591 (4.6% of revenue) …" at bounding box center [384, 244] width 125 height 176
click at [372, 168] on div "Current Period: $6,242 (4.9% of revenue) Last Period: $5,591 (4.6% of revenue) …" at bounding box center [384, 244] width 125 height 176
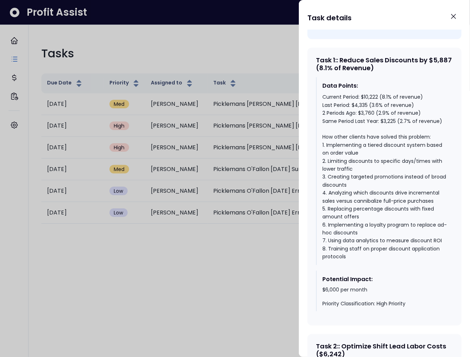
scroll to position [289, 0]
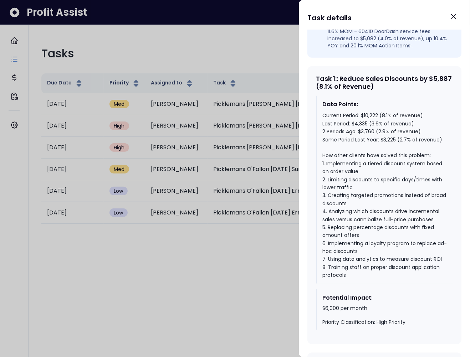
click at [365, 115] on div "Current Period: $10,222 (8.1% of revenue) Last Period: $4,335 (3.6% of revenue)…" at bounding box center [384, 196] width 125 height 168
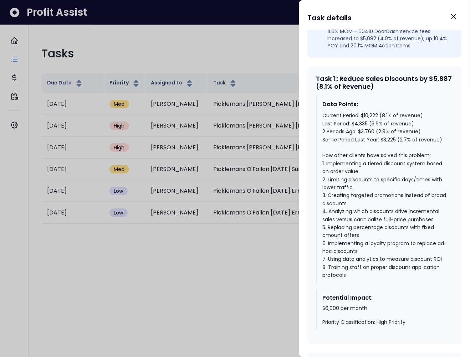
click at [365, 115] on div "Current Period: $10,222 (8.1% of revenue) Last Period: $4,335 (3.6% of revenue)…" at bounding box center [384, 196] width 125 height 168
click at [426, 116] on div "Current Period: $10,222 (8.1% of revenue) Last Period: $4,335 (3.6% of revenue)…" at bounding box center [384, 196] width 125 height 168
drag, startPoint x: 423, startPoint y: 116, endPoint x: 299, endPoint y: 110, distance: 124.5
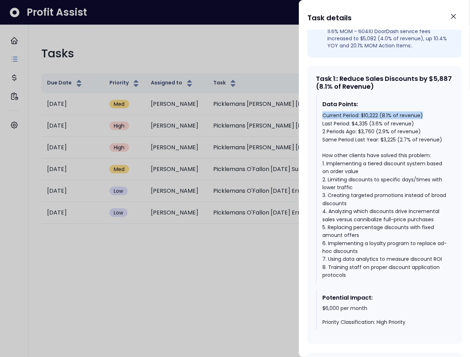
click at [299, 110] on div "Picklemans O'Fallon July 2025 Summary Status Not yet Started Priority Medium As…" at bounding box center [384, 193] width 171 height 327
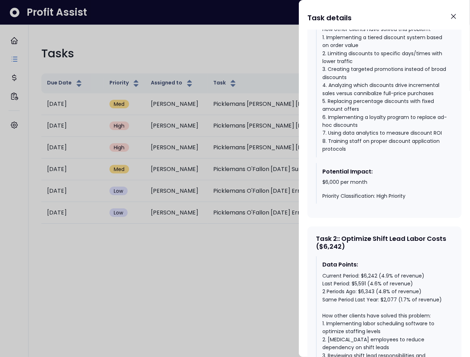
click at [374, 150] on div "Current Period: $10,222 (8.1% of revenue) Last Period: $4,335 (3.6% of revenue)…" at bounding box center [384, 69] width 125 height 168
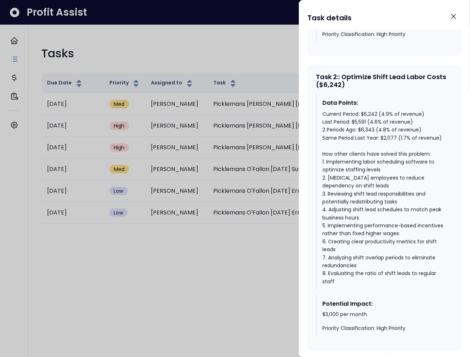
scroll to position [586, 0]
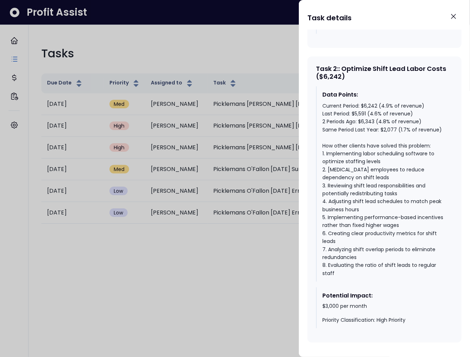
click at [327, 220] on div "Current Period: $6,242 (4.9% of revenue) Last Period: $5,591 (4.6% of revenue) …" at bounding box center [384, 190] width 125 height 176
click at [191, 58] on div at bounding box center [235, 178] width 470 height 357
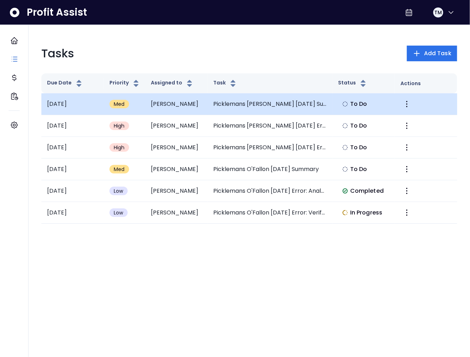
click at [288, 102] on td "Picklemans O'Fallon July 2025 Summary" at bounding box center [269, 104] width 125 height 22
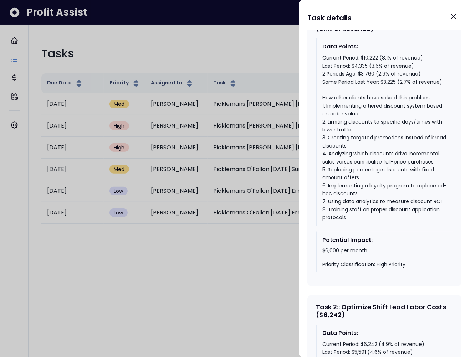
scroll to position [346, 0]
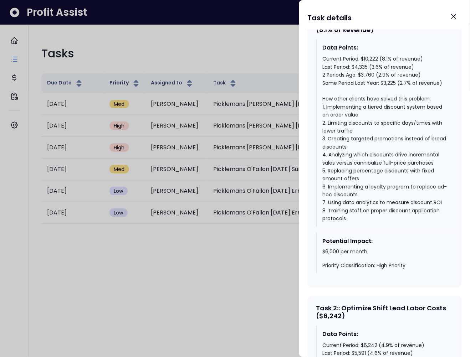
click at [237, 60] on div at bounding box center [235, 178] width 470 height 357
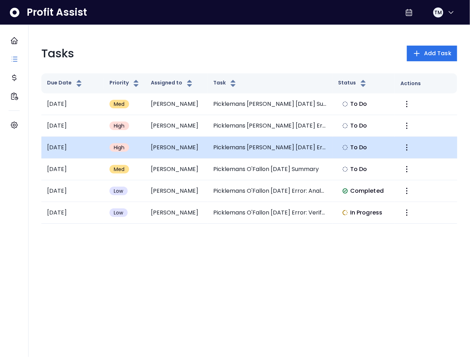
click at [232, 147] on td "Picklemans O'Fallon July 2025 Error: Abnormal Other Income" at bounding box center [269, 148] width 125 height 22
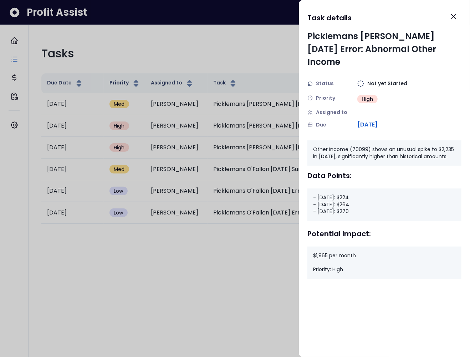
click at [204, 50] on div at bounding box center [235, 178] width 470 height 357
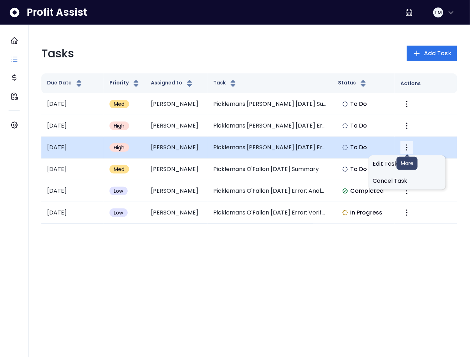
click at [407, 151] on button "More" at bounding box center [406, 147] width 13 height 13
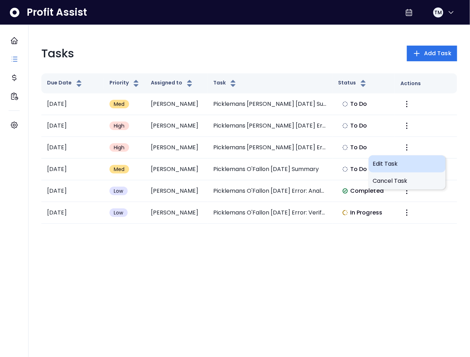
click at [384, 165] on span "Edit Task" at bounding box center [407, 164] width 68 height 9
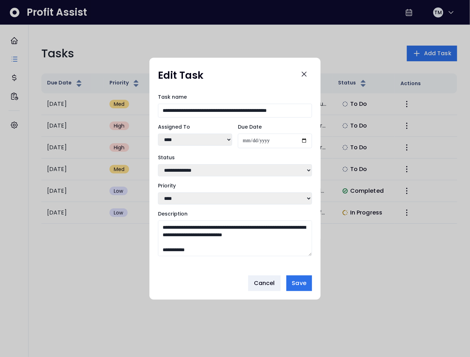
click at [200, 169] on select "**********" at bounding box center [235, 170] width 154 height 12
select select "*********"
click at [158, 164] on select "**********" at bounding box center [235, 170] width 154 height 12
click at [298, 288] on span "Save" at bounding box center [299, 283] width 14 height 9
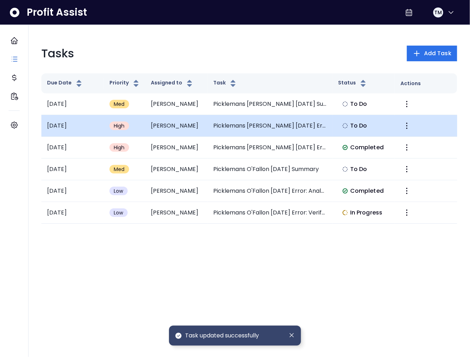
click at [254, 130] on td "Picklemans O'Fallon July 2025 Error: Missing Electric Expense" at bounding box center [269, 126] width 125 height 22
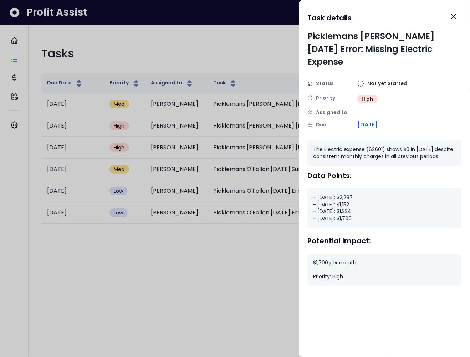
click at [321, 63] on div "Picklemans O'Fallon July 2025 Error: Missing Electric Expense Status Not yet St…" at bounding box center [384, 79] width 154 height 99
click at [453, 13] on icon "Close" at bounding box center [453, 16] width 9 height 9
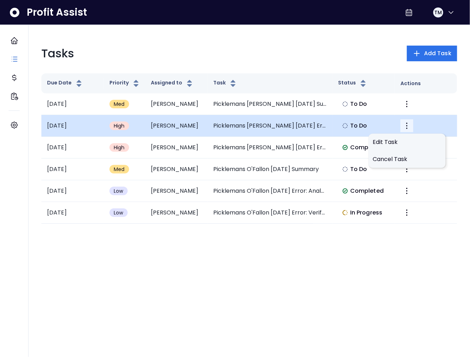
click at [407, 126] on icon "More" at bounding box center [406, 126] width 1 height 6
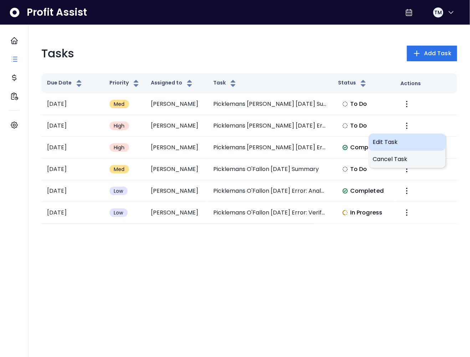
click at [390, 144] on span "Edit Task" at bounding box center [407, 142] width 68 height 9
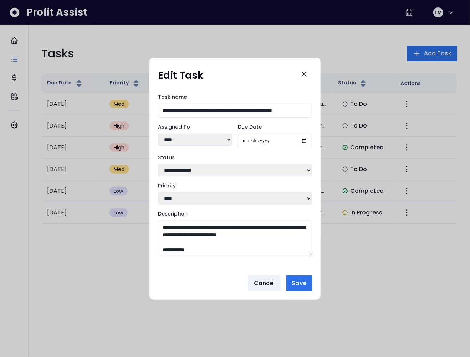
click at [177, 171] on select "**********" at bounding box center [235, 170] width 154 height 12
select select "*********"
click at [158, 164] on select "**********" at bounding box center [235, 170] width 154 height 12
click at [300, 284] on span "Save" at bounding box center [299, 283] width 14 height 9
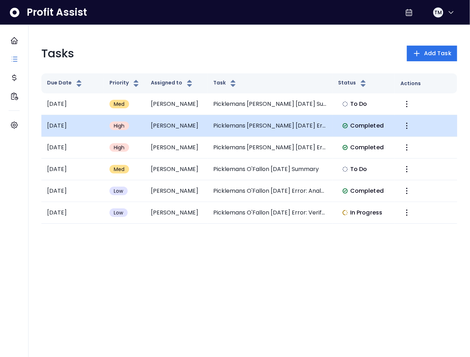
click at [283, 124] on td "Picklemans O'Fallon July 2025 Error: Missing Electric Expense" at bounding box center [269, 126] width 125 height 22
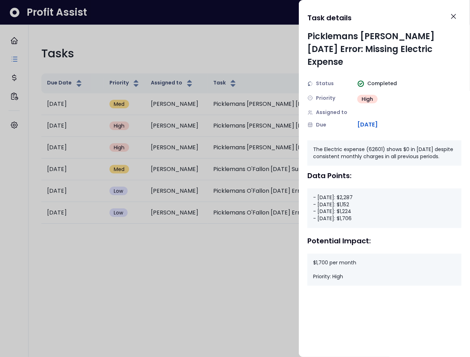
click at [115, 267] on div at bounding box center [235, 178] width 470 height 357
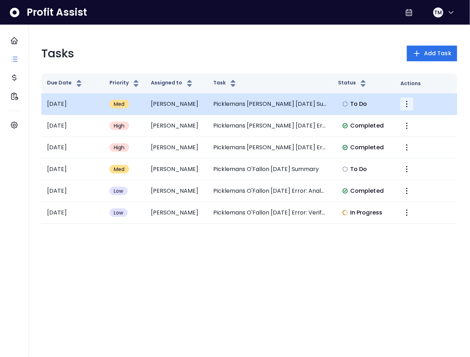
click at [411, 105] on icon "More" at bounding box center [406, 104] width 9 height 9
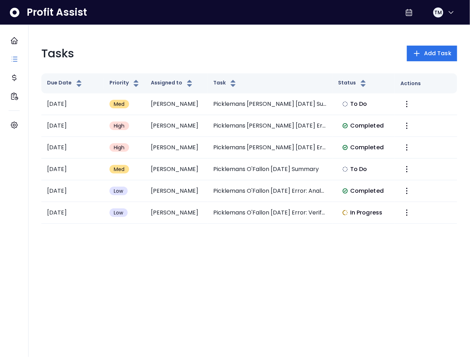
click at [304, 61] on div "Tasks Add Task Due Date Priority Assigned to Task Status Actions 2025-08-20 Med…" at bounding box center [249, 134] width 427 height 190
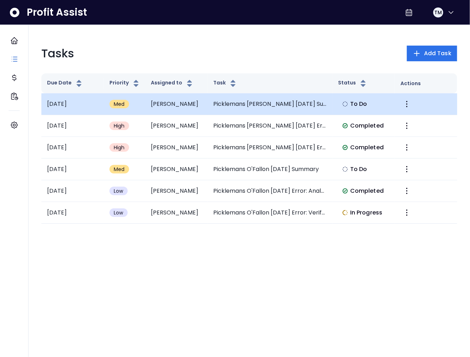
click at [293, 103] on td "Picklemans O'Fallon July 2025 Summary" at bounding box center [269, 104] width 125 height 22
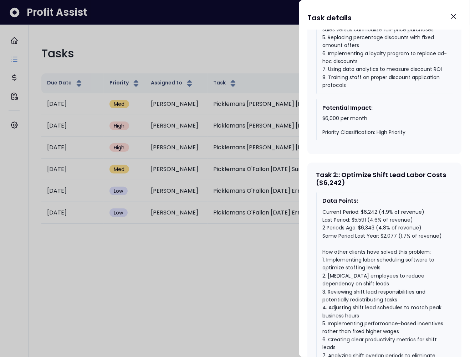
scroll to position [519, 0]
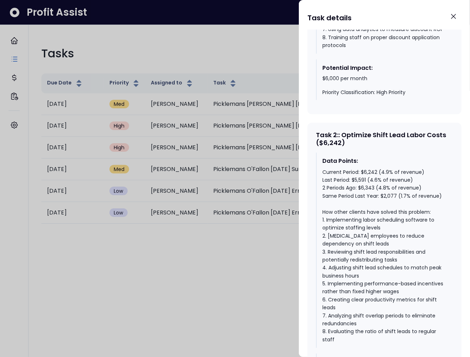
click at [281, 78] on div at bounding box center [235, 178] width 470 height 357
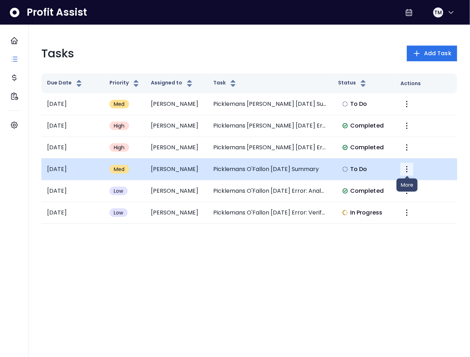
click at [407, 171] on icon "More" at bounding box center [406, 169] width 1 height 6
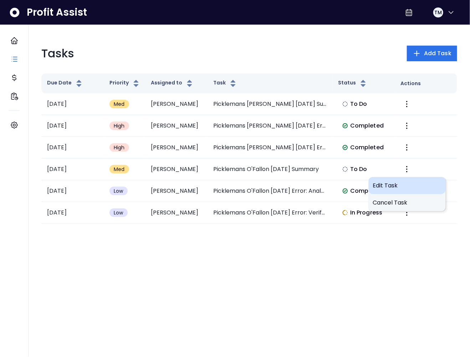
click at [379, 185] on span "Edit Task" at bounding box center [407, 185] width 68 height 9
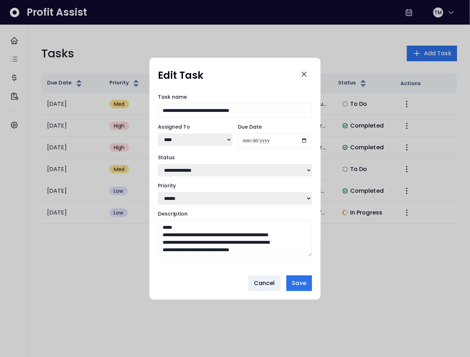
click at [185, 171] on select "**********" at bounding box center [235, 170] width 154 height 12
select select "**********"
click at [158, 164] on select "**********" at bounding box center [235, 170] width 154 height 12
click at [304, 281] on span "Save" at bounding box center [299, 283] width 14 height 9
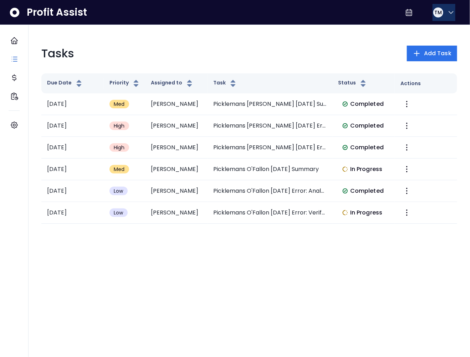
click at [449, 17] on button "TM" at bounding box center [443, 12] width 23 height 17
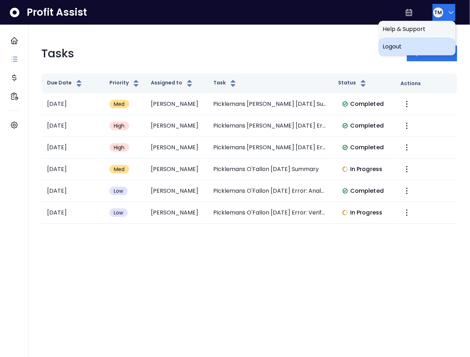
click at [424, 41] on div "Logout" at bounding box center [417, 46] width 77 height 17
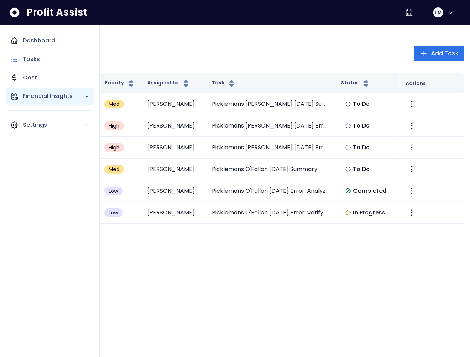
click at [19, 95] on div "Financial Insights" at bounding box center [50, 96] width 88 height 17
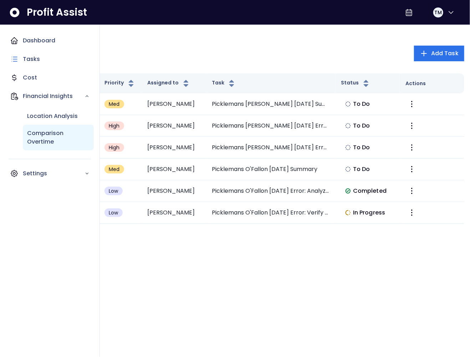
click at [45, 133] on p "Comparison Overtime" at bounding box center [58, 137] width 62 height 17
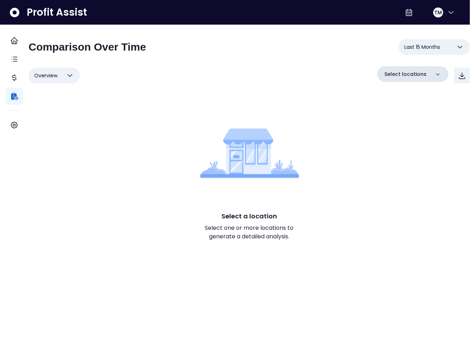
click at [391, 76] on p "Select locations" at bounding box center [405, 74] width 42 height 7
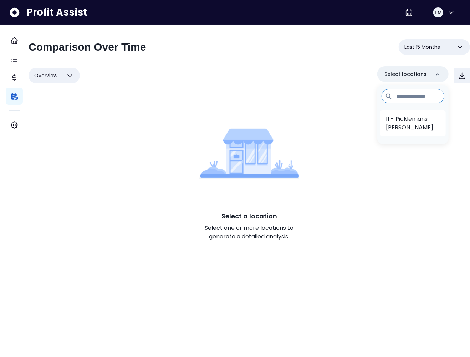
click at [394, 123] on p "11 - Picklemans [PERSON_NAME]" at bounding box center [413, 123] width 54 height 17
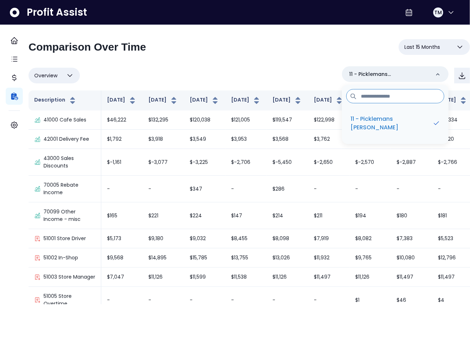
click at [201, 66] on div "**********" at bounding box center [249, 171] width 441 height 265
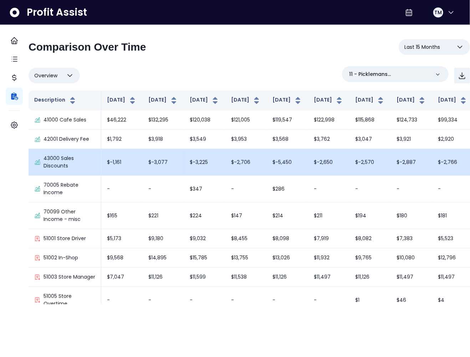
click at [195, 170] on td "$-3,225" at bounding box center [204, 162] width 41 height 27
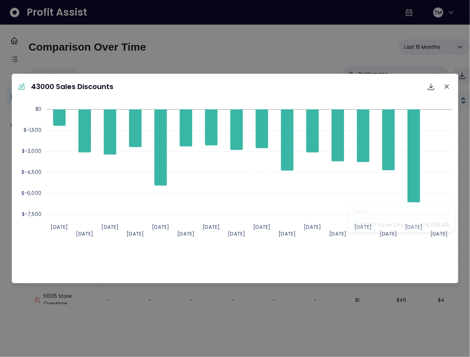
click at [412, 274] on div "Created with Highcharts 11.4.[DATE] [DATE] [DATE] [DATE] [DATE] [DATE] [DATE] […" at bounding box center [235, 191] width 441 height 178
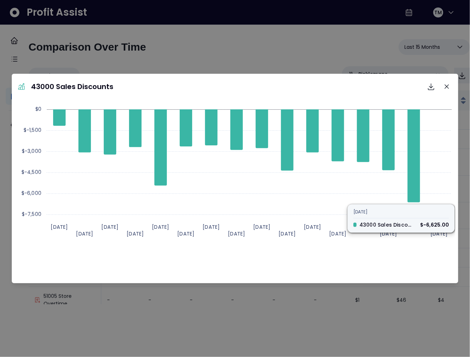
click at [392, 275] on div "Created with Highcharts 11.4.[DATE] [DATE] [DATE] [DATE] [DATE] [DATE] [DATE] […" at bounding box center [235, 191] width 441 height 178
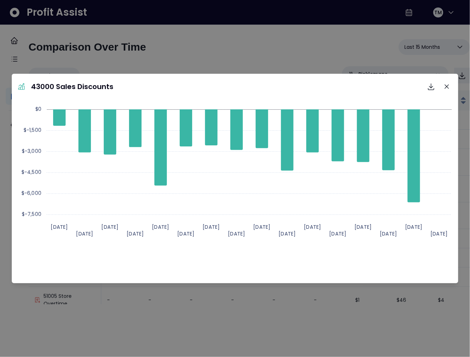
click at [396, 267] on div "Created with Highcharts 11.4.[DATE] [DATE] [DATE] [DATE] [DATE] [DATE] [DATE] […" at bounding box center [235, 191] width 441 height 178
click at [445, 88] on icon "Close" at bounding box center [446, 86] width 4 height 4
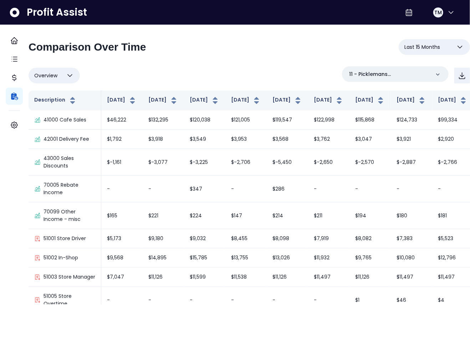
click at [429, 49] on span "Last 15 Months" at bounding box center [422, 47] width 36 height 9
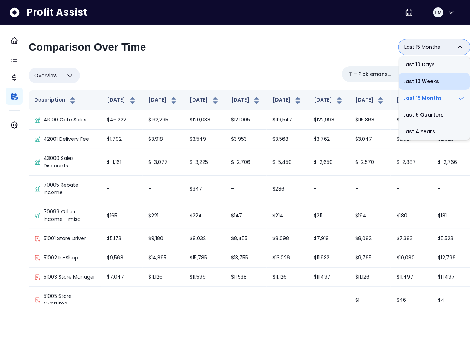
click at [424, 81] on li "Last 10 Weeks" at bounding box center [433, 81] width 71 height 17
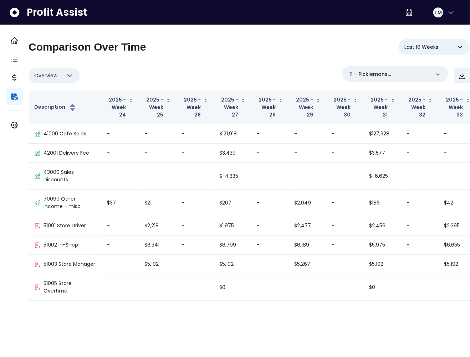
click at [432, 47] on button "Last 10 Weeks" at bounding box center [433, 47] width 71 height 16
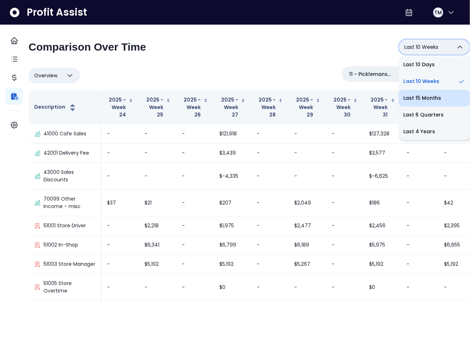
click at [418, 92] on li "Last 15 Months" at bounding box center [433, 98] width 71 height 17
type input "**********"
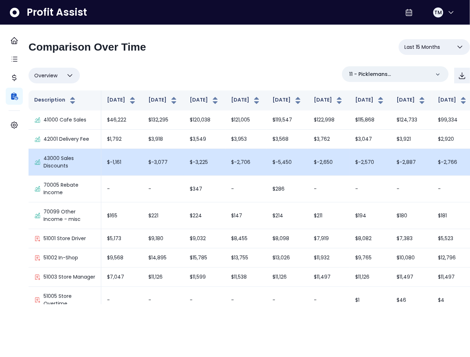
click at [235, 169] on td "$-2,706" at bounding box center [245, 162] width 41 height 27
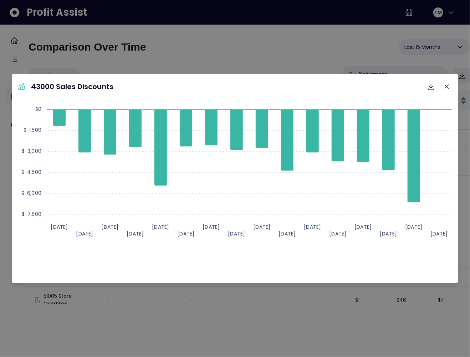
click at [285, 48] on div "43000 Sales Discounts Download SVG Download PNG Download CSV Created with Highc…" at bounding box center [235, 178] width 470 height 357
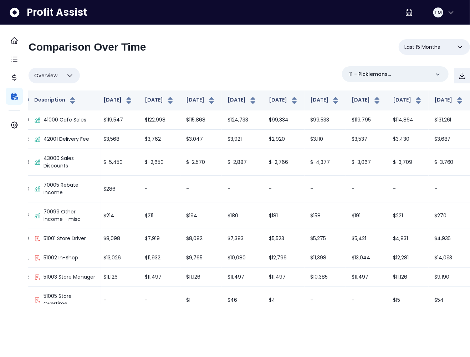
scroll to position [0, 216]
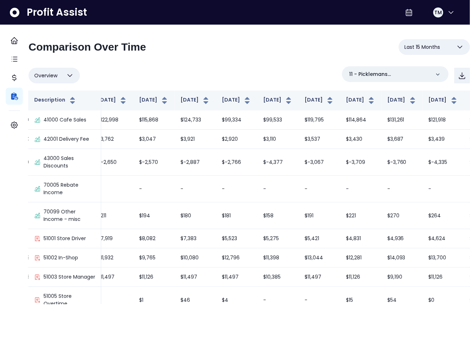
click at [213, 66] on div "Overview Overview % of cost % of sales % of budget ******** 11 - Picklemans [PE…" at bounding box center [249, 75] width 441 height 19
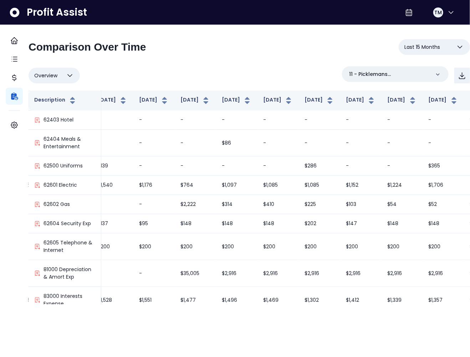
click at [193, 57] on div "**********" at bounding box center [249, 49] width 441 height 21
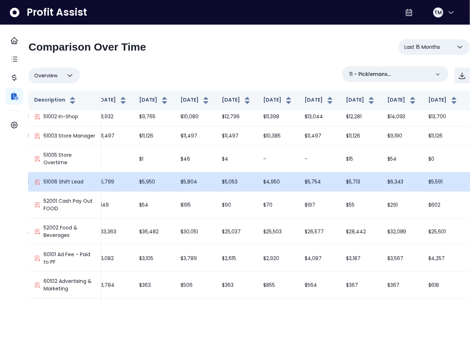
click at [381, 192] on td "$6,343" at bounding box center [401, 182] width 41 height 19
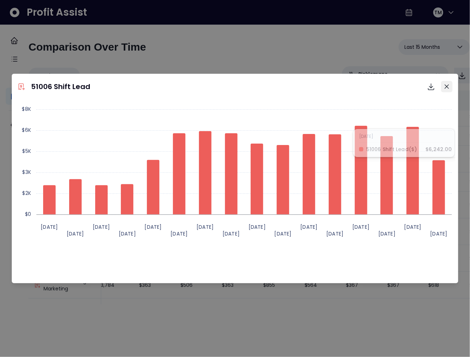
click at [445, 89] on button "Close" at bounding box center [446, 86] width 11 height 11
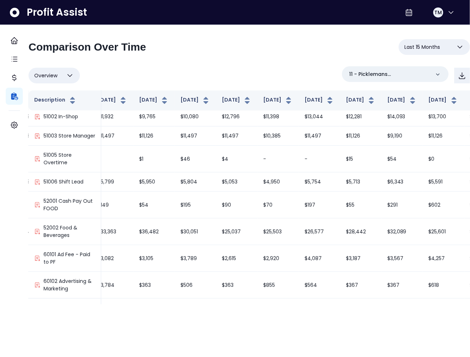
click at [70, 72] on button "Overview" at bounding box center [54, 76] width 51 height 16
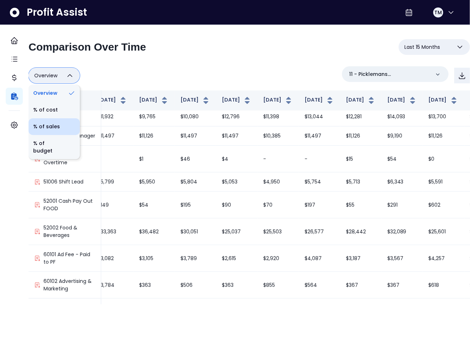
click at [54, 125] on li "% of sales" at bounding box center [54, 126] width 51 height 17
type input "*********"
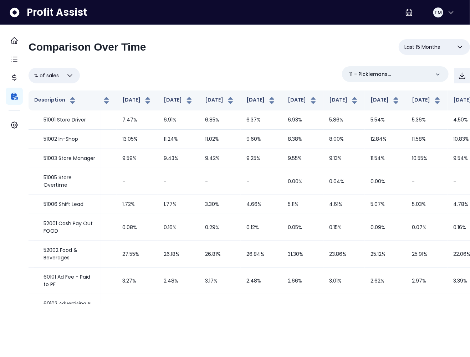
scroll to position [0, 217]
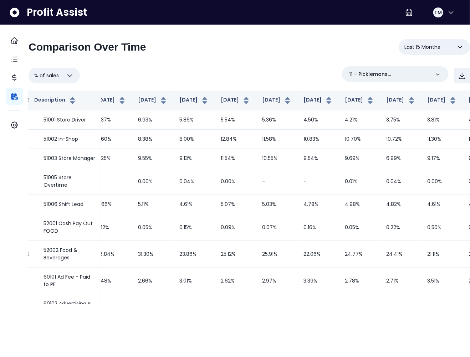
click at [146, 63] on div "**********" at bounding box center [249, 171] width 441 height 265
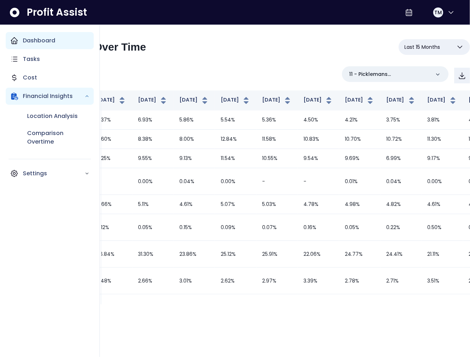
click at [14, 42] on icon "Main navigation" at bounding box center [14, 40] width 9 height 9
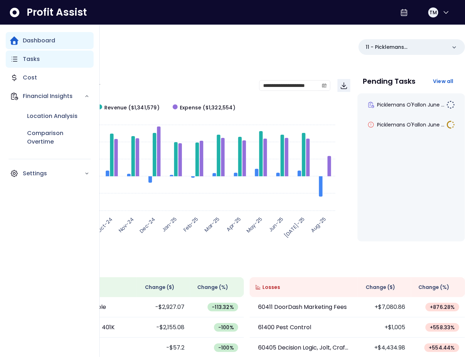
click at [14, 61] on icon "Main navigation" at bounding box center [14, 59] width 5 height 4
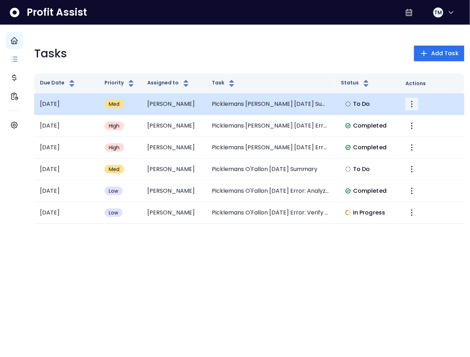
click at [410, 106] on icon "More" at bounding box center [411, 104] width 9 height 9
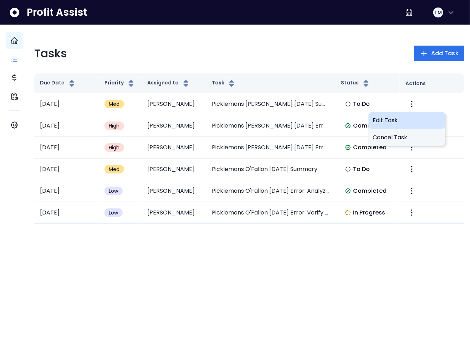
click at [402, 118] on span "Edit Task" at bounding box center [407, 120] width 68 height 9
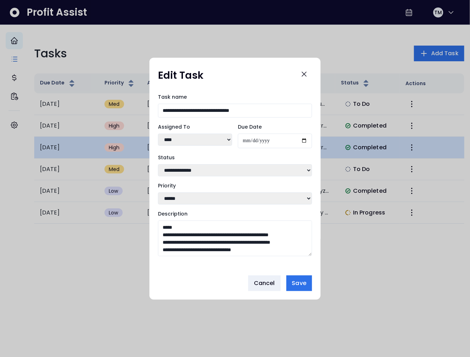
drag, startPoint x: 402, startPoint y: 118, endPoint x: 350, endPoint y: 147, distance: 59.5
click at [402, 118] on div at bounding box center [235, 178] width 470 height 357
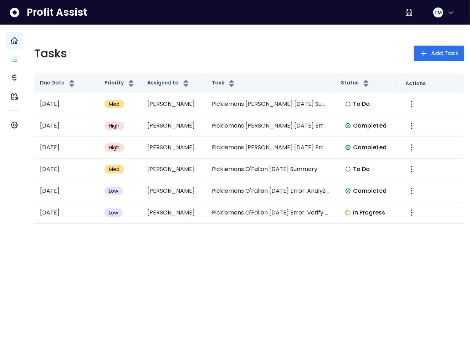
click at [409, 90] on th "Actions" at bounding box center [432, 83] width 65 height 20
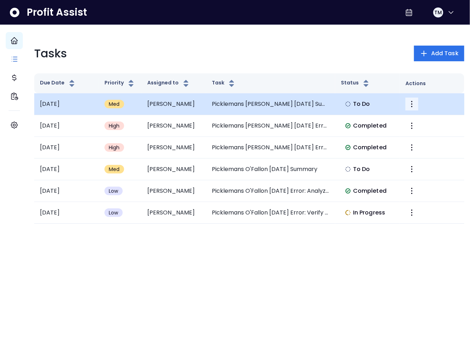
click at [407, 103] on icon "More" at bounding box center [411, 104] width 9 height 9
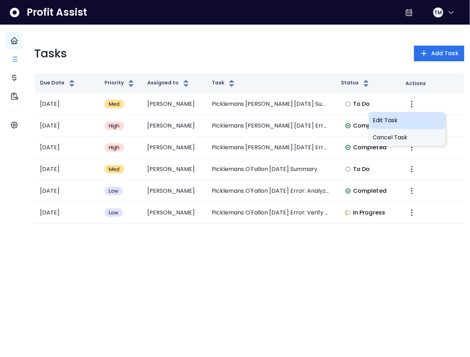
click at [390, 117] on span "Edit Task" at bounding box center [407, 120] width 68 height 9
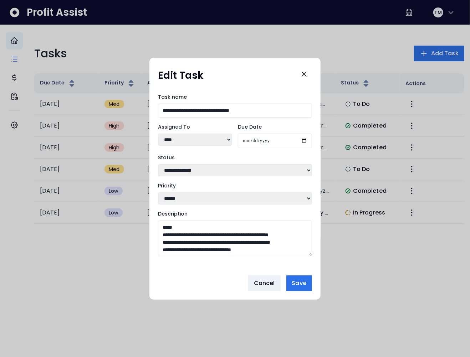
click at [175, 169] on select "**********" at bounding box center [235, 170] width 154 height 12
select select "*********"
click at [158, 164] on select "**********" at bounding box center [235, 170] width 154 height 12
click at [302, 282] on span "Save" at bounding box center [299, 283] width 14 height 9
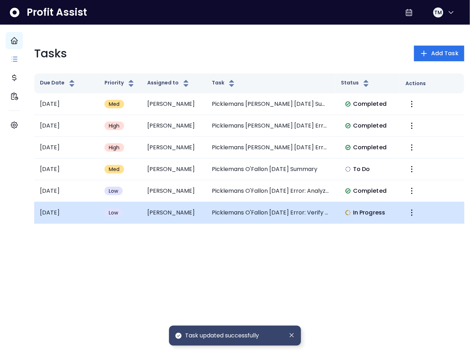
click at [290, 211] on td "Picklemans O'Fallon [DATE] Error: Verify Missing Pest Control Expense" at bounding box center [270, 213] width 129 height 22
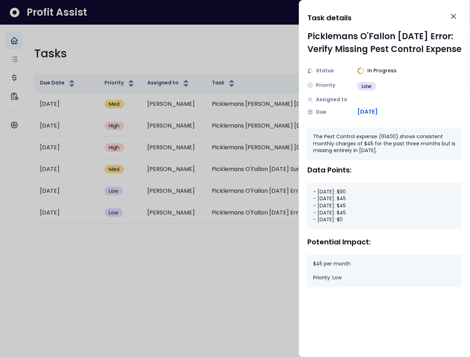
click at [170, 35] on div at bounding box center [235, 178] width 470 height 357
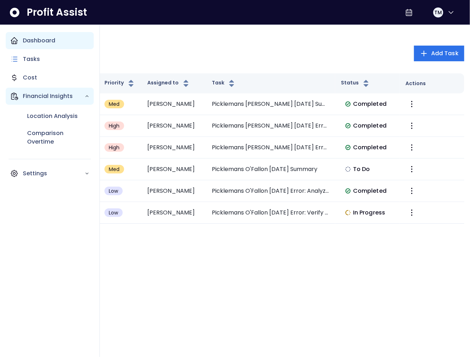
click at [17, 96] on icon "Main navigation" at bounding box center [14, 96] width 9 height 9
click at [36, 104] on div "Financial Insights" at bounding box center [50, 96] width 88 height 17
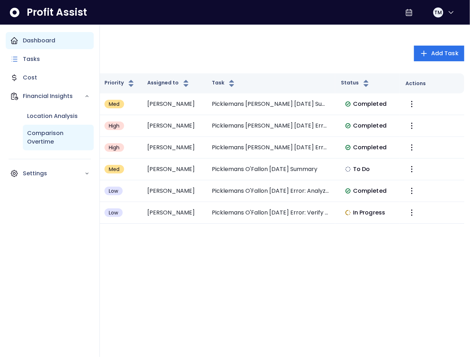
click at [42, 129] on p "Comparison Overtime" at bounding box center [58, 137] width 62 height 17
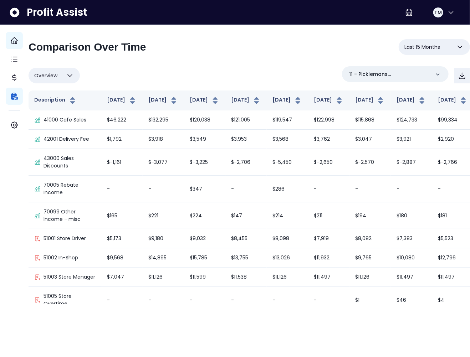
click at [233, 61] on div "**********" at bounding box center [249, 171] width 441 height 265
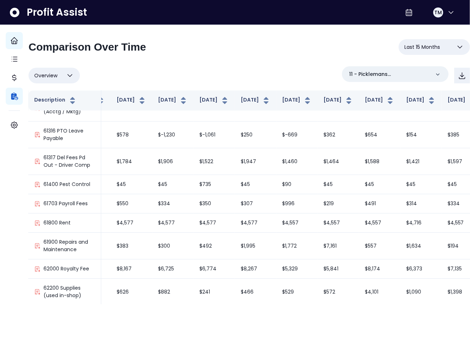
scroll to position [991, 216]
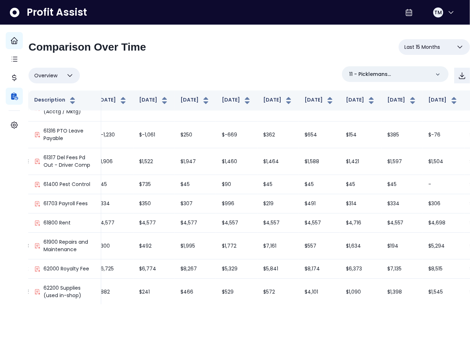
click at [188, 71] on div "Overview Overview % of cost % of sales % of budget ******** 11 - Picklemans O'F…" at bounding box center [249, 75] width 441 height 19
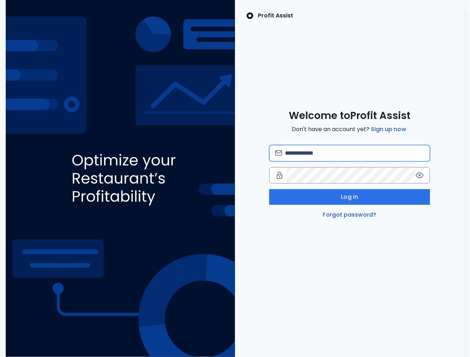
click at [309, 152] on input "email" at bounding box center [354, 153] width 139 height 16
type input "*"
type input "**********"
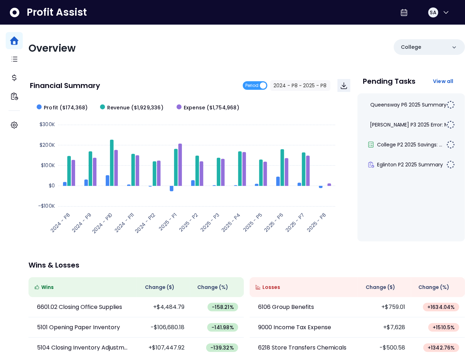
click at [143, 71] on div "Overview College Financial Summary Period 2024 - P8 ~ 2025 - P8 Created with Hi…" at bounding box center [247, 232] width 437 height 415
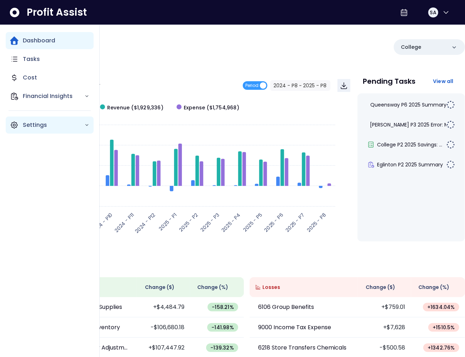
click at [17, 128] on icon "Main navigation" at bounding box center [14, 125] width 9 height 9
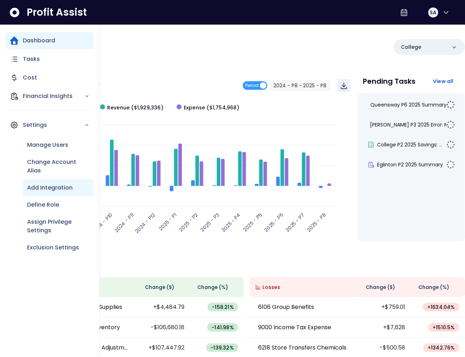
click at [51, 188] on p "Add Integration" at bounding box center [50, 188] width 46 height 9
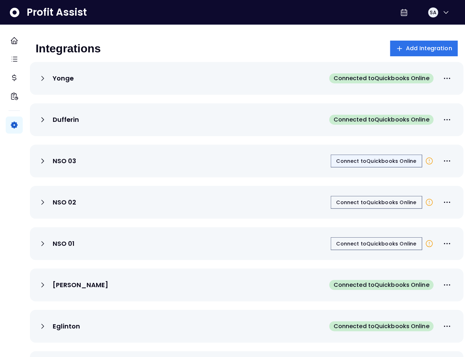
click at [362, 160] on span "Connect to Quickbooks Online" at bounding box center [377, 161] width 80 height 7
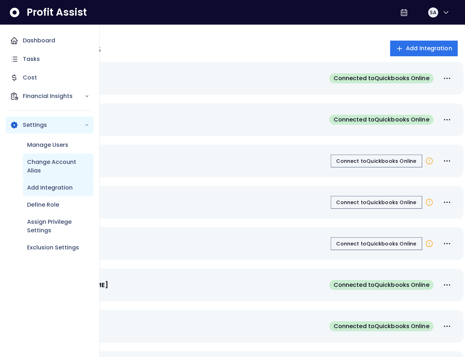
click at [52, 170] on p "Change Account Alias" at bounding box center [58, 166] width 62 height 17
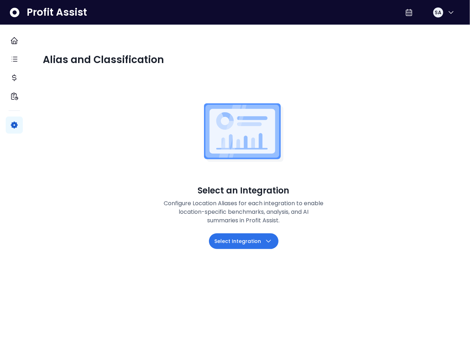
click at [245, 243] on span "Select Integration" at bounding box center [238, 241] width 47 height 9
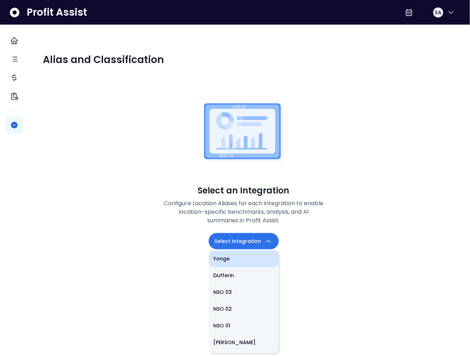
click at [247, 256] on li "Yonge" at bounding box center [244, 259] width 70 height 17
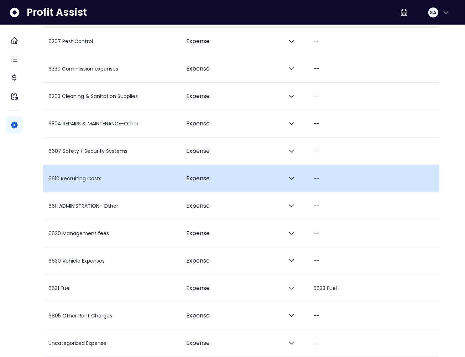
scroll to position [1119, 0]
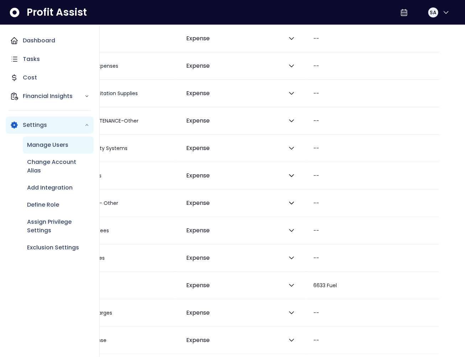
click at [37, 145] on p "Manage Users" at bounding box center [47, 145] width 41 height 9
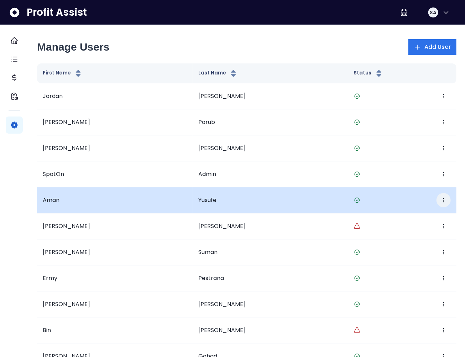
click at [441, 200] on icon "button" at bounding box center [444, 200] width 6 height 6
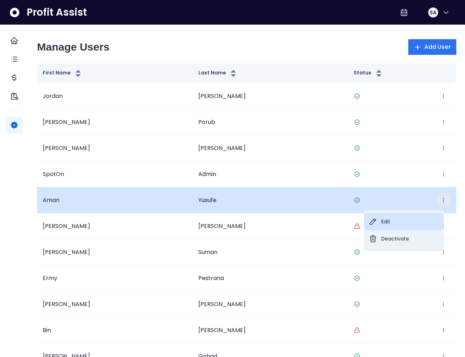
click at [397, 219] on button "Edit" at bounding box center [404, 221] width 79 height 17
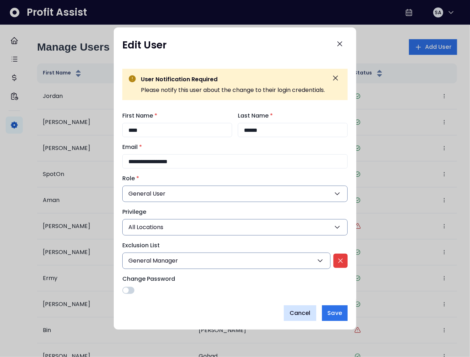
click at [302, 309] on span "Cancel" at bounding box center [299, 313] width 21 height 9
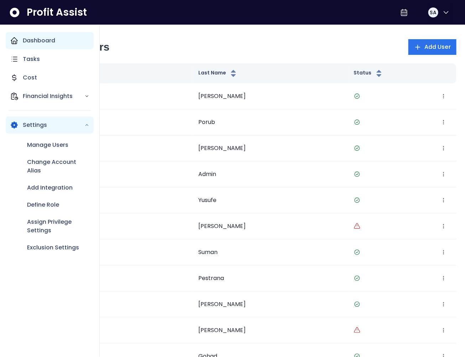
click at [18, 42] on icon "Main navigation" at bounding box center [14, 40] width 9 height 9
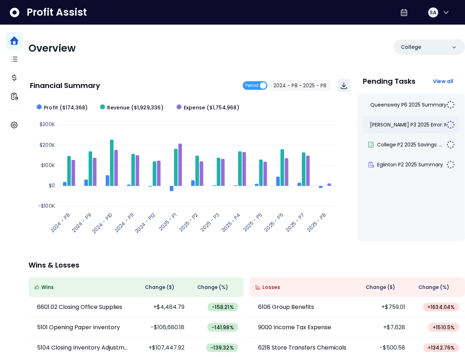
click at [400, 121] on div "Duncan P3 2025 Error: Mis..." at bounding box center [412, 124] width 97 height 17
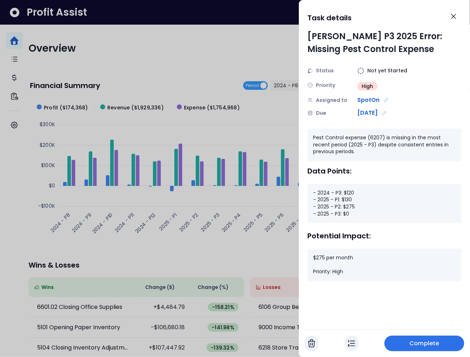
click at [329, 36] on div "Duncan P3 2025 Error: Missing Pest Control Expense" at bounding box center [384, 43] width 154 height 26
drag, startPoint x: 341, startPoint y: 210, endPoint x: 316, endPoint y: 196, distance: 28.4
click at [316, 196] on div "- 2024 - P3: $120 - 2025 - P1: $130 - 2025 - P2: $275 - 2025 - P3: $0" at bounding box center [384, 203] width 154 height 39
click at [323, 144] on div "Pest Control expense (6207) is missing in the most recent period (2025 - P3) de…" at bounding box center [384, 145] width 154 height 32
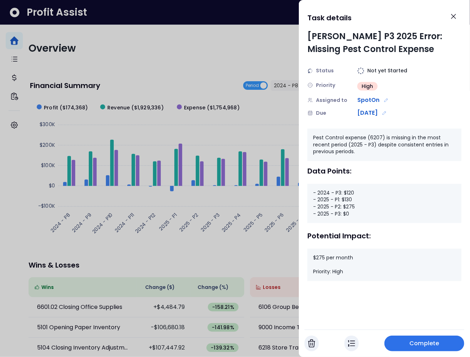
click at [323, 143] on div "Pest Control expense (6207) is missing in the most recent period (2025 - P3) de…" at bounding box center [384, 145] width 154 height 32
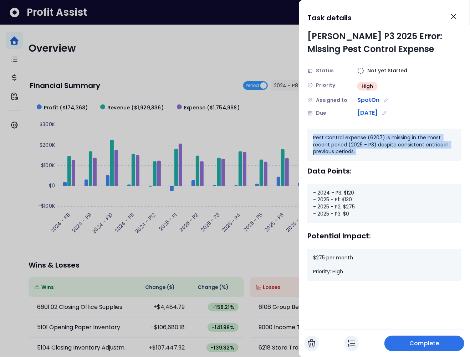
click at [323, 143] on div "Pest Control expense (6207) is missing in the most recent period (2025 - P3) de…" at bounding box center [384, 145] width 154 height 32
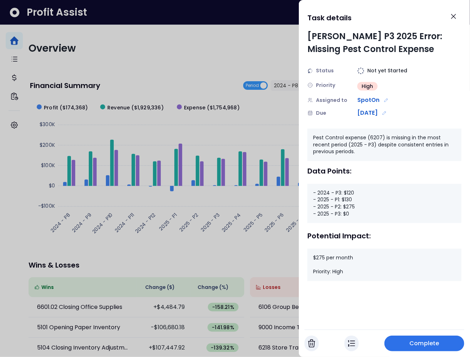
click at [211, 71] on div at bounding box center [235, 178] width 470 height 357
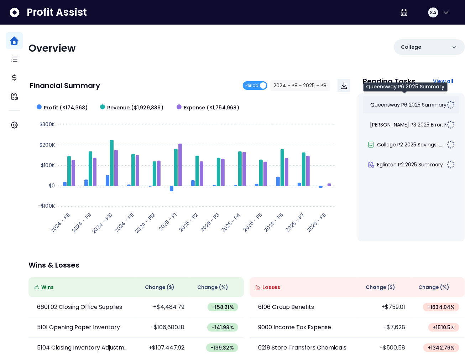
click at [402, 105] on span "Queensway P6 2025 Summary" at bounding box center [409, 104] width 76 height 7
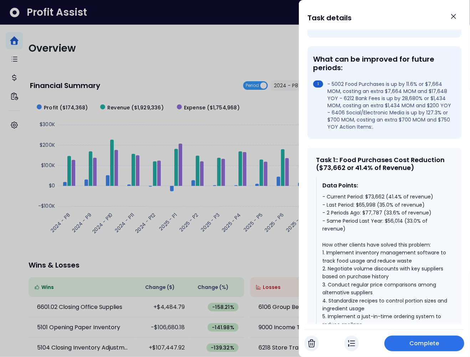
scroll to position [197, 0]
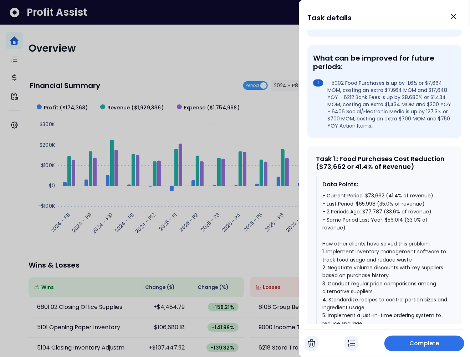
click at [389, 218] on div "- Current Period: $73,662 (41.4% of revenue) - Last Period: $65,998 (35.0% of r…" at bounding box center [384, 300] width 125 height 216
click at [382, 212] on div "- Current Period: $73,662 (41.4% of revenue) - Last Period: $65,998 (35.0% of r…" at bounding box center [384, 300] width 125 height 216
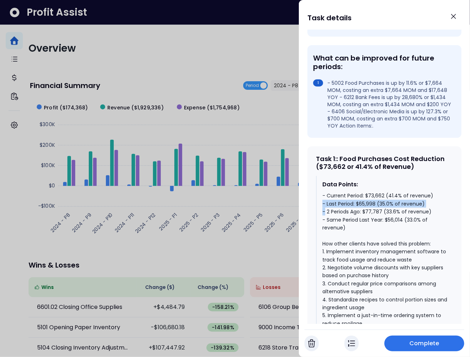
click at [382, 212] on div "- Current Period: $73,662 (41.4% of revenue) - Last Period: $65,998 (35.0% of r…" at bounding box center [384, 300] width 125 height 216
click at [380, 204] on div "- Current Period: $73,662 (41.4% of revenue) - Last Period: $65,998 (35.0% of r…" at bounding box center [384, 300] width 125 height 216
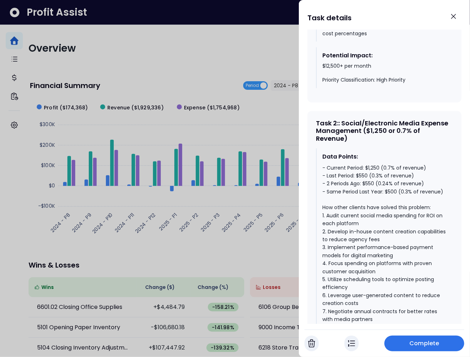
scroll to position [568, 0]
click at [396, 199] on div "- Current Period: $1,250 (0.7% of revenue) - Last Period: $550 (0.3% of revenue…" at bounding box center [384, 264] width 125 height 200
click at [367, 191] on div "- Current Period: $1,250 (0.7% of revenue) - Last Period: $550 (0.3% of revenue…" at bounding box center [384, 264] width 125 height 200
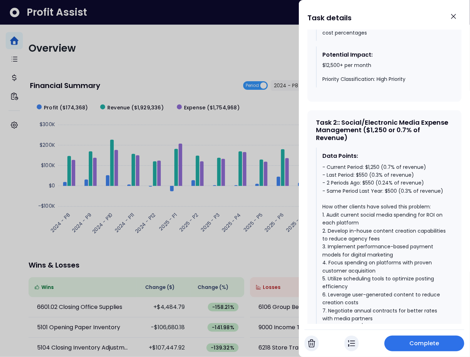
click at [370, 171] on div "- Current Period: $1,250 (0.7% of revenue) - Last Period: $550 (0.3% of revenue…" at bounding box center [384, 264] width 125 height 200
click at [451, 19] on icon "Close" at bounding box center [453, 16] width 9 height 9
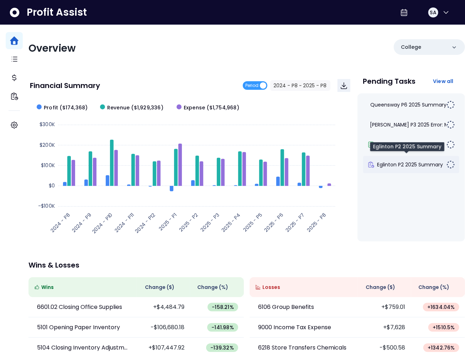
click at [408, 163] on span "Eglinton P2 2025 Summary" at bounding box center [411, 164] width 66 height 7
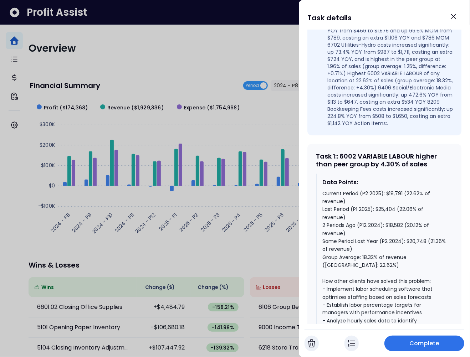
scroll to position [335, 0]
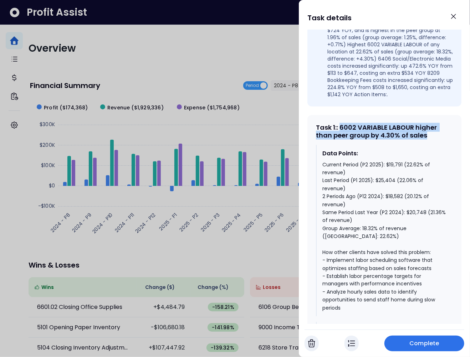
drag, startPoint x: 427, startPoint y: 145, endPoint x: 341, endPoint y: 136, distance: 86.0
click at [341, 136] on div "Task 1 : : 6002 VARIABLE LABOUR higher than peer group by 4.30% of sales" at bounding box center [384, 131] width 137 height 15
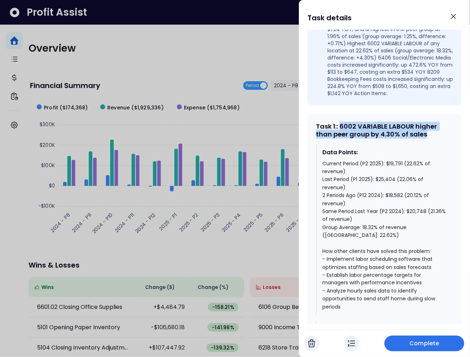
scroll to position [338, 0]
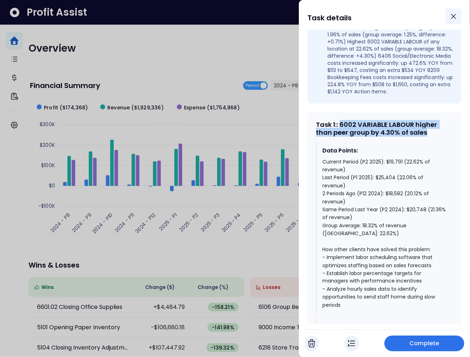
click at [449, 17] on icon "Close" at bounding box center [453, 16] width 9 height 9
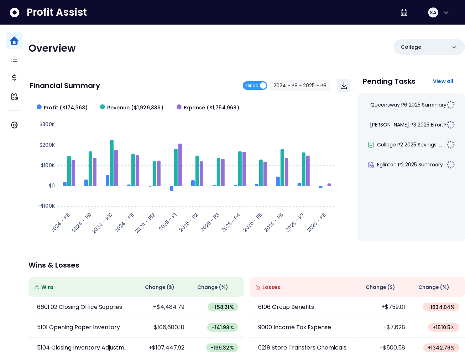
click at [252, 70] on div "Overview College Financial Summary Period 2024 - P8 ~ 2025 - P8 Created with Hi…" at bounding box center [247, 232] width 437 height 415
click at [382, 105] on span "Queensway P6 2025 Summary" at bounding box center [409, 104] width 76 height 7
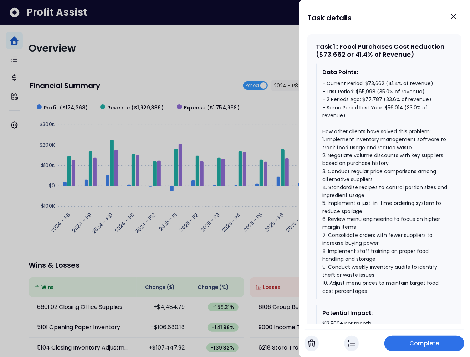
scroll to position [305, 0]
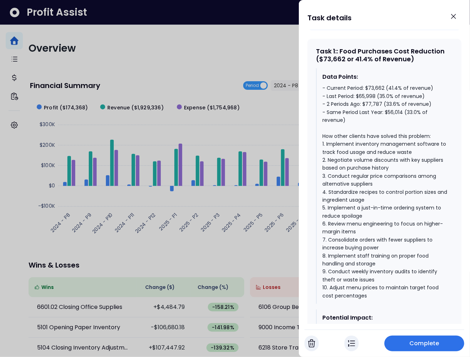
click at [193, 131] on div at bounding box center [235, 178] width 470 height 357
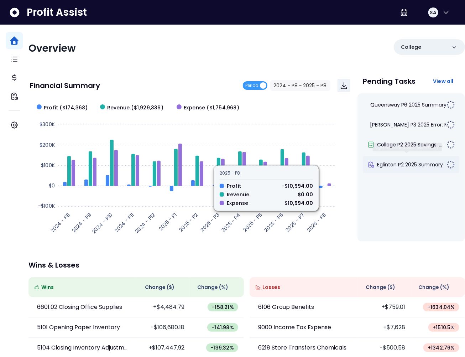
click at [395, 169] on div "Eglinton P2 2025 Summary" at bounding box center [412, 164] width 97 height 17
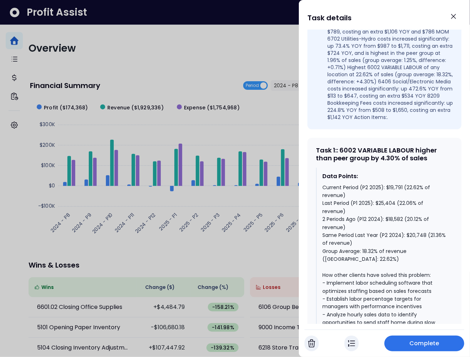
scroll to position [312, 0]
click at [267, 123] on div at bounding box center [235, 178] width 470 height 357
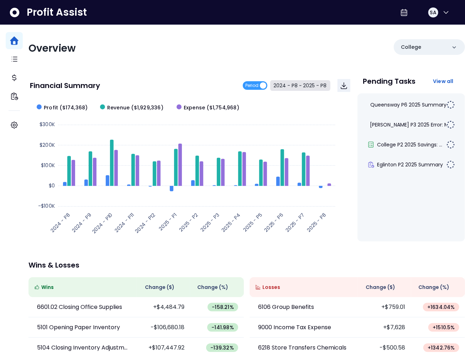
click at [294, 86] on button "2024 - P8 ~ 2025 - P8" at bounding box center [301, 85] width 60 height 11
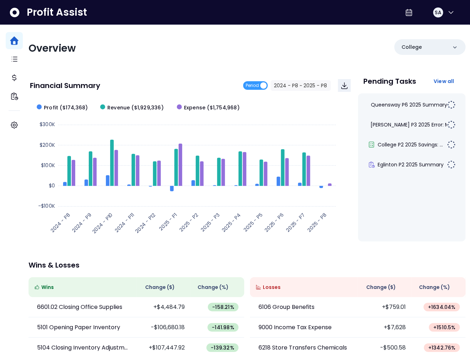
click at [188, 63] on span "2024 - P8" at bounding box center [179, 58] width 64 height 16
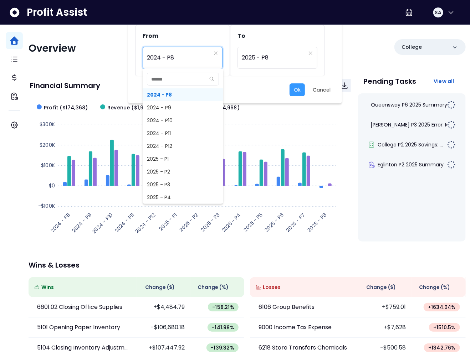
scroll to position [434, 0]
click at [164, 193] on span "2025 - P7" at bounding box center [183, 198] width 81 height 13
type input "*********"
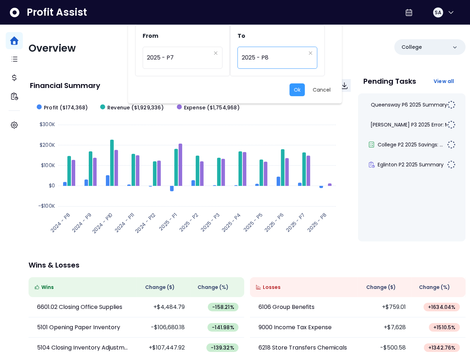
click at [263, 55] on span "2025 - P8" at bounding box center [274, 58] width 64 height 16
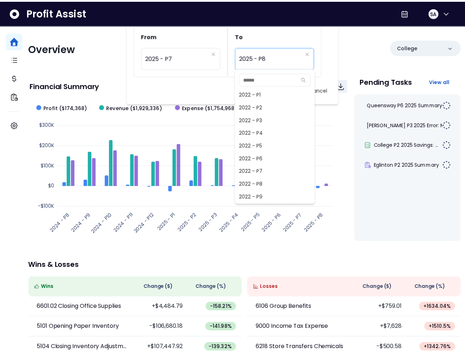
scroll to position [449, 0]
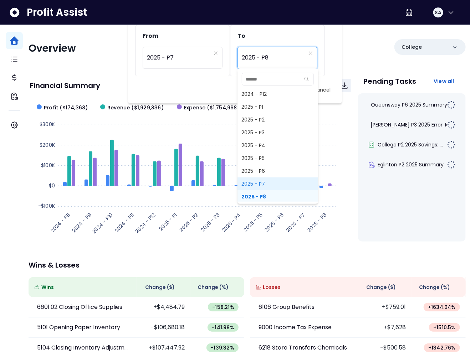
click at [259, 185] on span "2025 - P7" at bounding box center [277, 183] width 81 height 13
type input "*********"
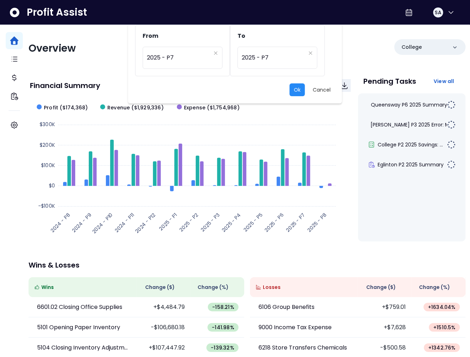
click at [299, 94] on button "Ok" at bounding box center [296, 89] width 15 height 13
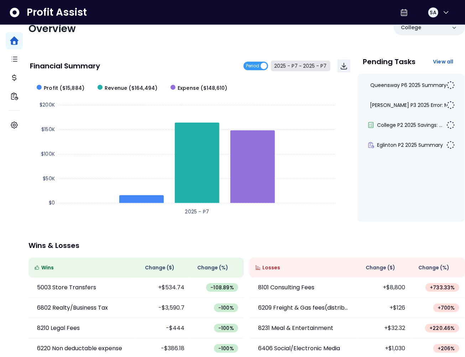
scroll to position [25, 0]
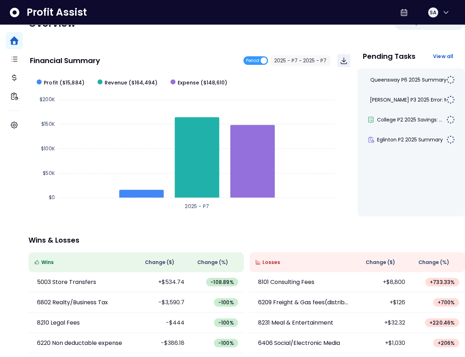
click at [371, 261] on span "Change ( $ )" at bounding box center [381, 262] width 30 height 7
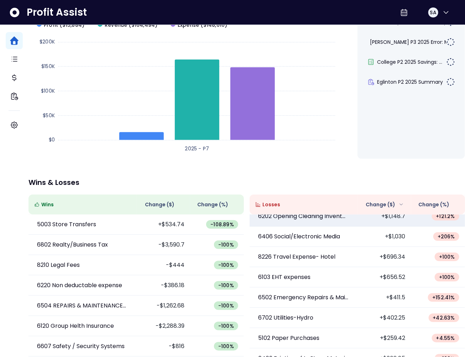
scroll to position [115, 0]
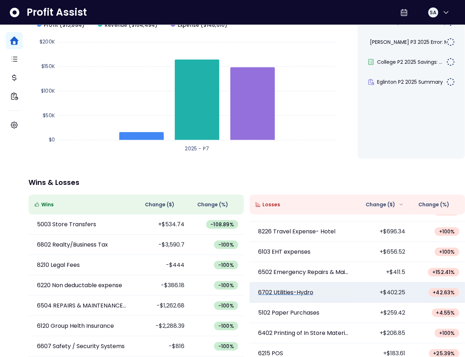
click at [295, 288] on p "6702 Utilities-Hydro" at bounding box center [285, 292] width 55 height 9
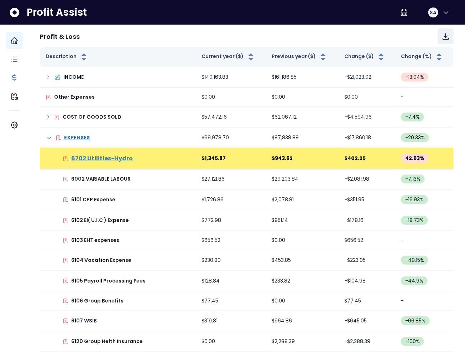
click at [104, 158] on p "6702 Utilities-Hydro" at bounding box center [102, 158] width 62 height 9
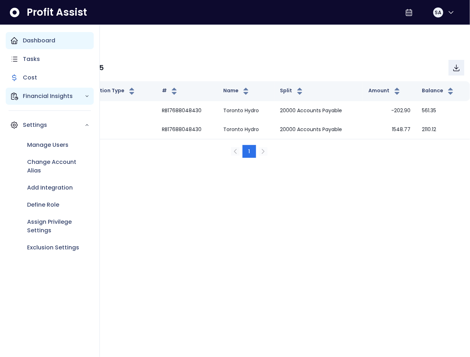
click at [18, 98] on icon "Main navigation" at bounding box center [14, 96] width 6 height 7
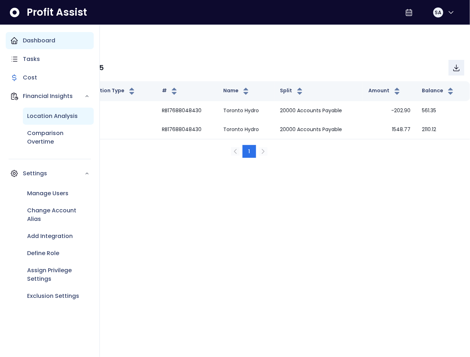
click at [52, 114] on p "Location Analysis" at bounding box center [52, 116] width 51 height 9
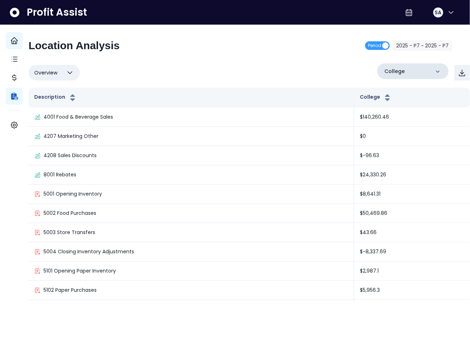
click at [388, 68] on p "College" at bounding box center [394, 71] width 20 height 7
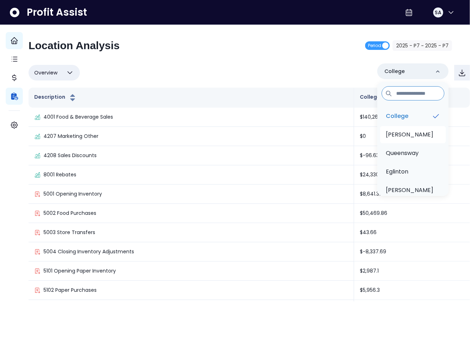
click at [391, 129] on li "Duncan" at bounding box center [413, 134] width 66 height 17
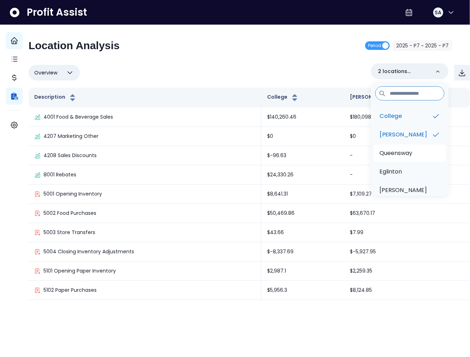
click at [391, 149] on p "Queensway" at bounding box center [395, 153] width 33 height 9
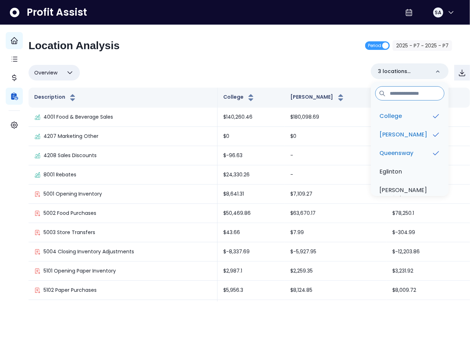
click at [248, 71] on div "Overview Overview % of cost % of sales % of budget ******** 3 locations selecte…" at bounding box center [249, 72] width 441 height 19
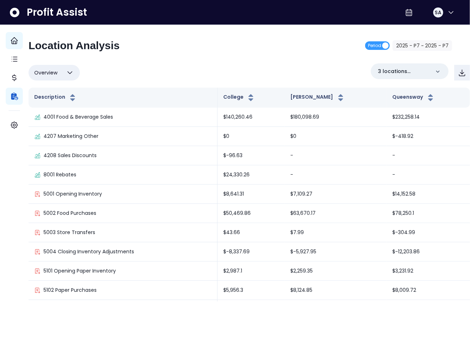
scroll to position [900, 0]
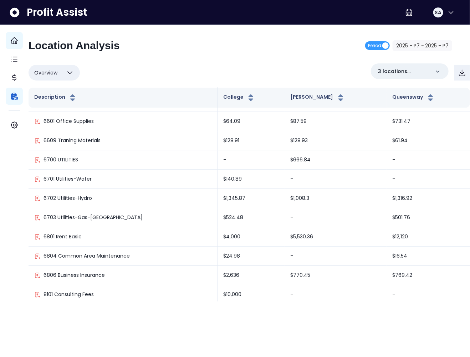
click at [72, 74] on icon "button" at bounding box center [70, 73] width 4 height 2
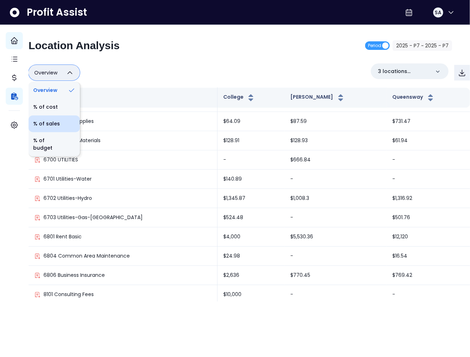
click at [71, 118] on li "% of sales" at bounding box center [54, 123] width 51 height 17
type input "*********"
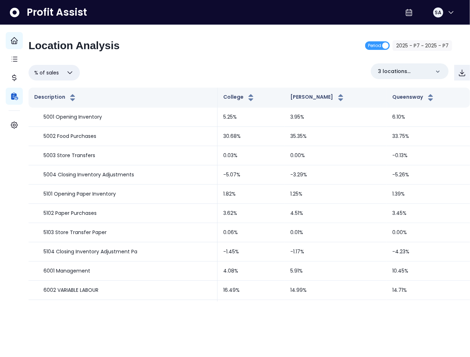
scroll to position [824, 0]
